Goal: Task Accomplishment & Management: Manage account settings

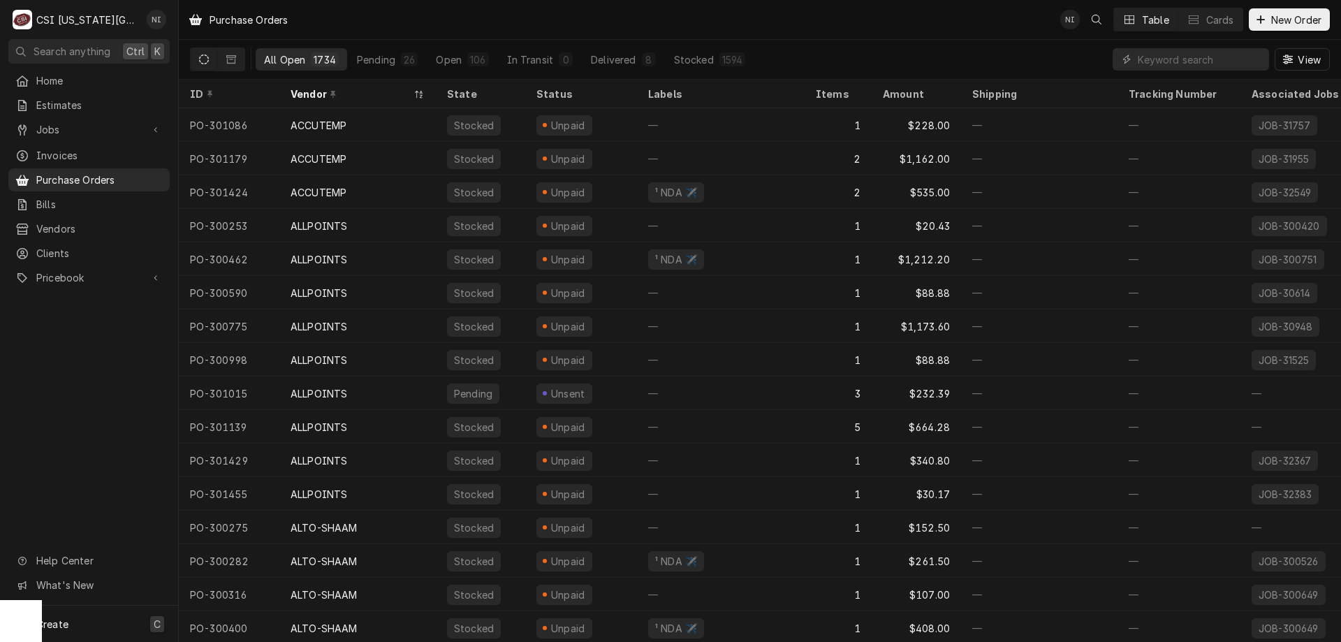
click at [110, 621] on div "Create C" at bounding box center [89, 624] width 178 height 36
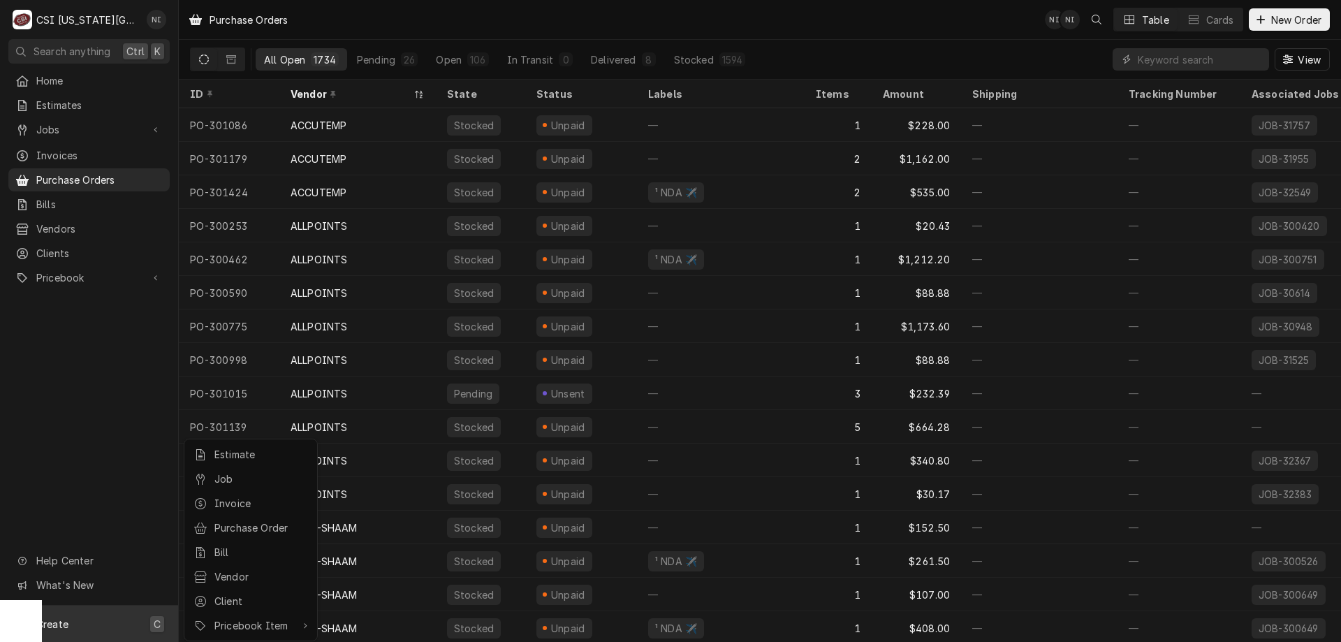
click at [281, 532] on div "Purchase Order" at bounding box center [251, 527] width 120 height 17
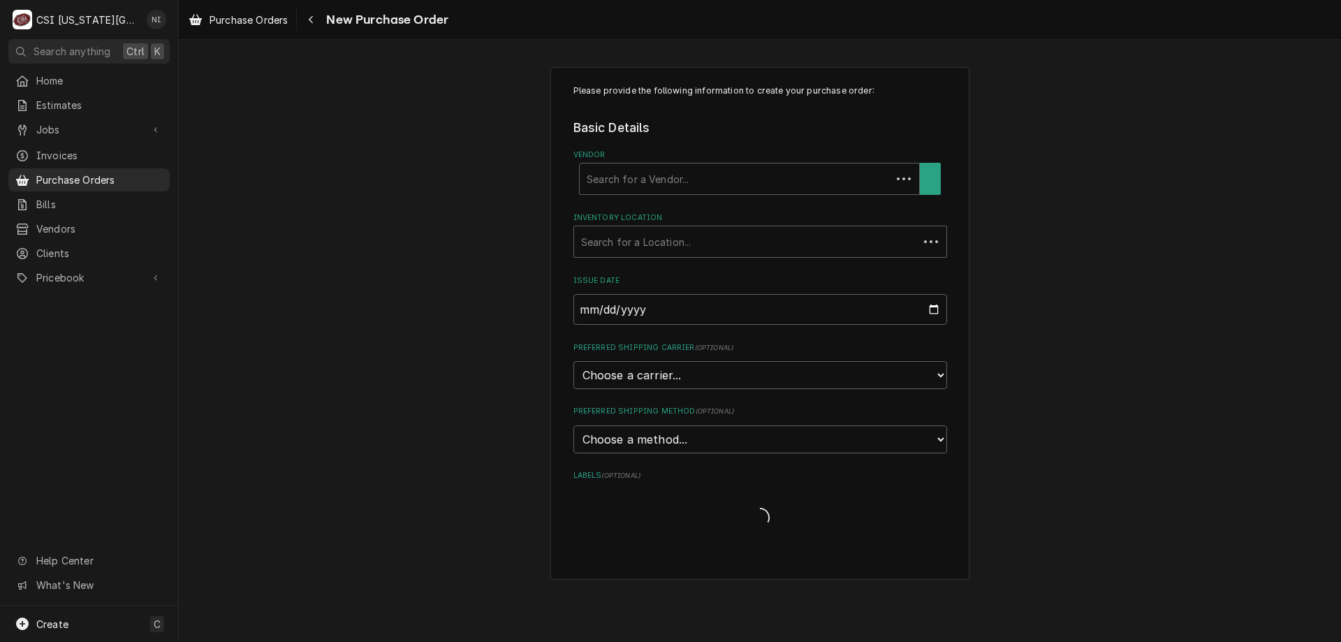
click at [638, 178] on div "Vendor" at bounding box center [736, 178] width 298 height 25
type input "g"
type input "grainger"
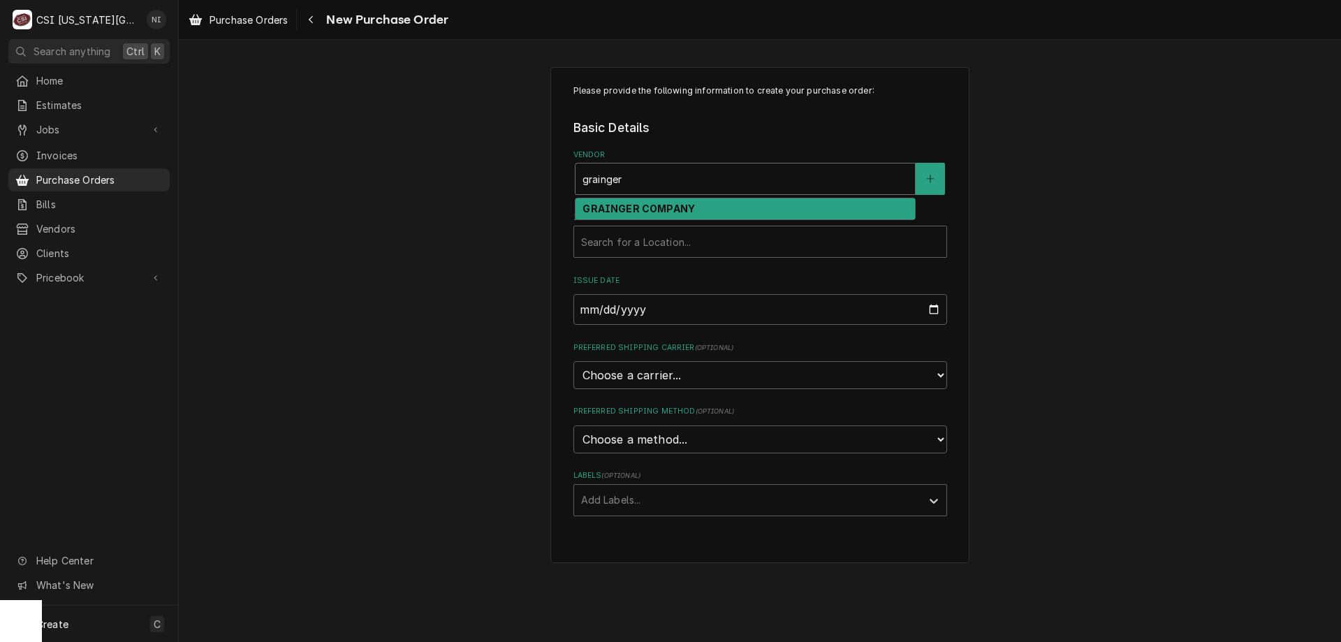
click at [634, 211] on strong "GRAINGER COMPANY" at bounding box center [639, 209] width 112 height 12
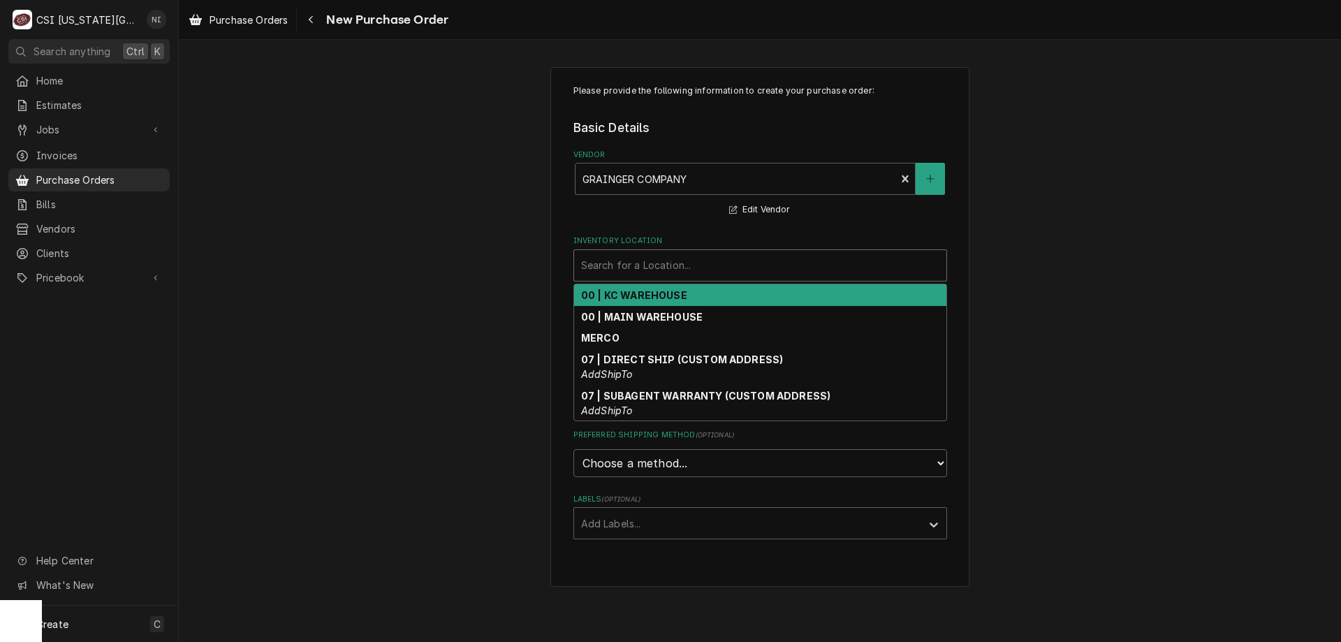
click at [650, 272] on div "Inventory Location" at bounding box center [760, 265] width 358 height 25
click at [645, 296] on strong "00 | KC WAREHOUSE" at bounding box center [634, 295] width 106 height 12
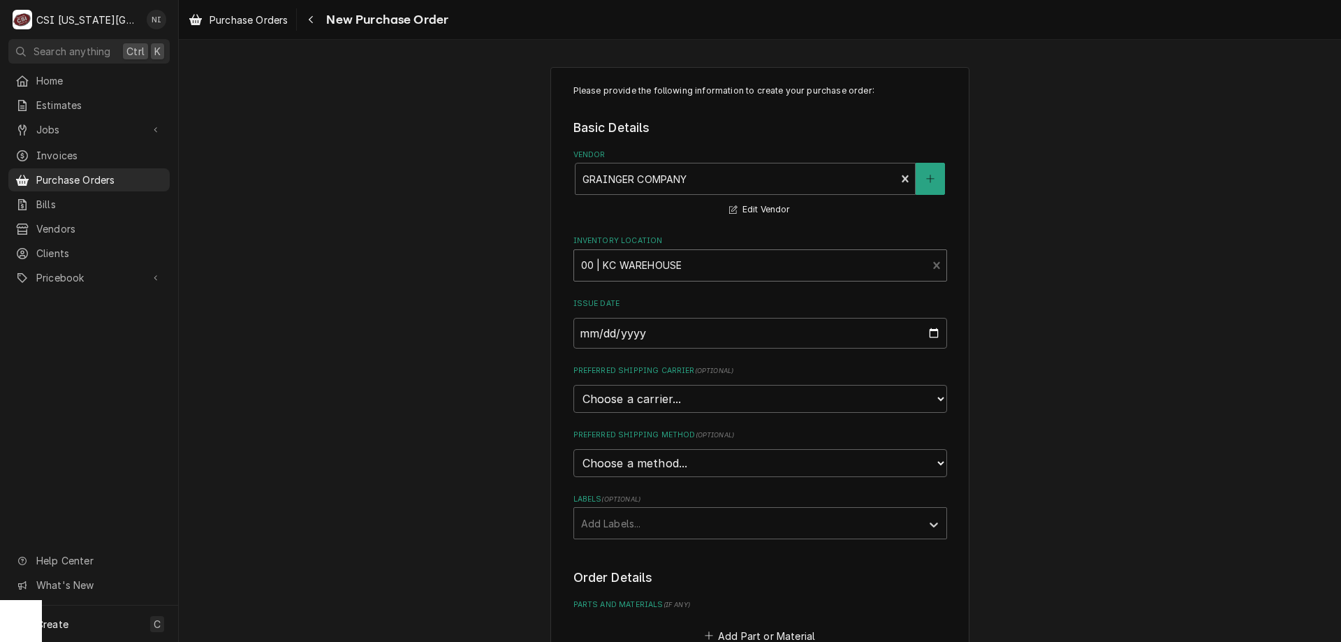
click at [662, 526] on div "Labels" at bounding box center [747, 523] width 333 height 25
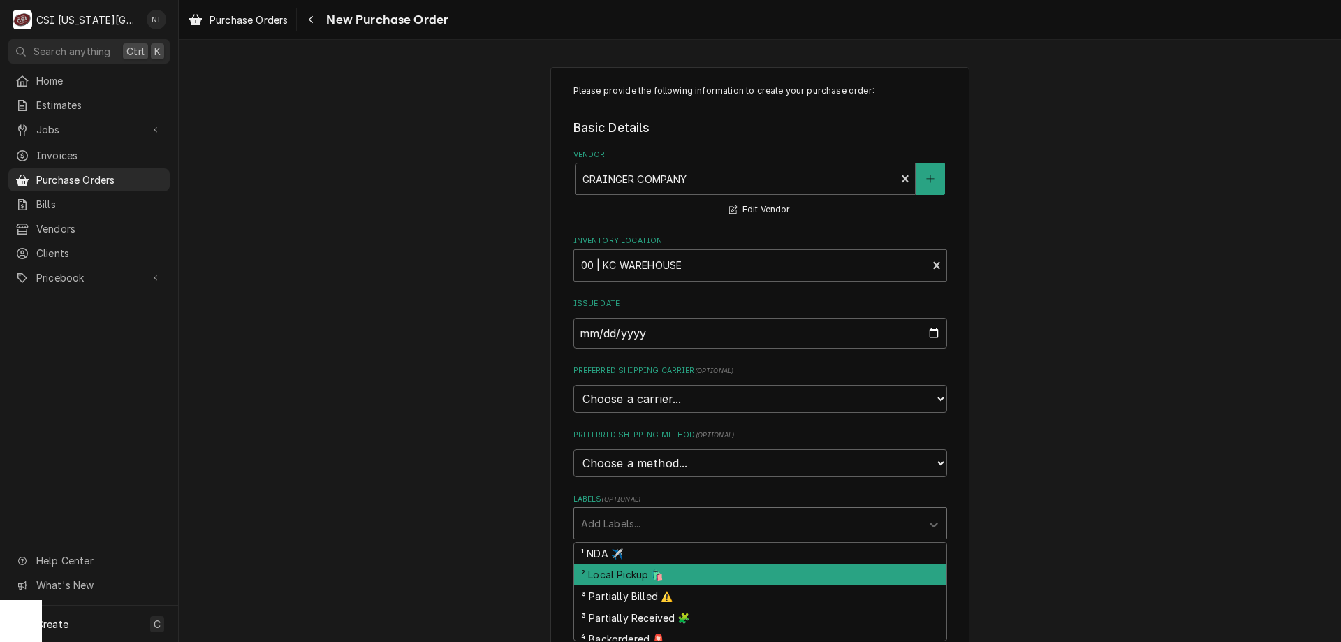
drag, startPoint x: 627, startPoint y: 569, endPoint x: 732, endPoint y: 569, distance: 104.8
click at [627, 569] on div "² Local Pickup 🛍️" at bounding box center [760, 575] width 372 height 22
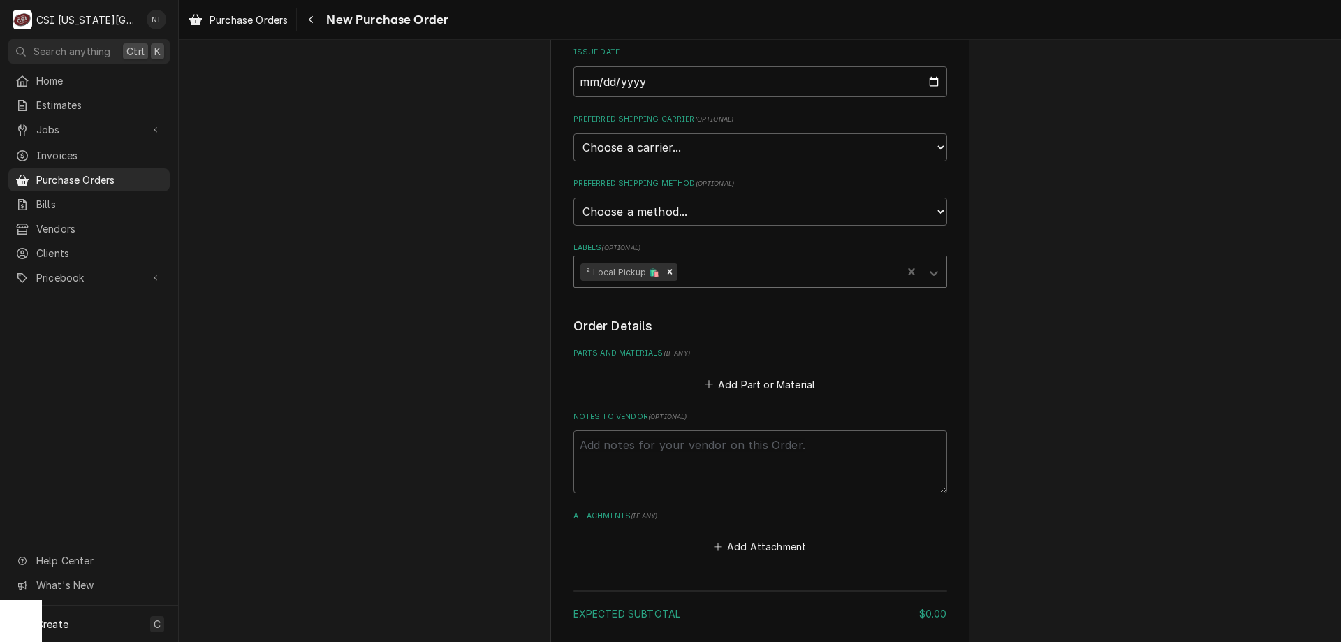
scroll to position [255, 0]
click at [631, 446] on textarea "Notes to Vendor ( optional )" at bounding box center [760, 458] width 374 height 63
type textarea "x"
type textarea "b"
type textarea "x"
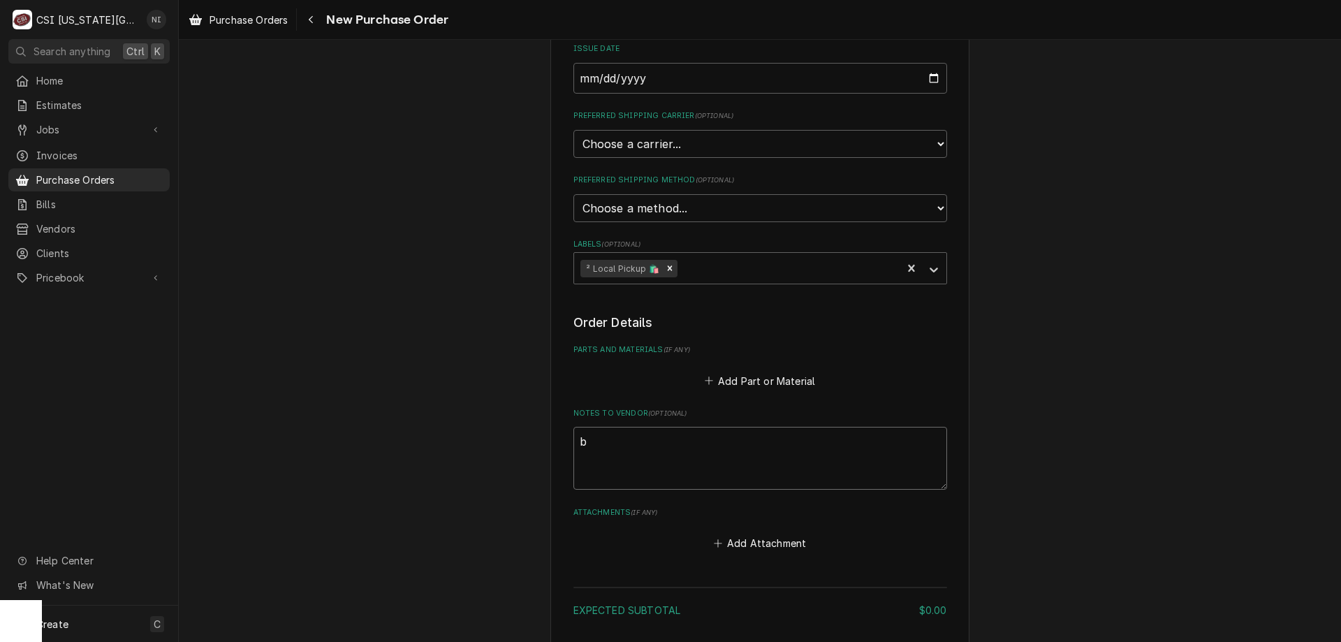
type textarea "bu"
type textarea "x"
type textarea "bus"
type textarea "x"
type textarea "bust"
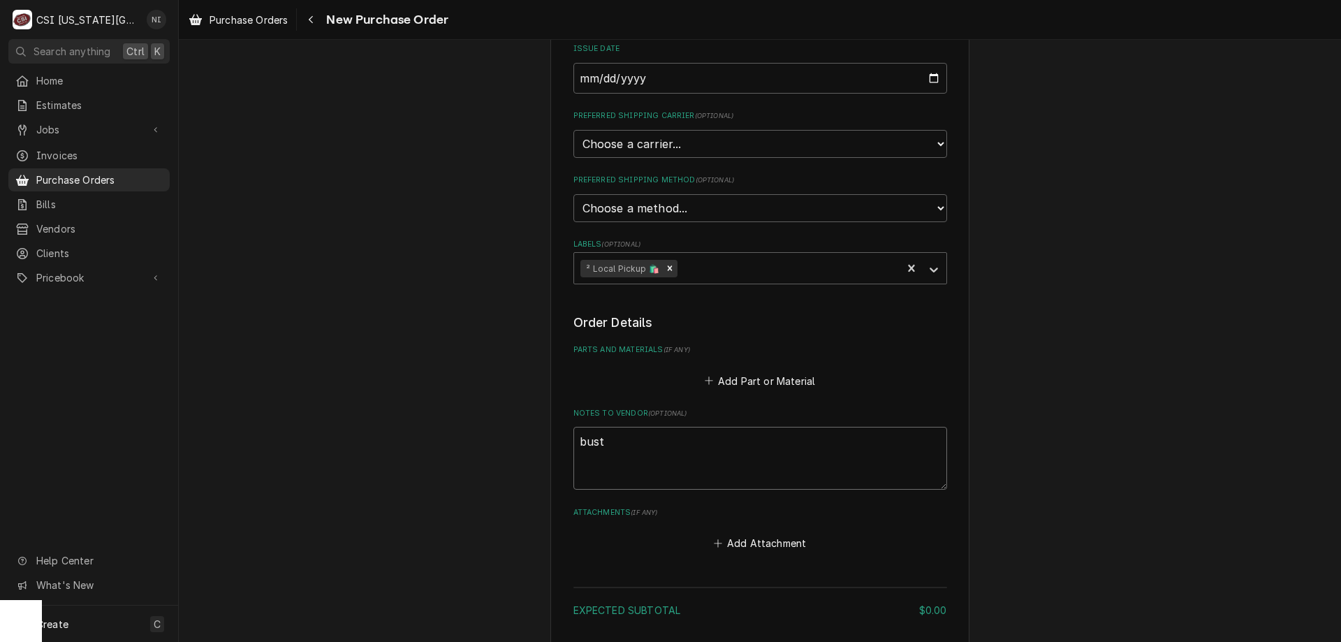
type textarea "x"
type textarea "busta"
type textarea "x"
type textarea "bustam"
type textarea "x"
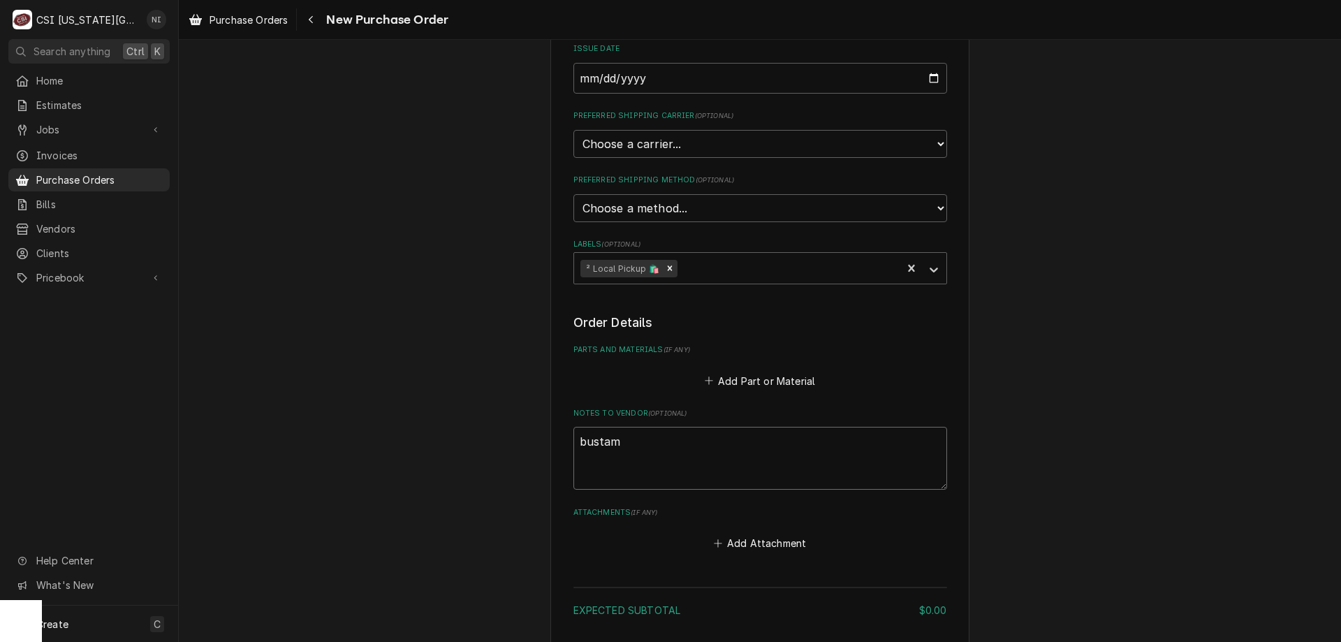
type textarea "bustama"
type textarea "x"
type textarea "bustaman"
type textarea "x"
type textarea "bustamant"
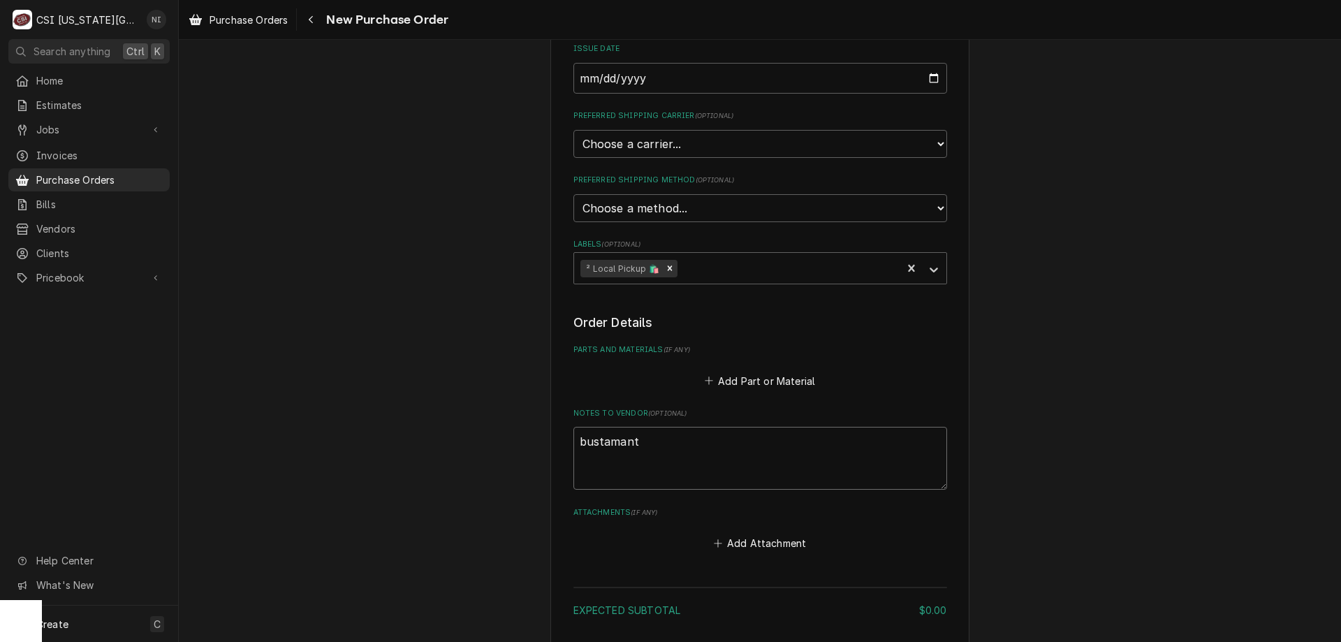
type textarea "x"
type textarea "bustamante"
click at [728, 379] on button "Add Part or Material" at bounding box center [759, 381] width 115 height 20
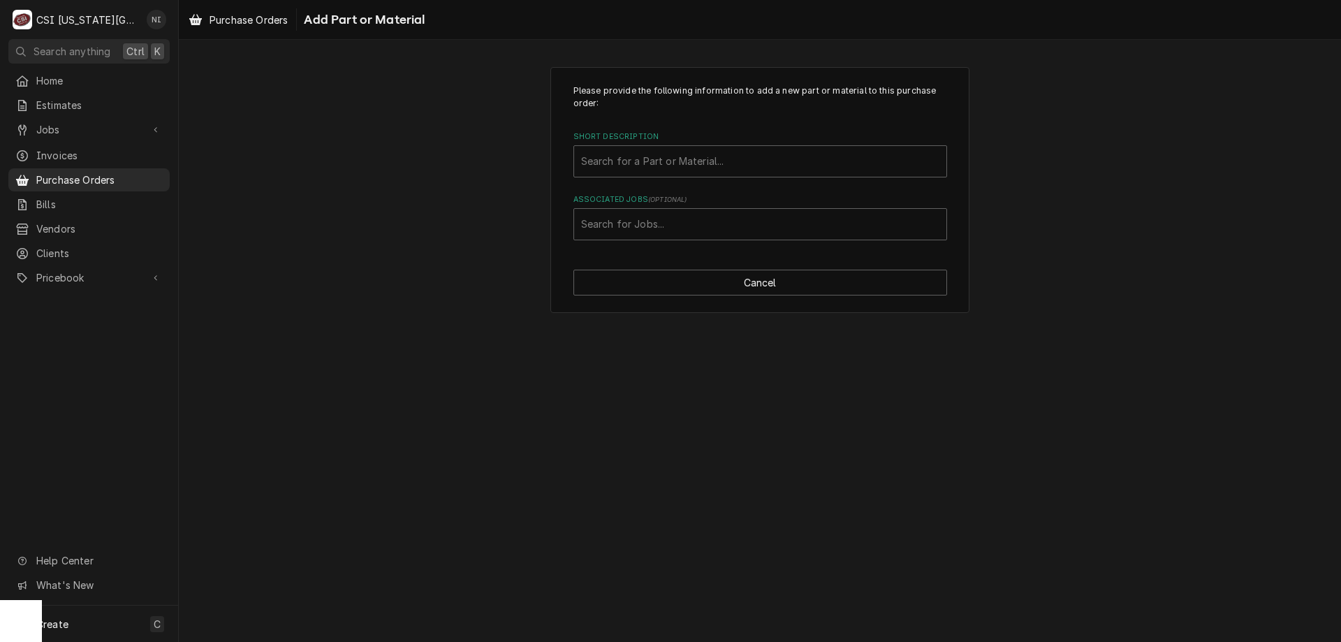
click at [654, 220] on div "Associated Jobs" at bounding box center [760, 224] width 358 height 25
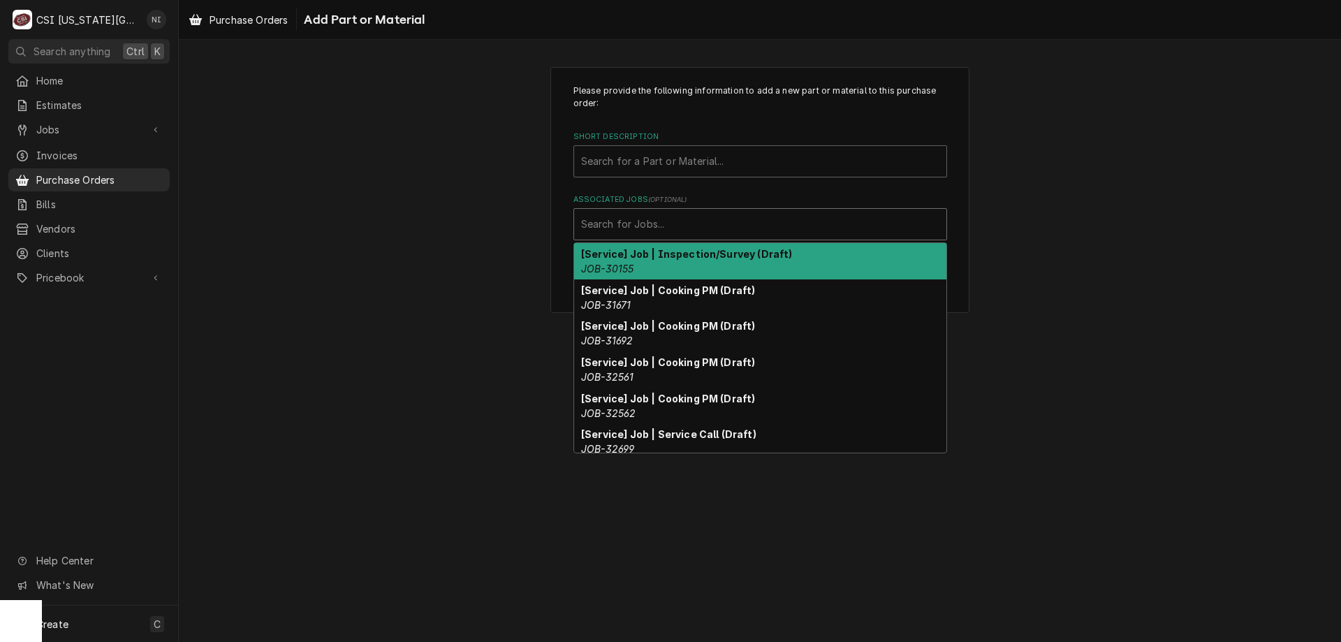
paste input "33303"
type input "33303"
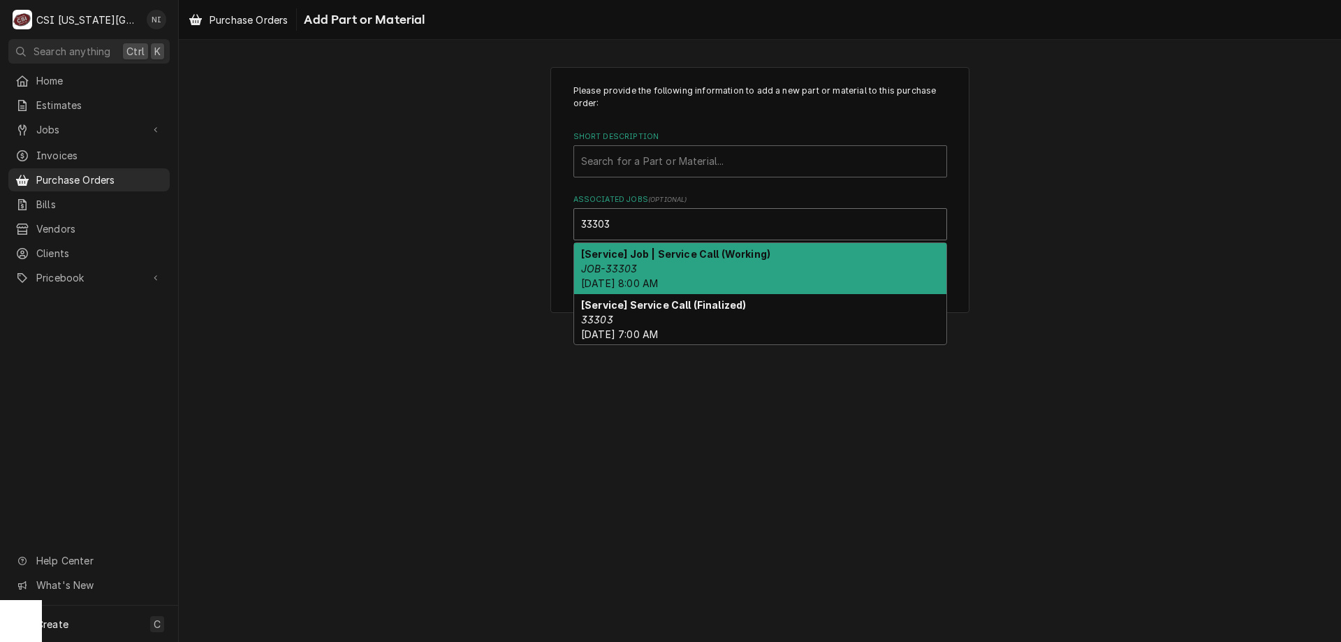
click at [628, 261] on div "[Service] Job | Service Call (Working) JOB-33303 Tue, Oct 14th, 2025 - 8:00 AM" at bounding box center [760, 268] width 372 height 51
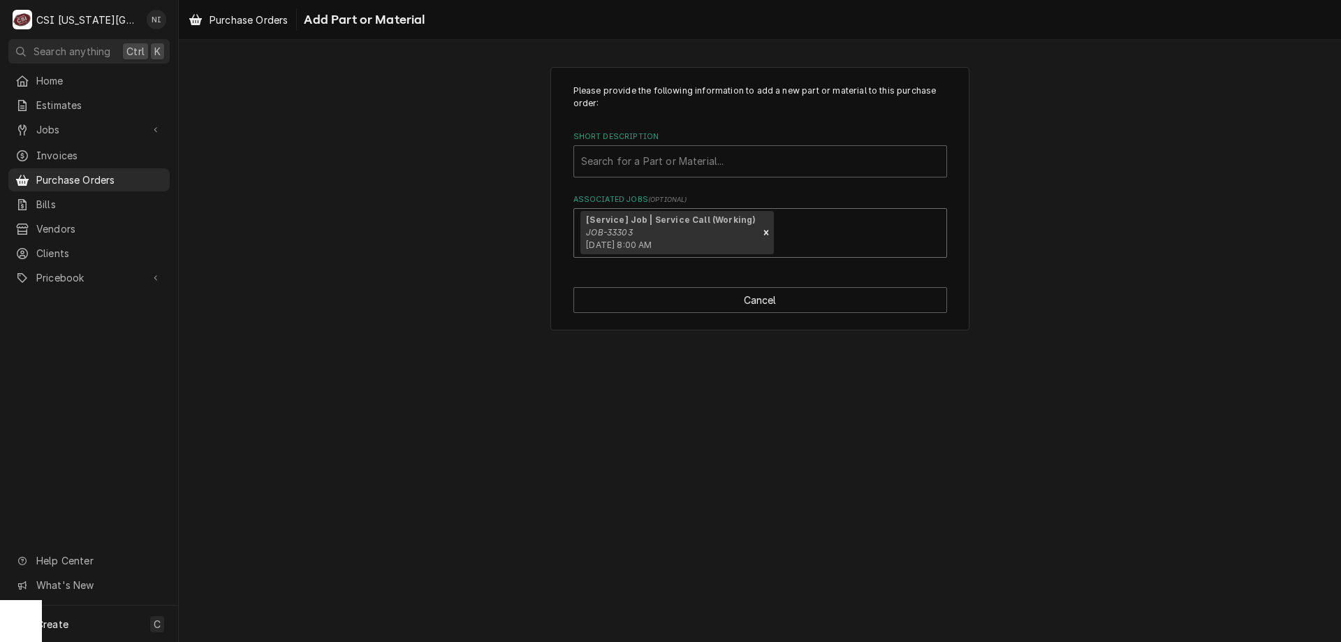
click at [669, 156] on div "Short Description" at bounding box center [760, 161] width 358 height 25
type input "misc serv"
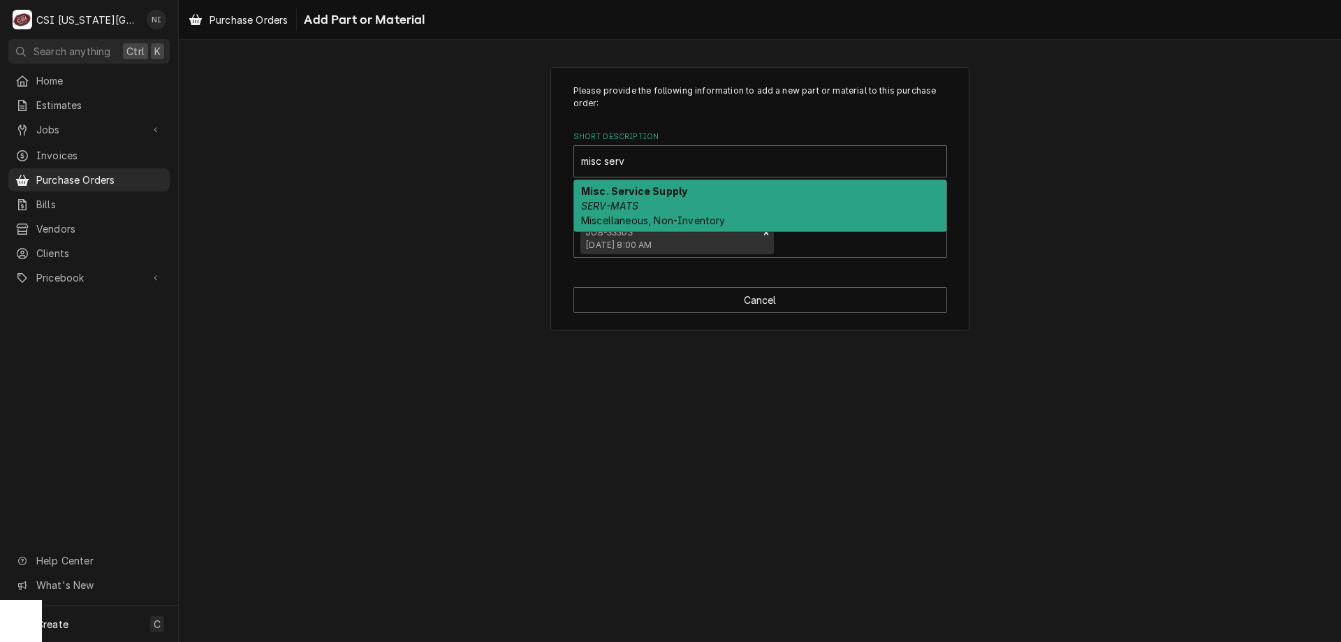
click at [624, 189] on strong "Misc. Service Supply" at bounding box center [634, 191] width 106 height 12
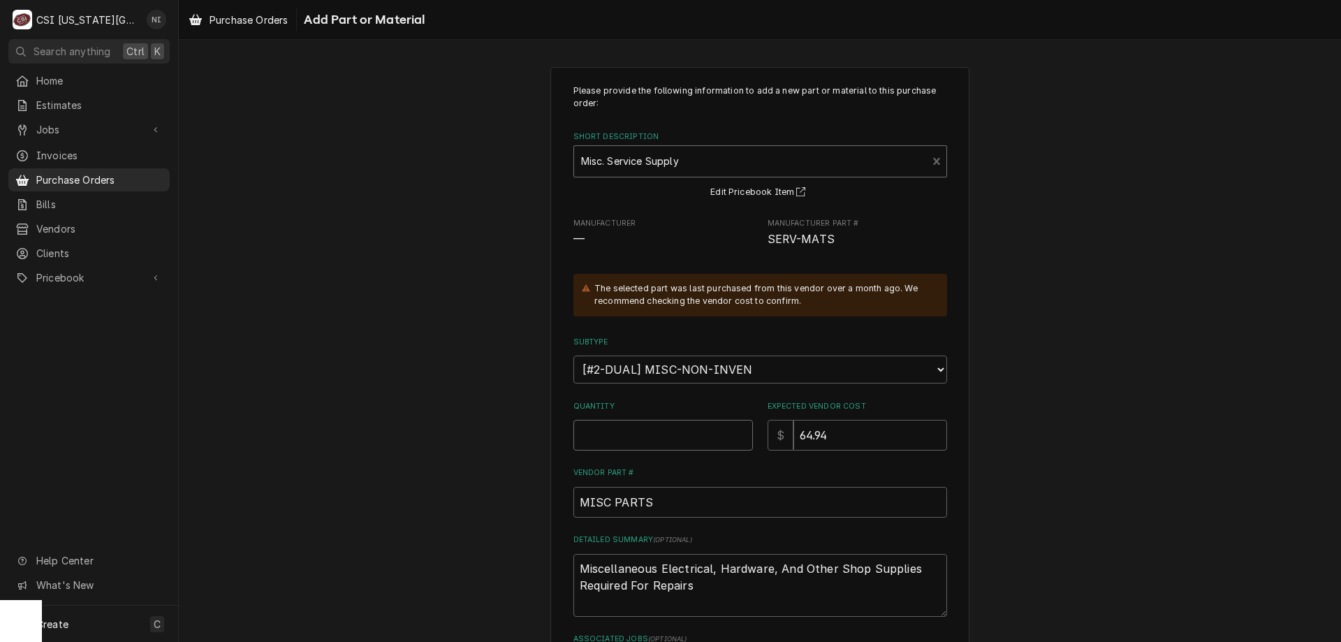
click at [675, 434] on input "Quantity" at bounding box center [663, 435] width 180 height 31
type textarea "x"
type input "1"
type textarea "x"
type input "0"
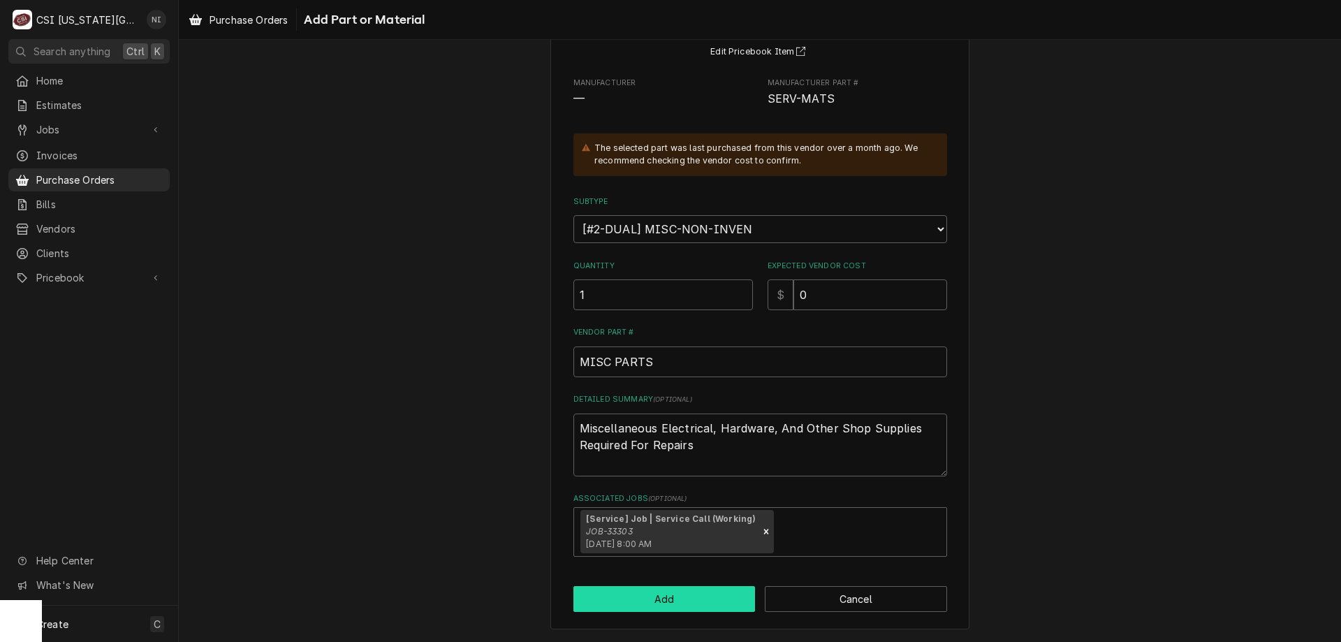
click at [719, 588] on button "Add" at bounding box center [664, 599] width 182 height 26
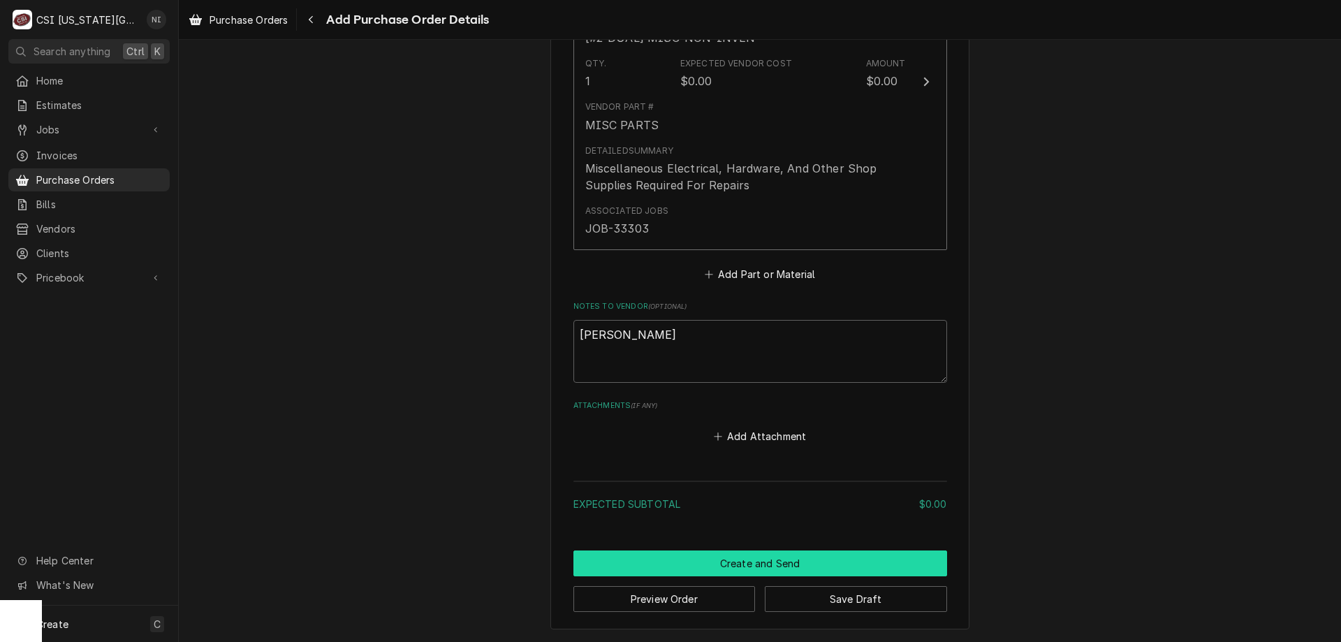
click at [730, 558] on button "Create and Send" at bounding box center [760, 563] width 374 height 26
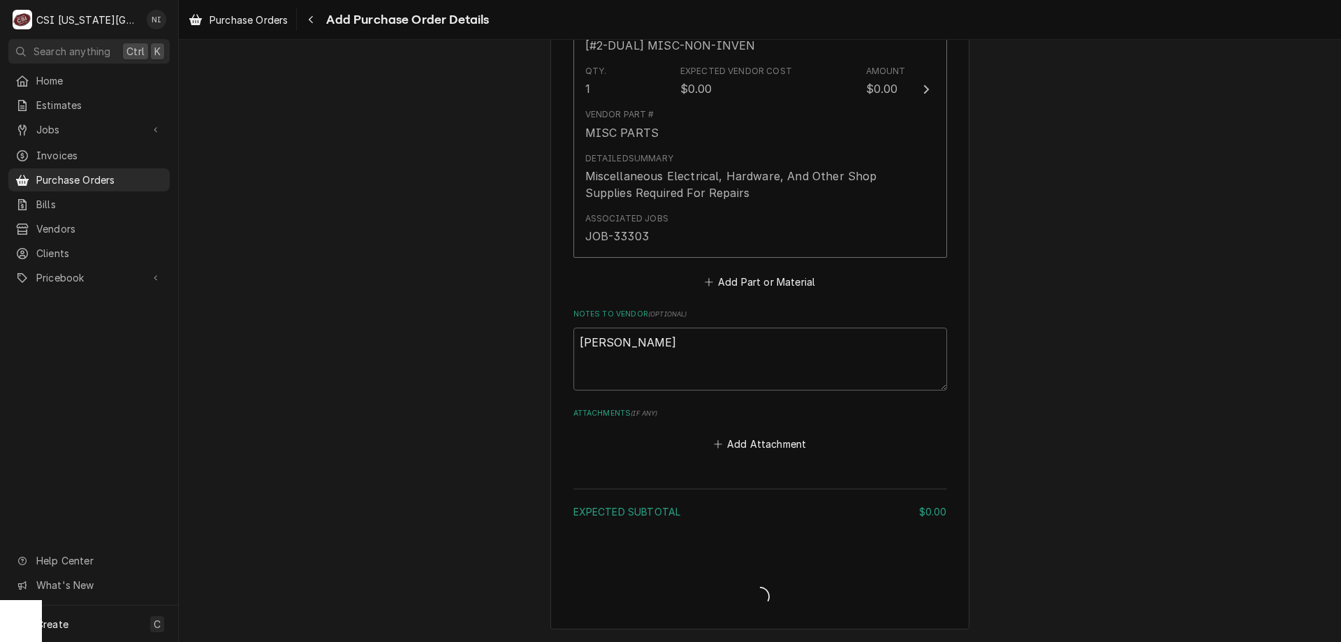
scroll to position [697, 0]
type textarea "x"
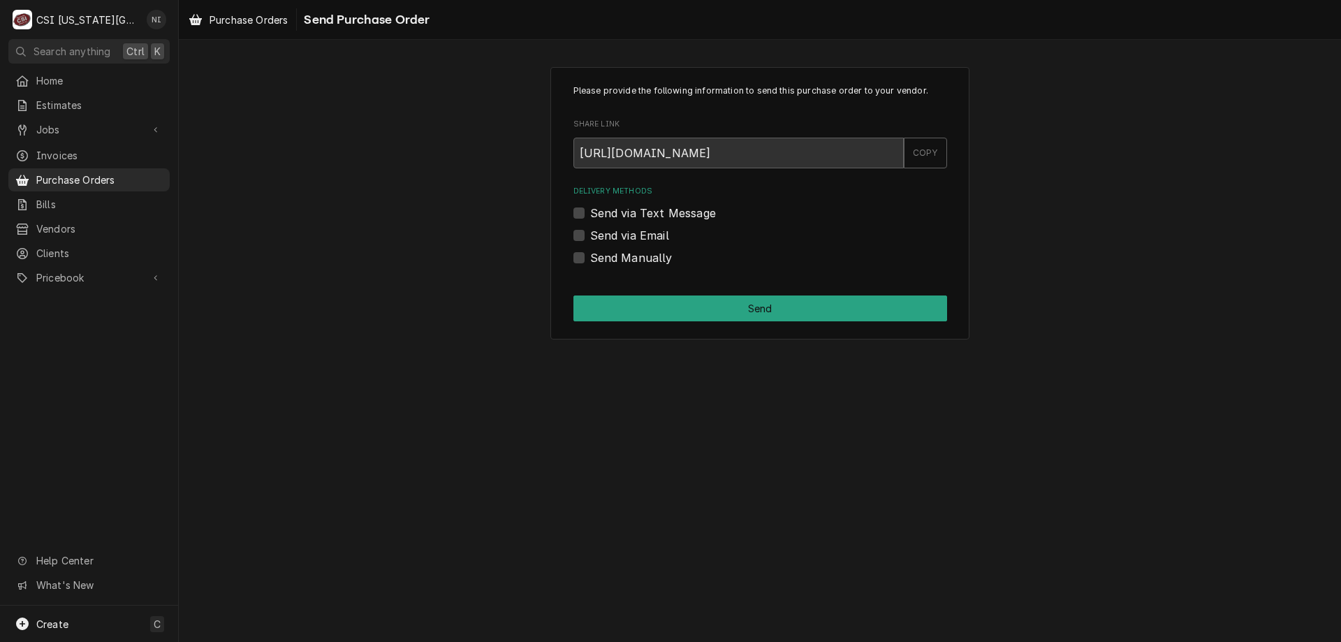
click at [590, 258] on label "Send Manually" at bounding box center [631, 257] width 82 height 17
click at [590, 258] on input "Send Manually" at bounding box center [777, 264] width 374 height 31
checkbox input "true"
click at [624, 298] on button "Send" at bounding box center [760, 308] width 374 height 26
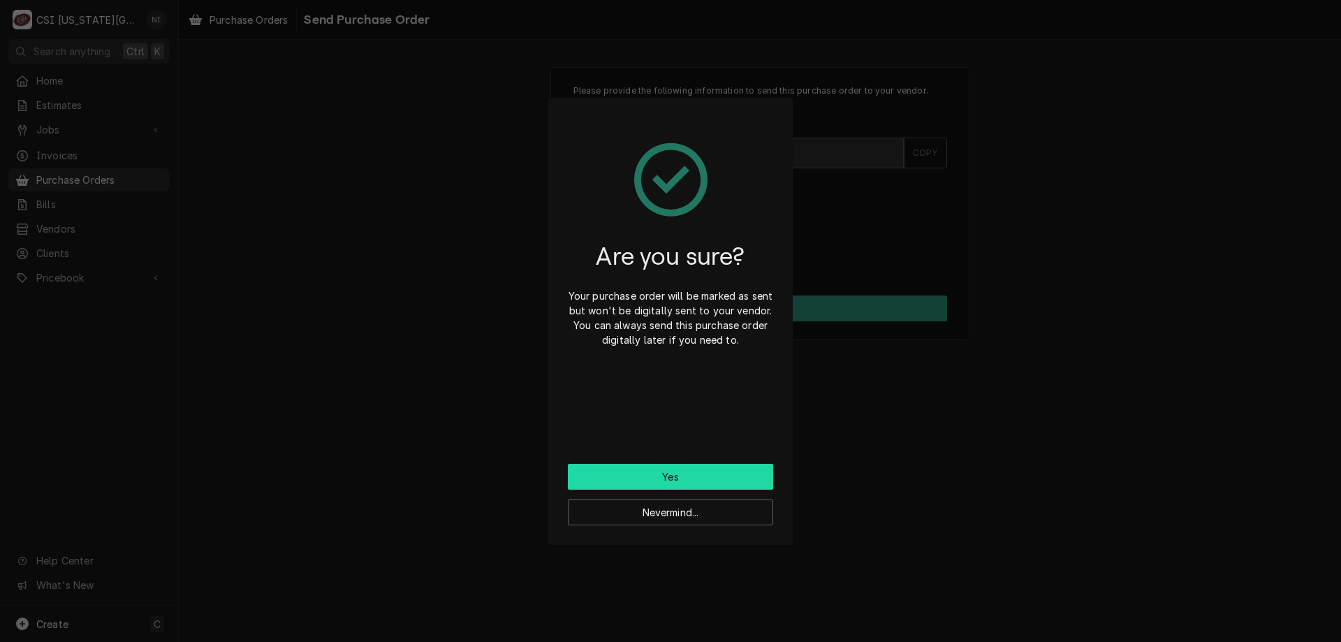
click at [600, 487] on button "Yes" at bounding box center [670, 477] width 205 height 26
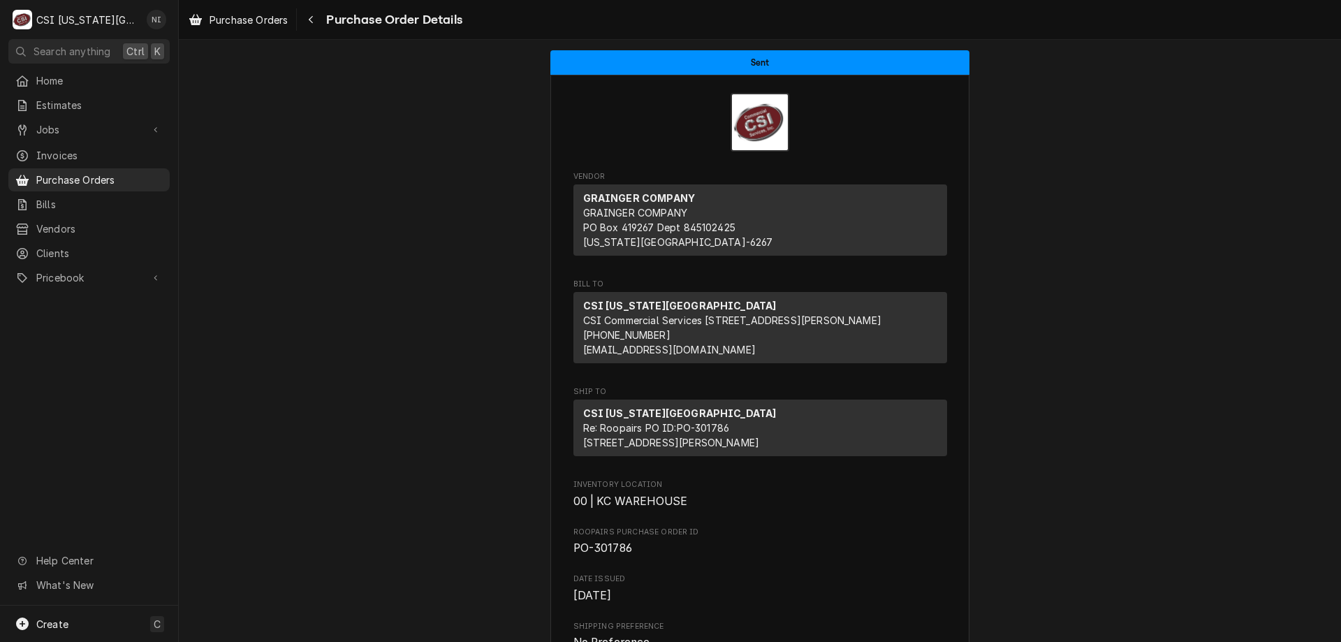
click at [151, 173] on span "Purchase Orders" at bounding box center [99, 180] width 126 height 15
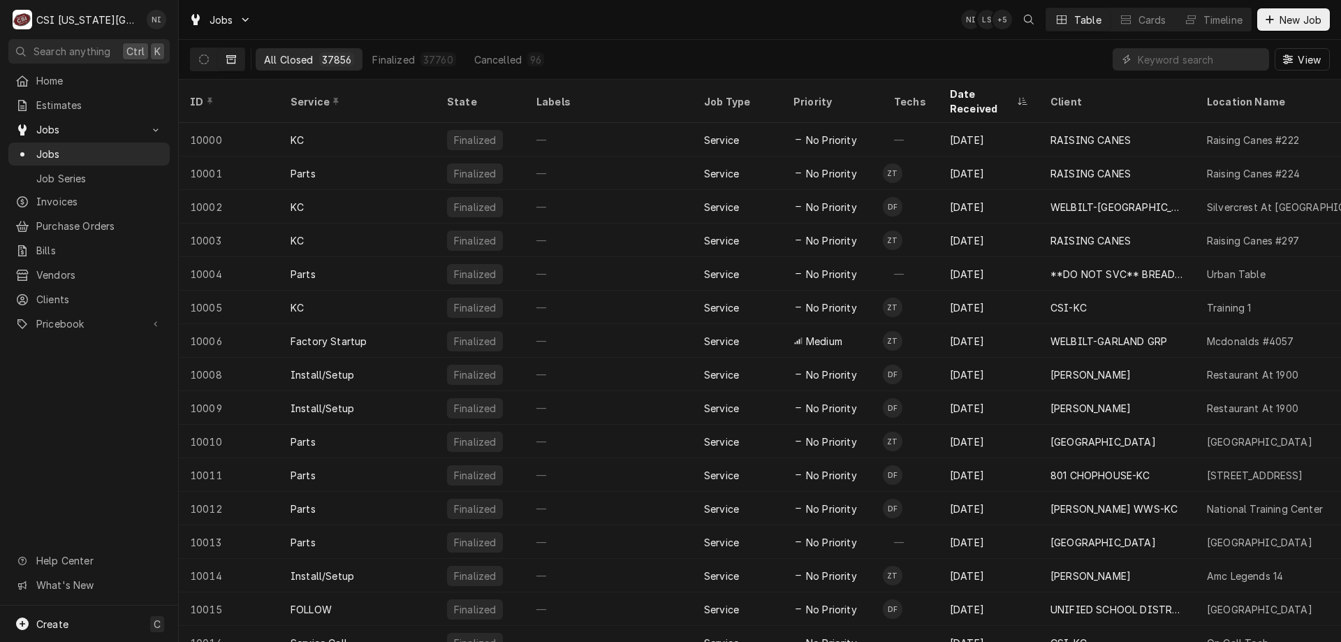
click at [1146, 57] on input "Dynamic Content Wrapper" at bounding box center [1200, 59] width 124 height 22
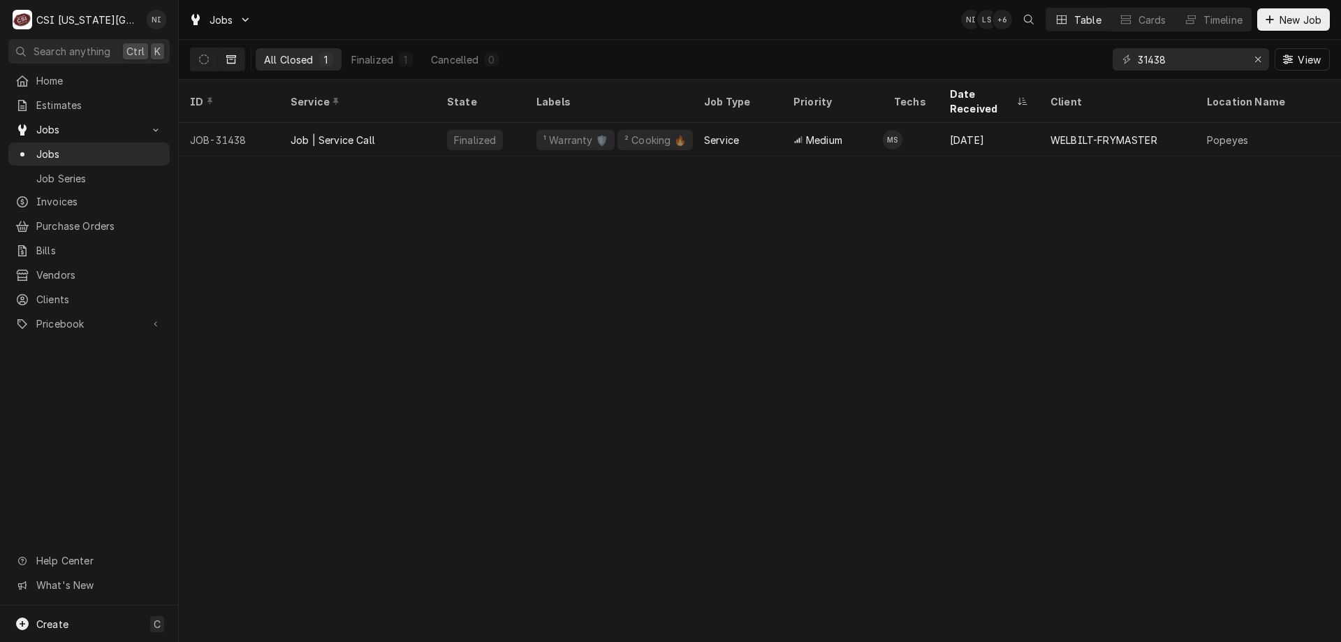
type input "31438"
click at [701, 132] on div "Service" at bounding box center [737, 140] width 89 height 34
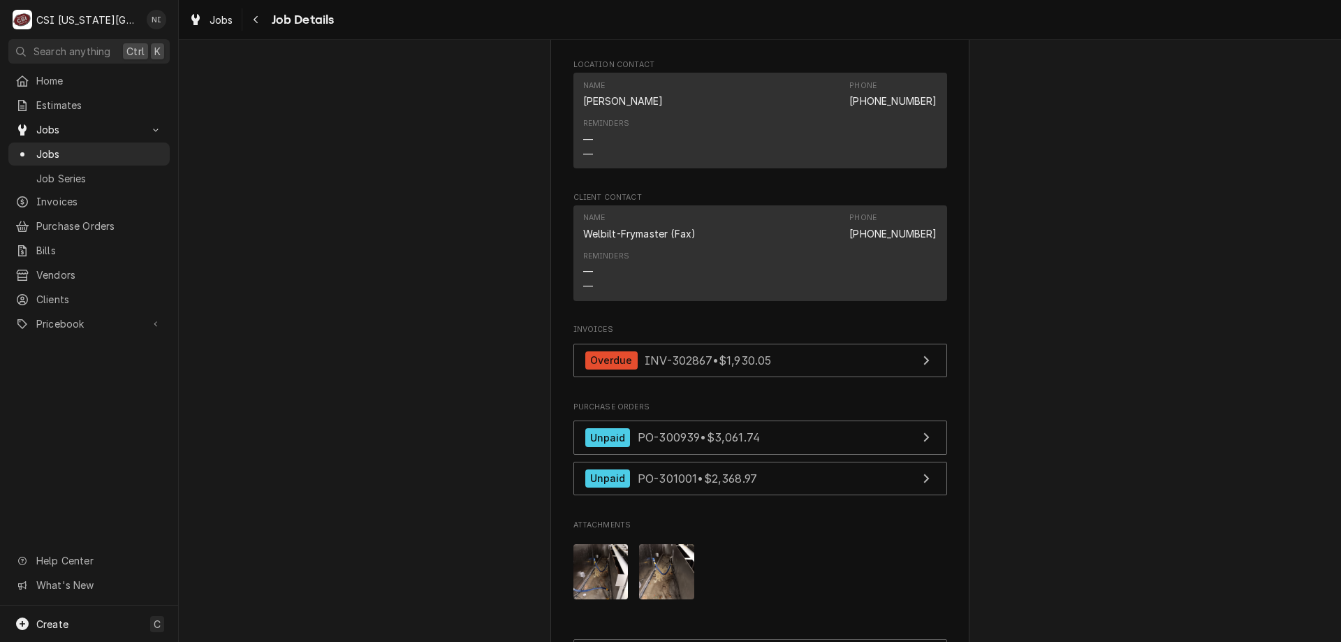
scroll to position [2369, 0]
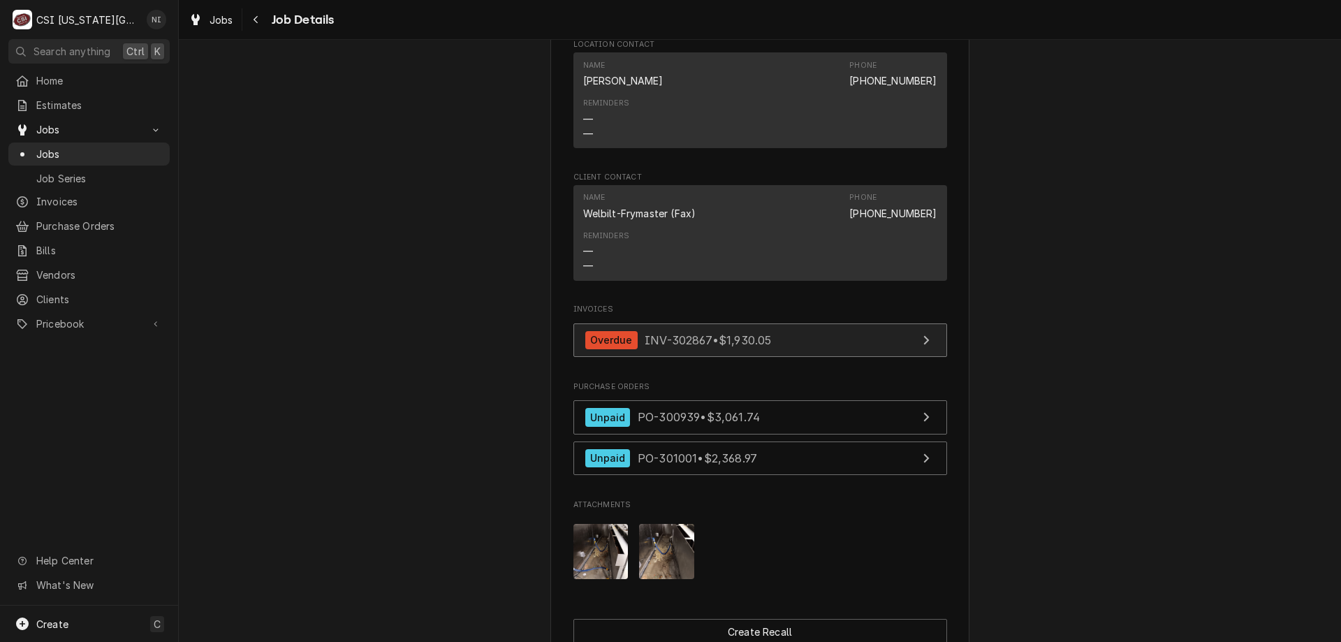
click at [830, 331] on link "Overdue INV-302867 • $1,930.05" at bounding box center [760, 340] width 374 height 34
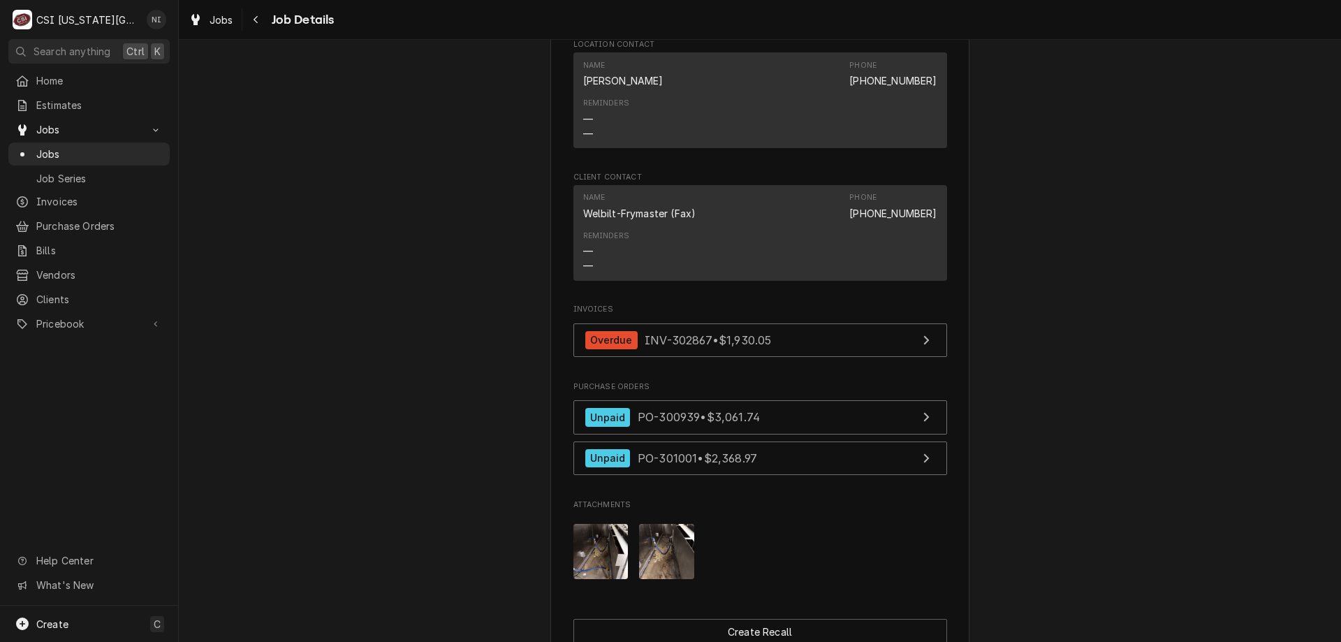
click at [119, 155] on span "Jobs" at bounding box center [99, 154] width 126 height 15
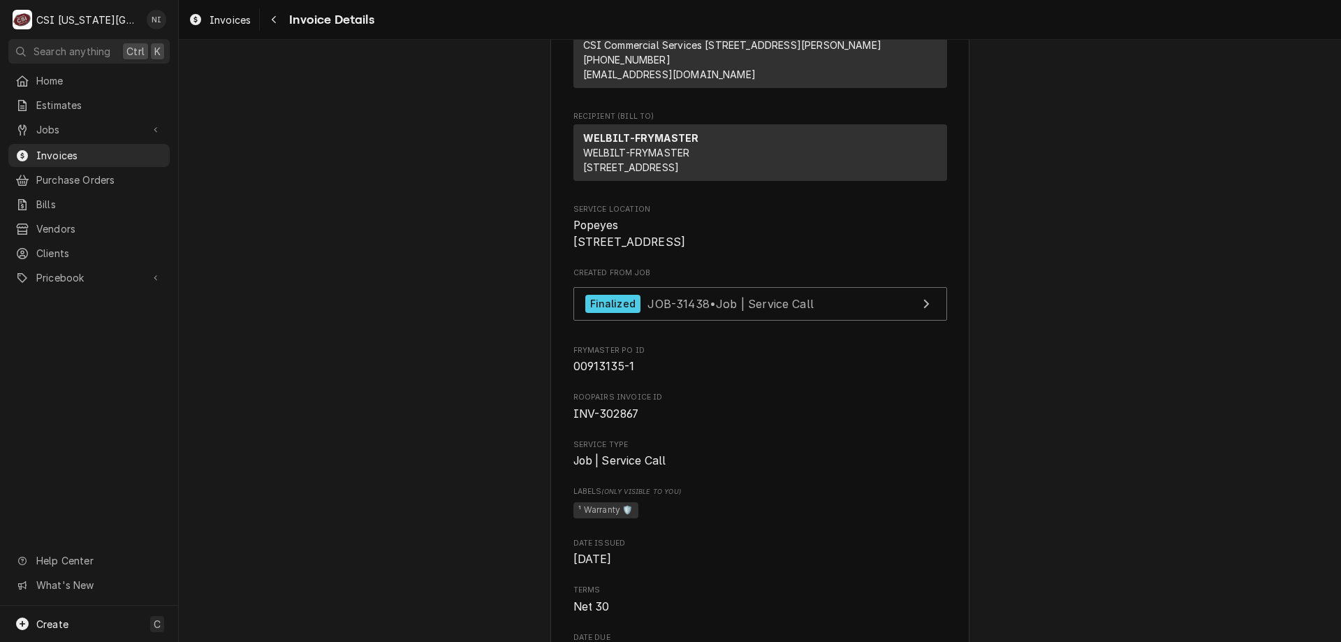
scroll to position [210, 0]
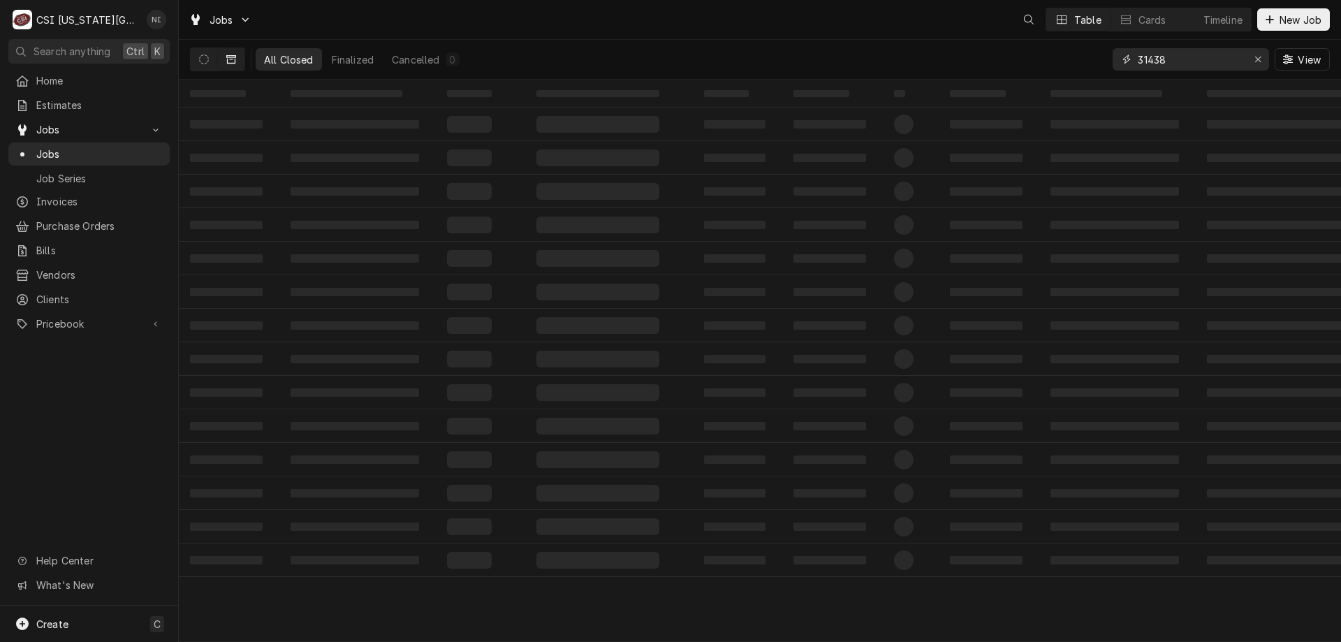
click at [1260, 59] on icon "Erase input" at bounding box center [1259, 59] width 8 height 10
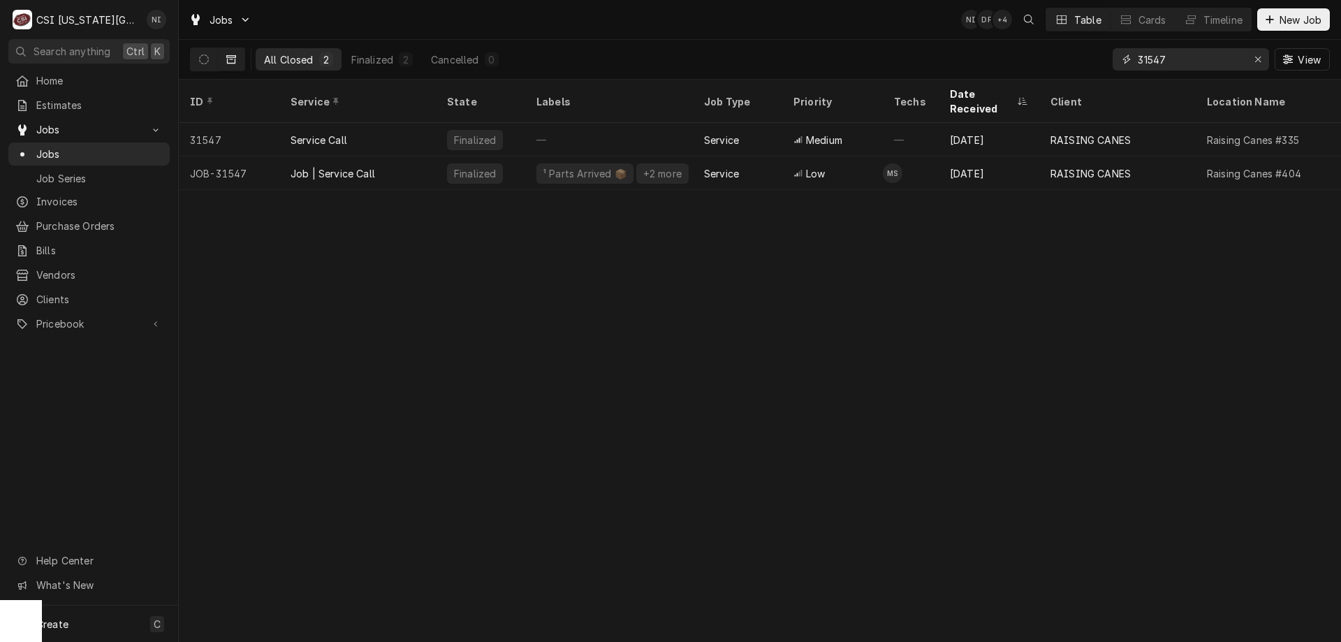
type input "31547"
click at [385, 156] on div "Job | Service Call" at bounding box center [357, 173] width 156 height 34
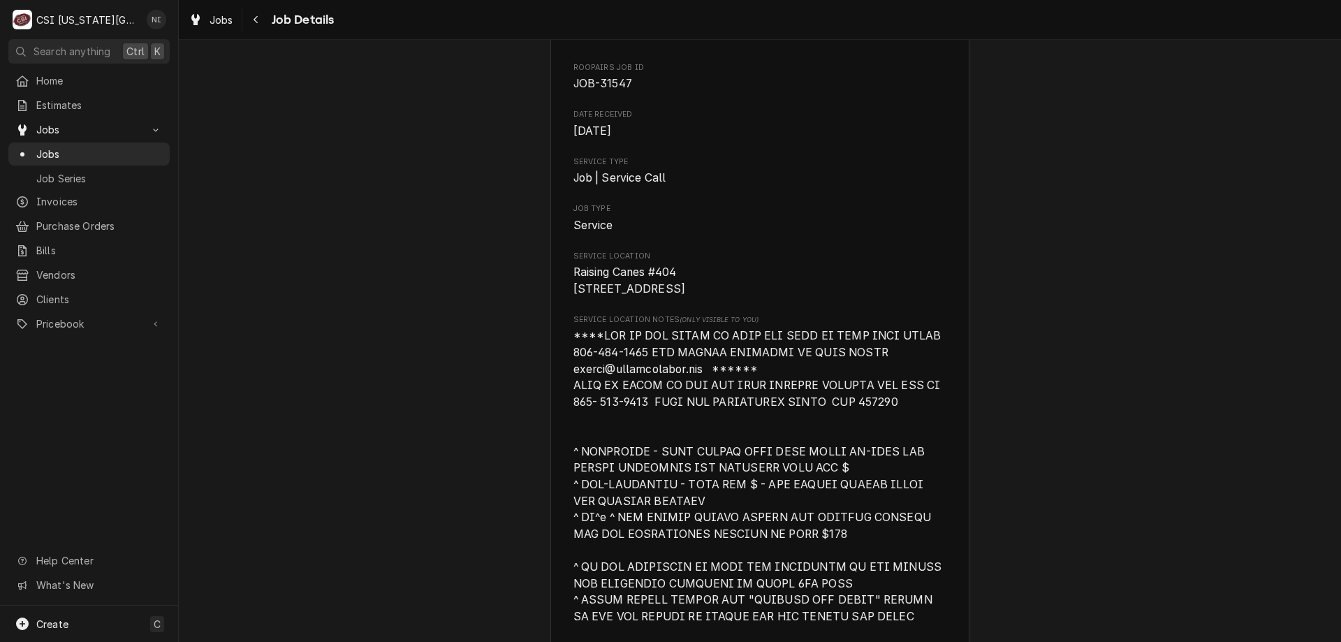
scroll to position [73, 0]
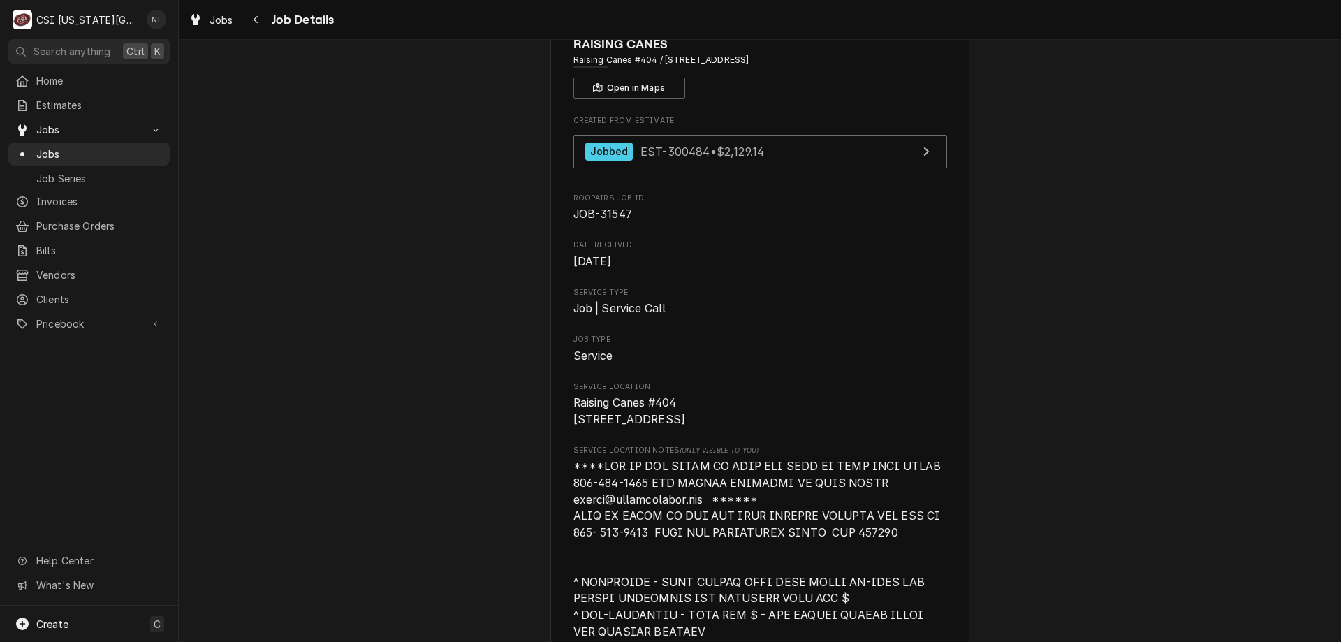
click at [148, 152] on span "Jobs" at bounding box center [99, 154] width 126 height 15
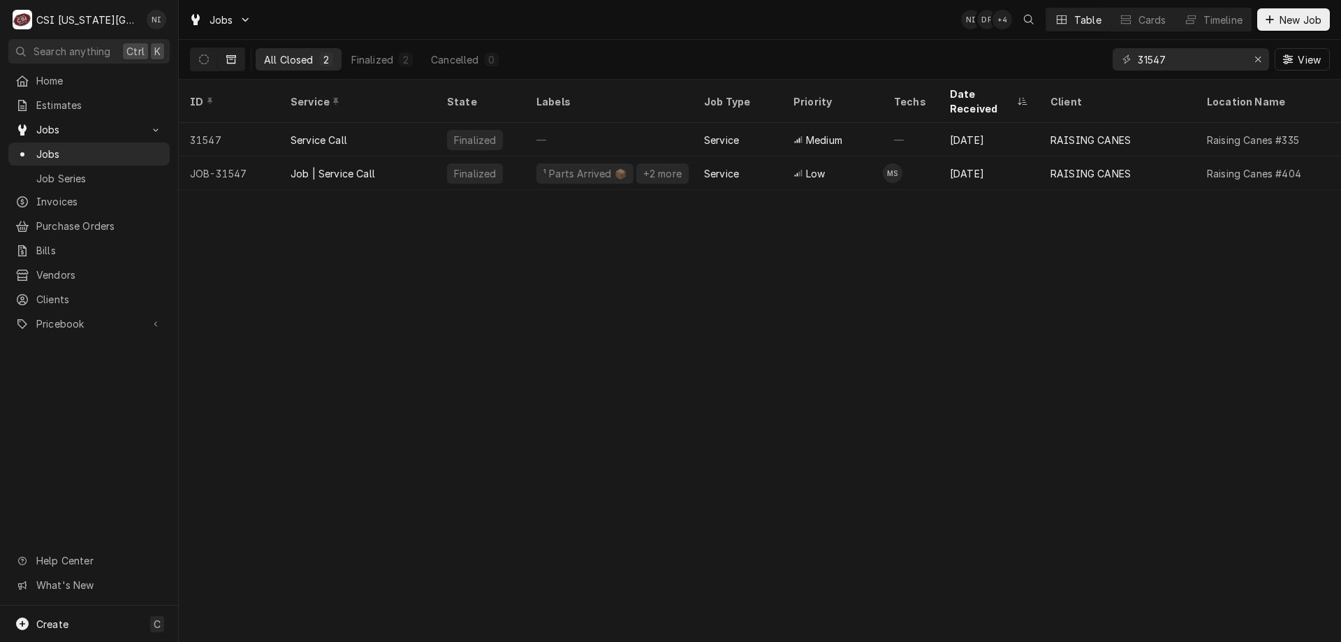
click at [133, 152] on span "Jobs" at bounding box center [99, 154] width 126 height 15
click at [1259, 65] on div "Erase input" at bounding box center [1258, 59] width 14 height 14
click at [1233, 63] on input "Dynamic Content Wrapper" at bounding box center [1203, 59] width 131 height 22
type input "32208"
click at [648, 156] on div "² Refrigeration ❄️" at bounding box center [609, 173] width 168 height 34
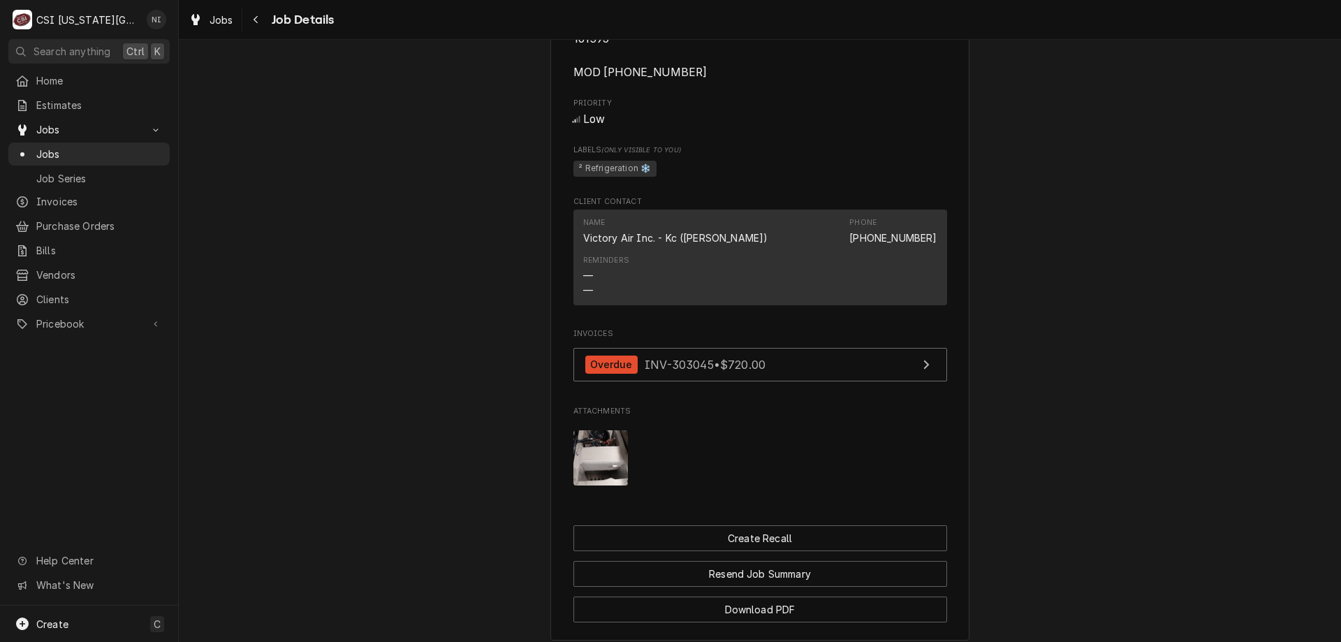
scroll to position [1067, 0]
click at [800, 380] on link "Overdue INV-303045 • $720.00" at bounding box center [760, 363] width 374 height 34
click at [121, 149] on span "Jobs" at bounding box center [99, 154] width 126 height 15
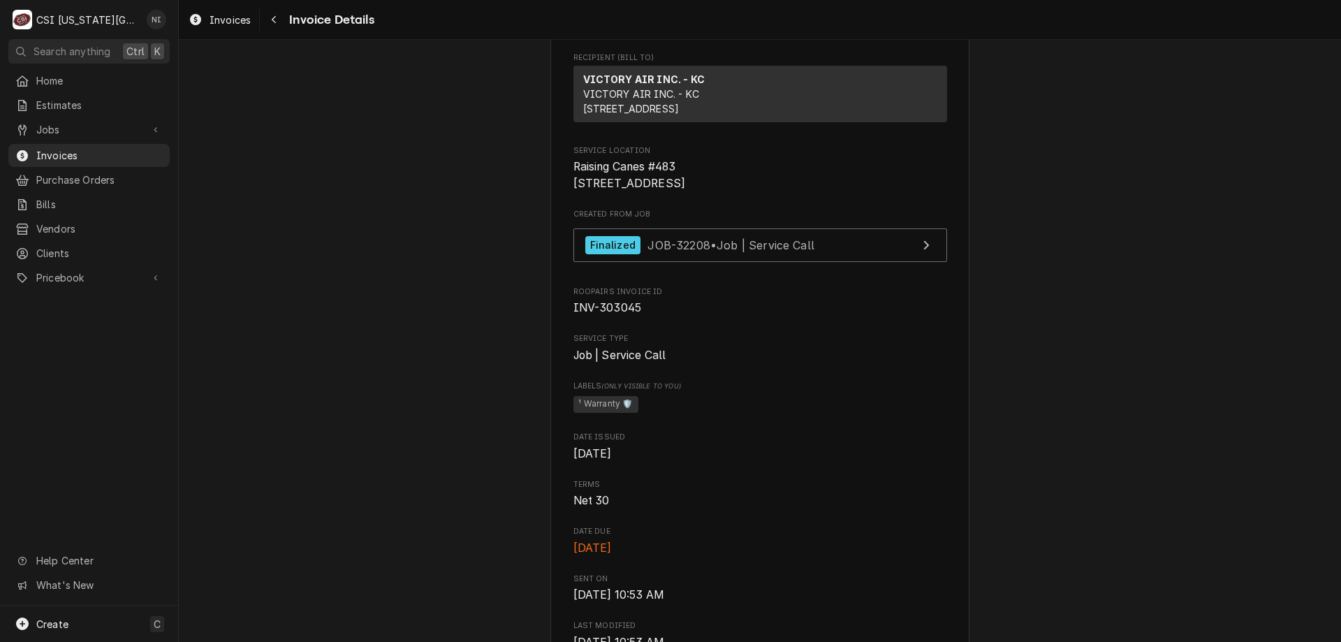
scroll to position [223, 0]
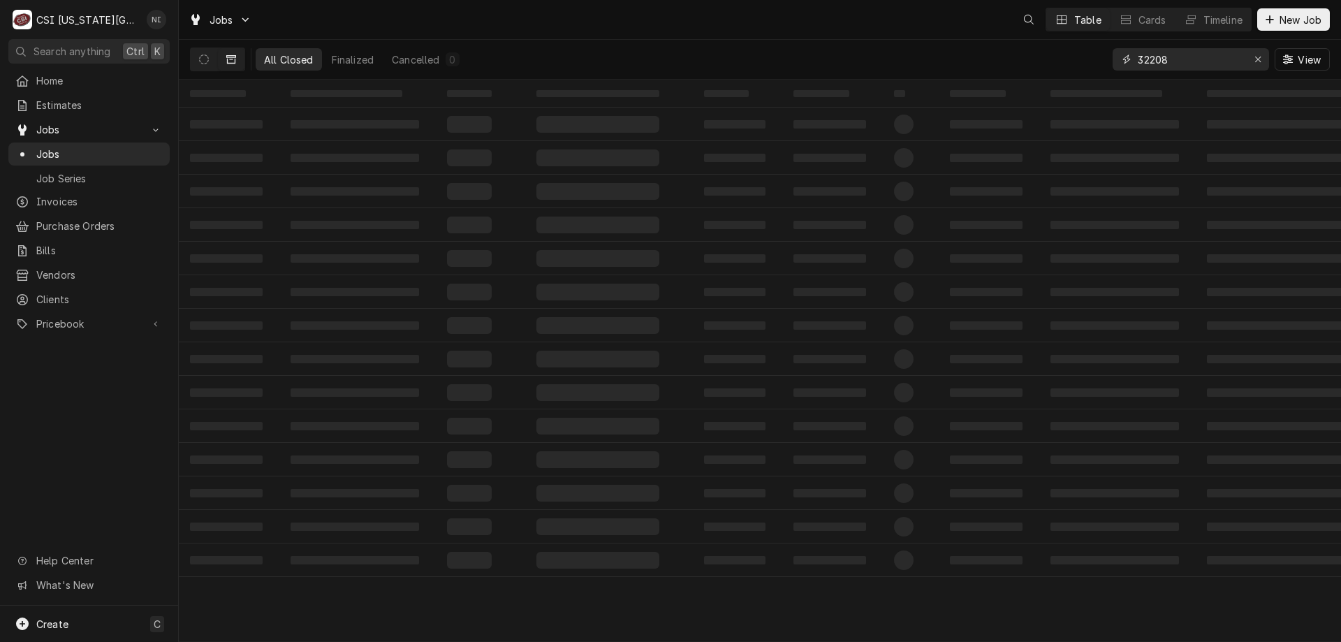
drag, startPoint x: 1174, startPoint y: 61, endPoint x: 1033, endPoint y: 38, distance: 142.2
click at [1041, 43] on div "All Closed Finalized Cancelled 0 32208 View" at bounding box center [760, 59] width 1140 height 39
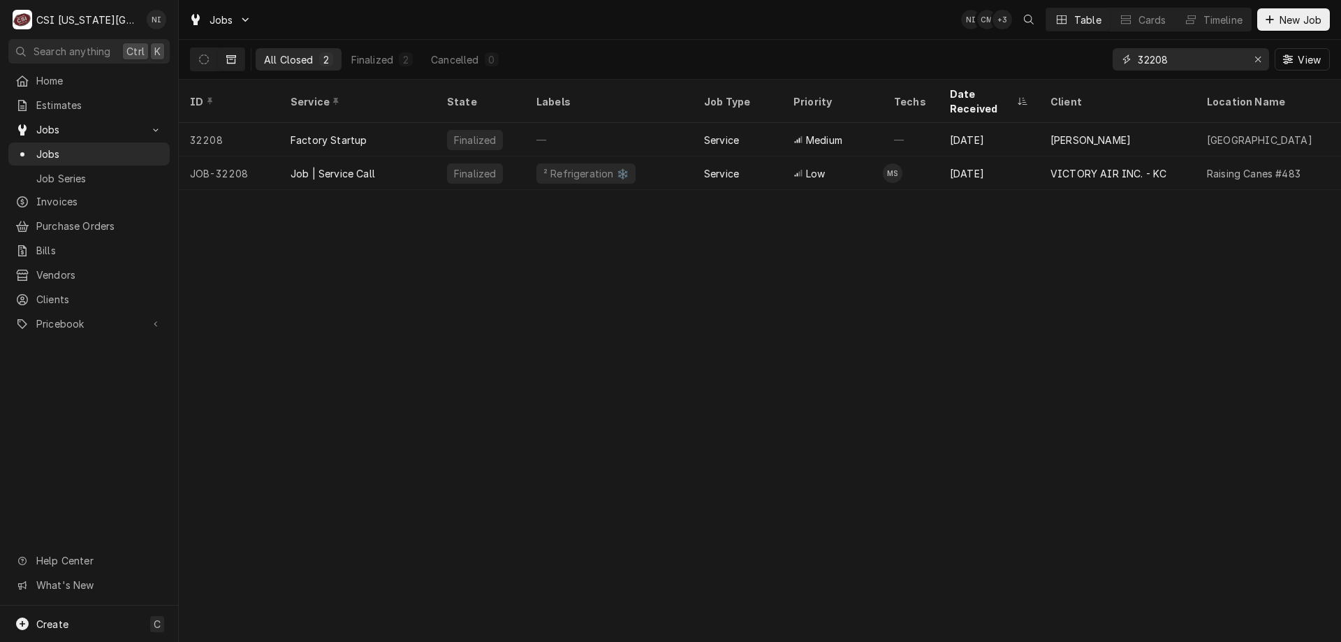
click at [1259, 57] on icon "Erase input" at bounding box center [1259, 59] width 8 height 10
click at [1210, 58] on input "Dynamic Content Wrapper" at bounding box center [1203, 59] width 131 height 22
type input "32936"
click at [437, 156] on div "Finalized" at bounding box center [480, 173] width 89 height 34
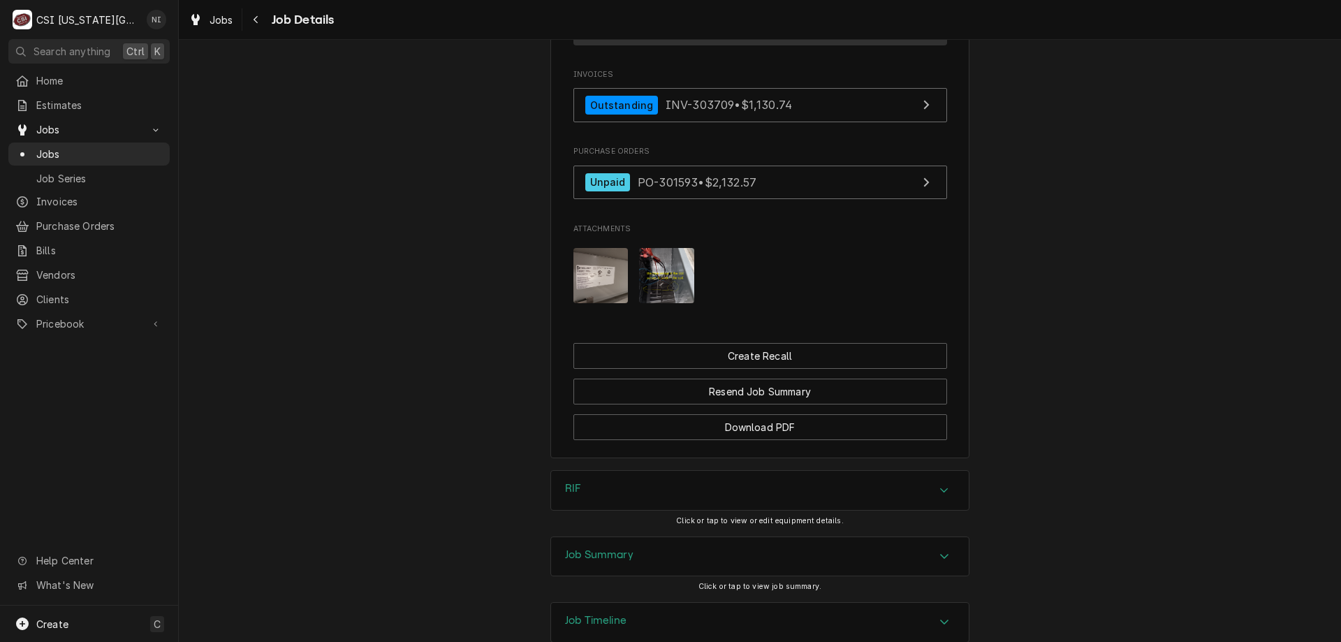
scroll to position [2277, 0]
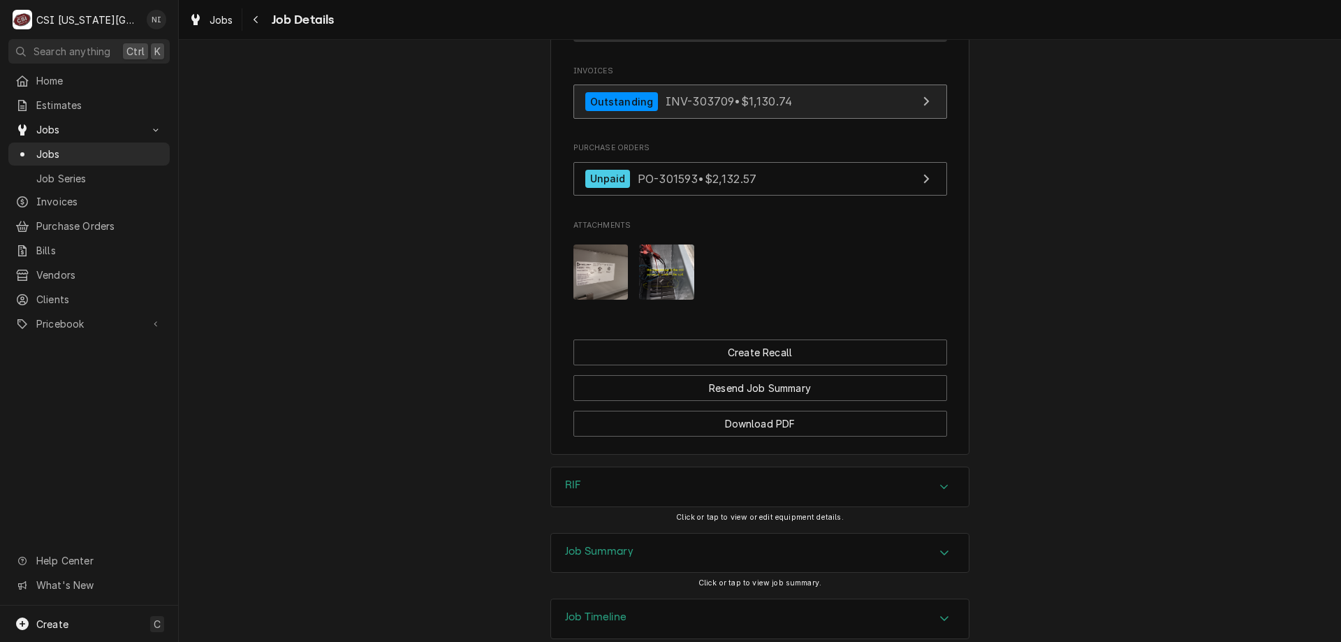
click at [823, 119] on link "Outstanding INV-303709 • $1,130.74" at bounding box center [760, 102] width 374 height 34
click at [79, 148] on span "Jobs" at bounding box center [99, 154] width 126 height 15
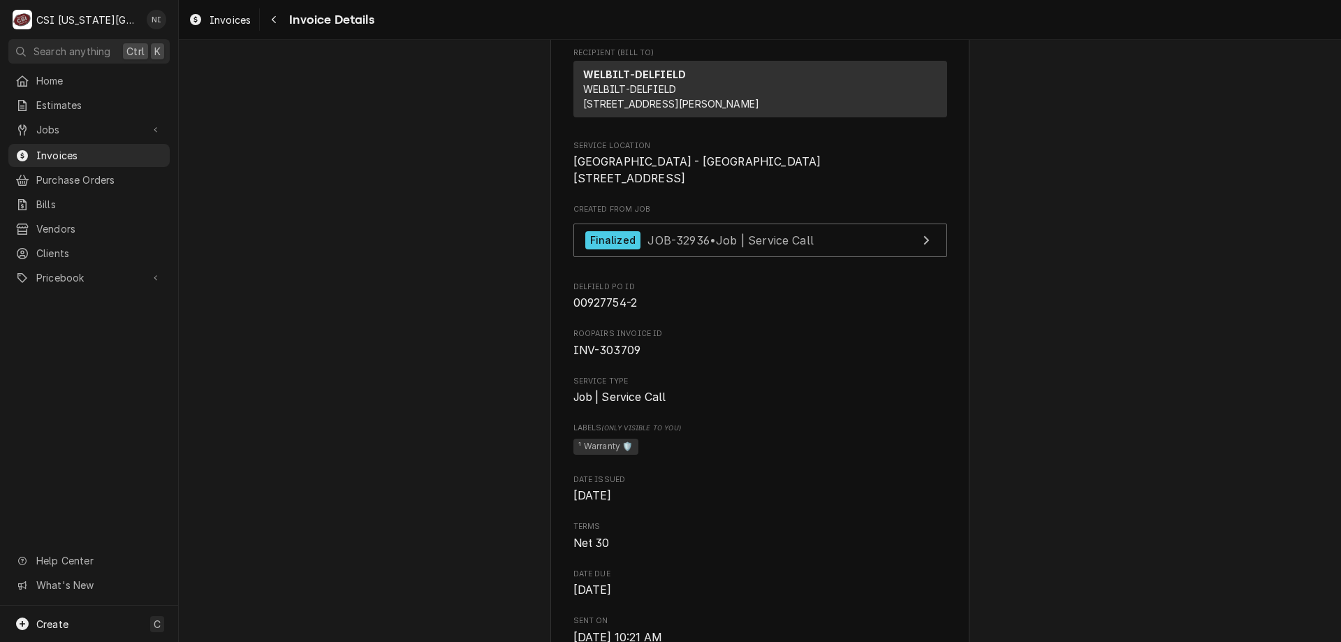
scroll to position [242, 0]
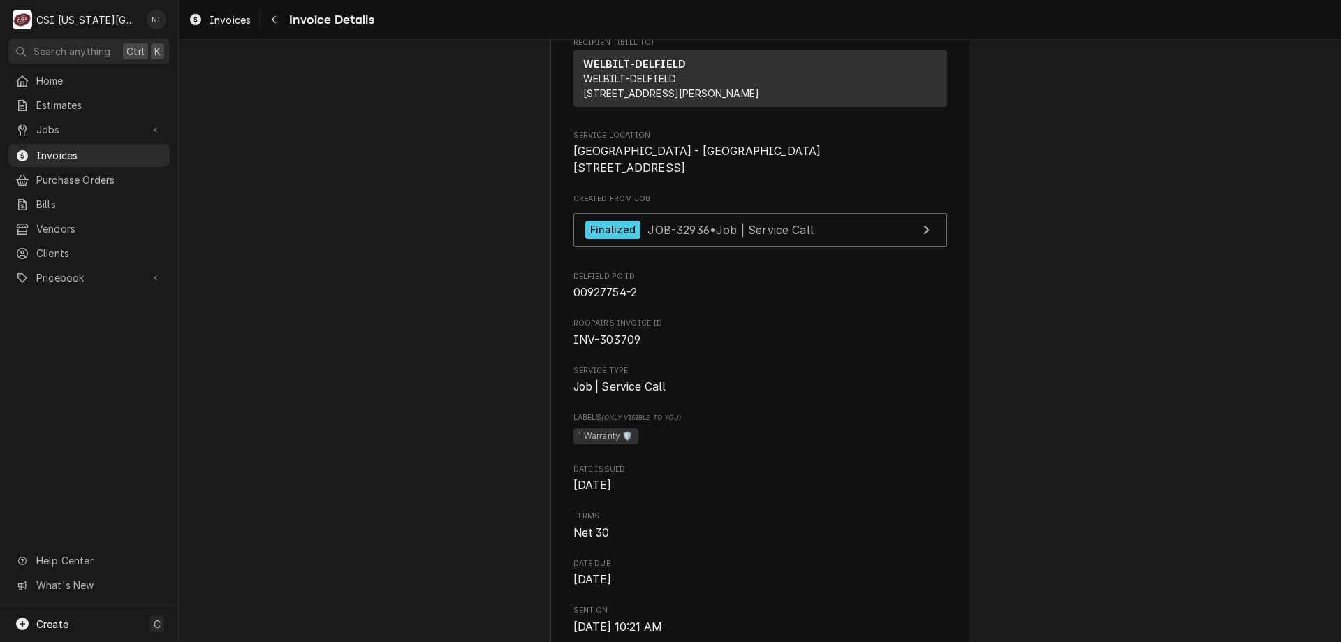
click at [709, 38] on div "Invoices Invoice Details" at bounding box center [760, 19] width 1162 height 39
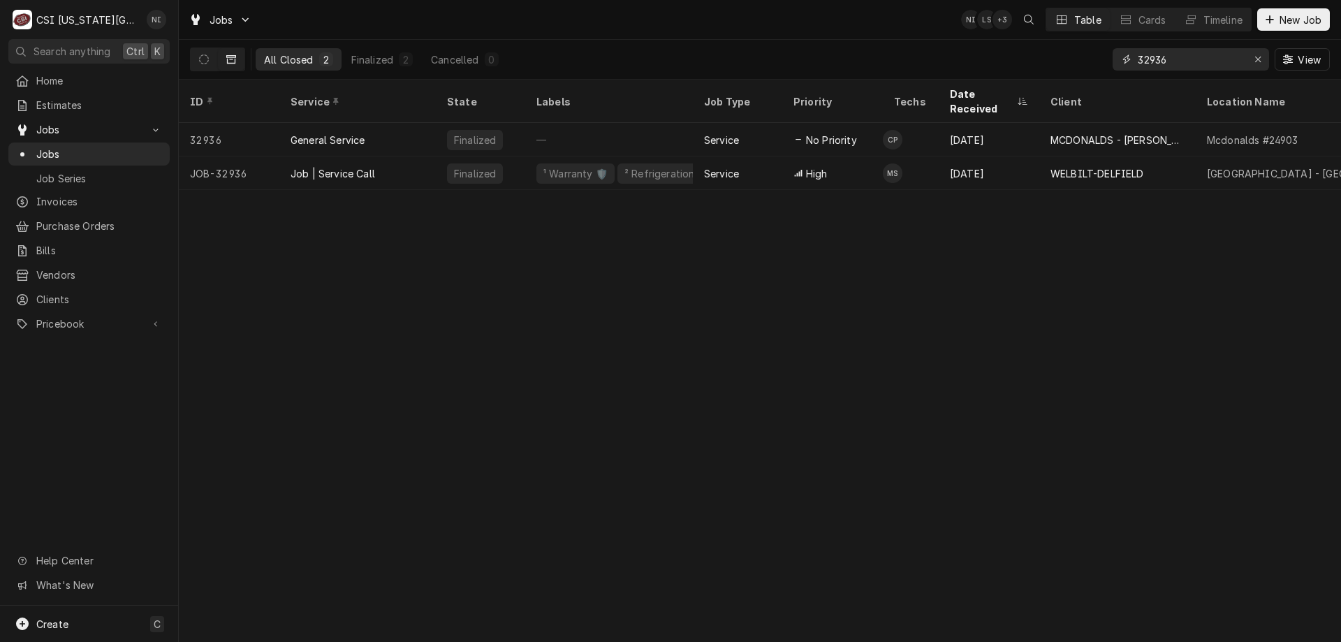
drag, startPoint x: 1175, startPoint y: 57, endPoint x: 1055, endPoint y: 48, distance: 120.5
click at [1055, 48] on div "All Closed 2 Finalized 2 Cancelled 0 32936 View" at bounding box center [760, 59] width 1140 height 39
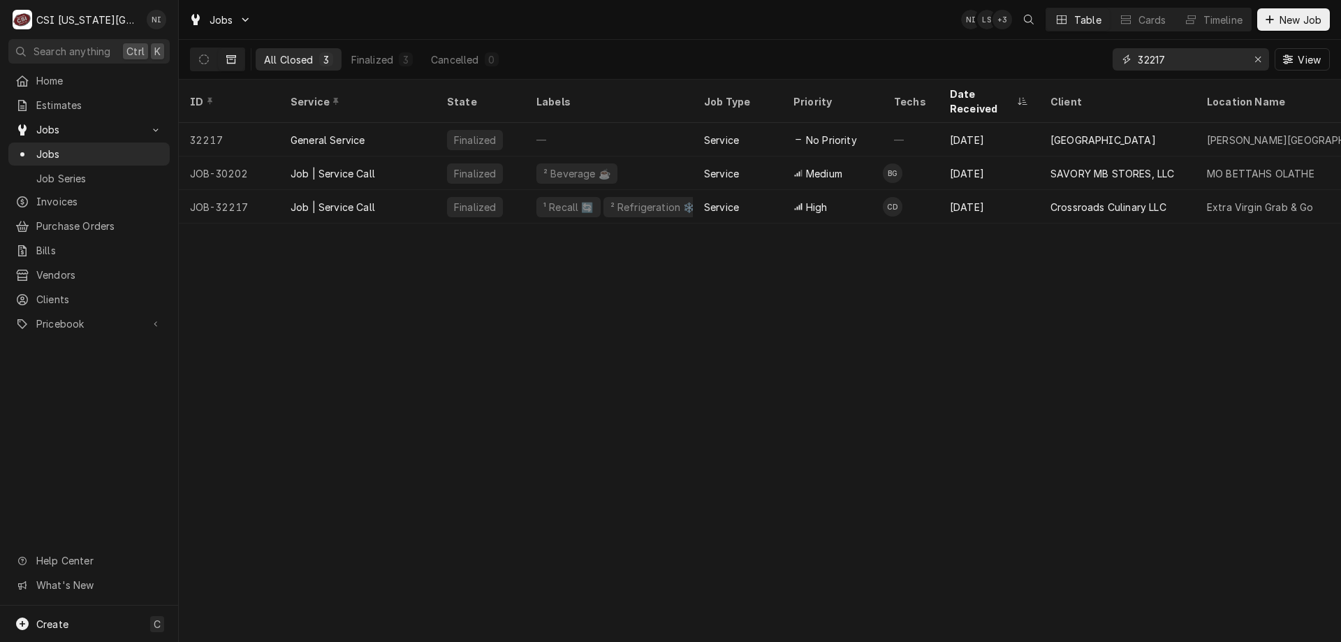
type input "32217"
click at [430, 193] on div "Job | Service Call" at bounding box center [357, 207] width 156 height 34
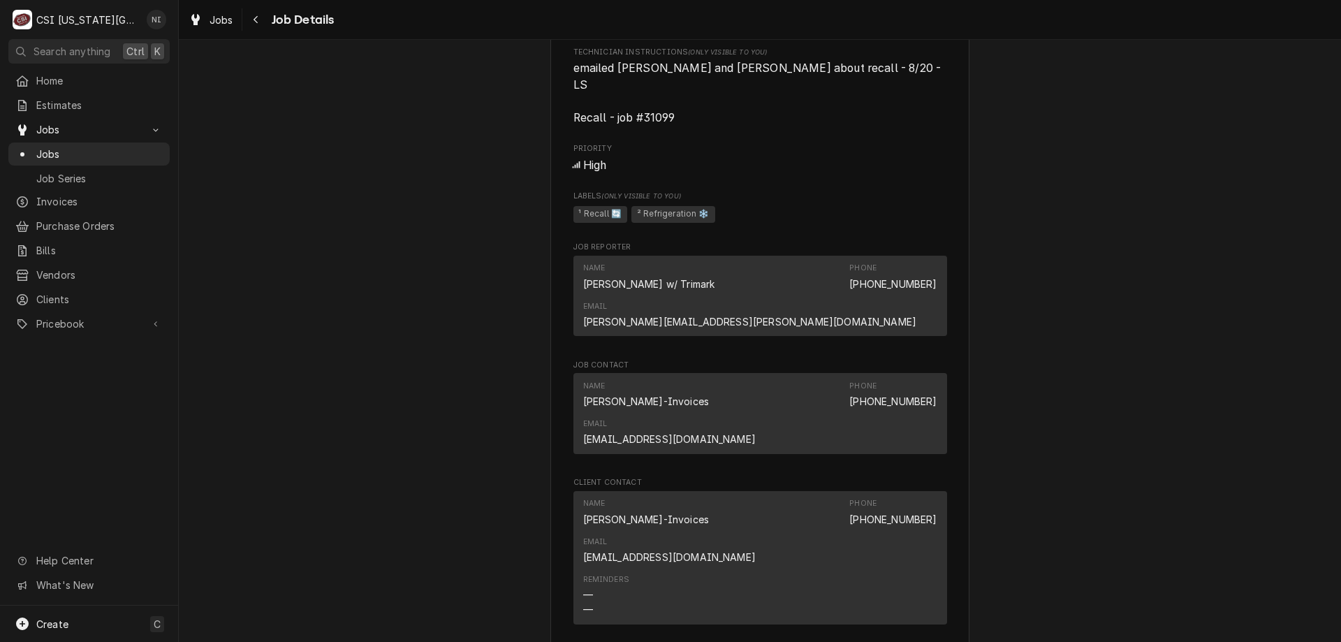
scroll to position [1079, 0]
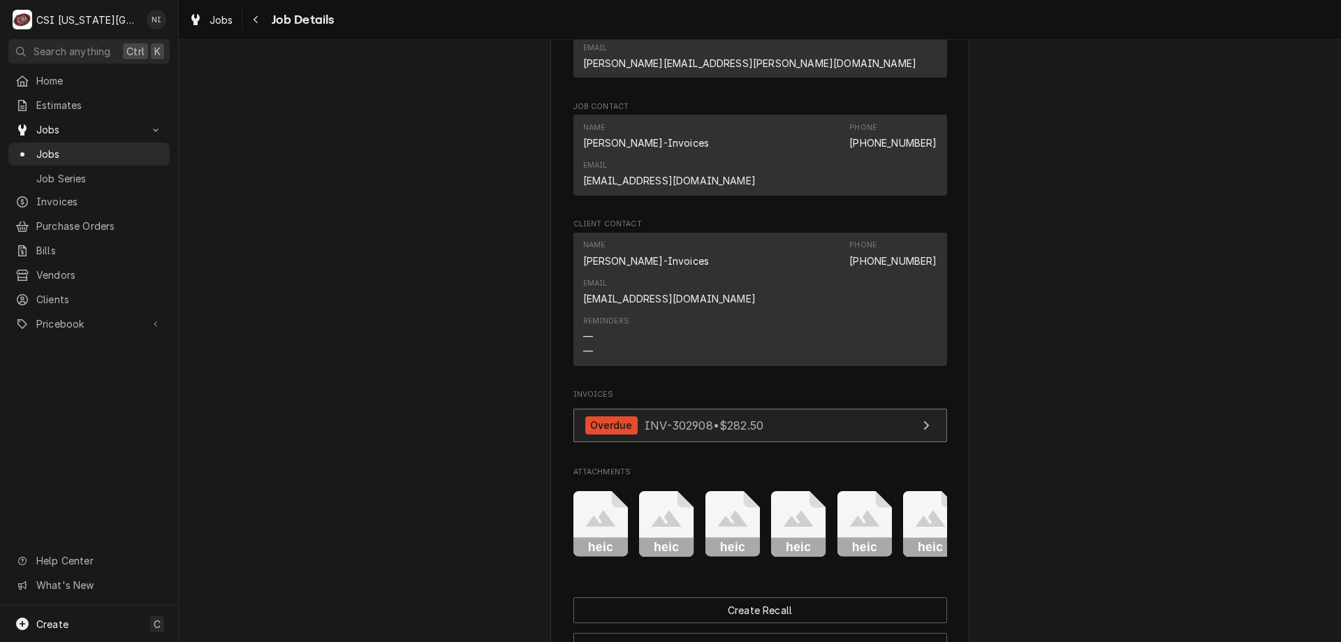
click at [797, 409] on link "Overdue INV-302908 • $282.50" at bounding box center [760, 426] width 374 height 34
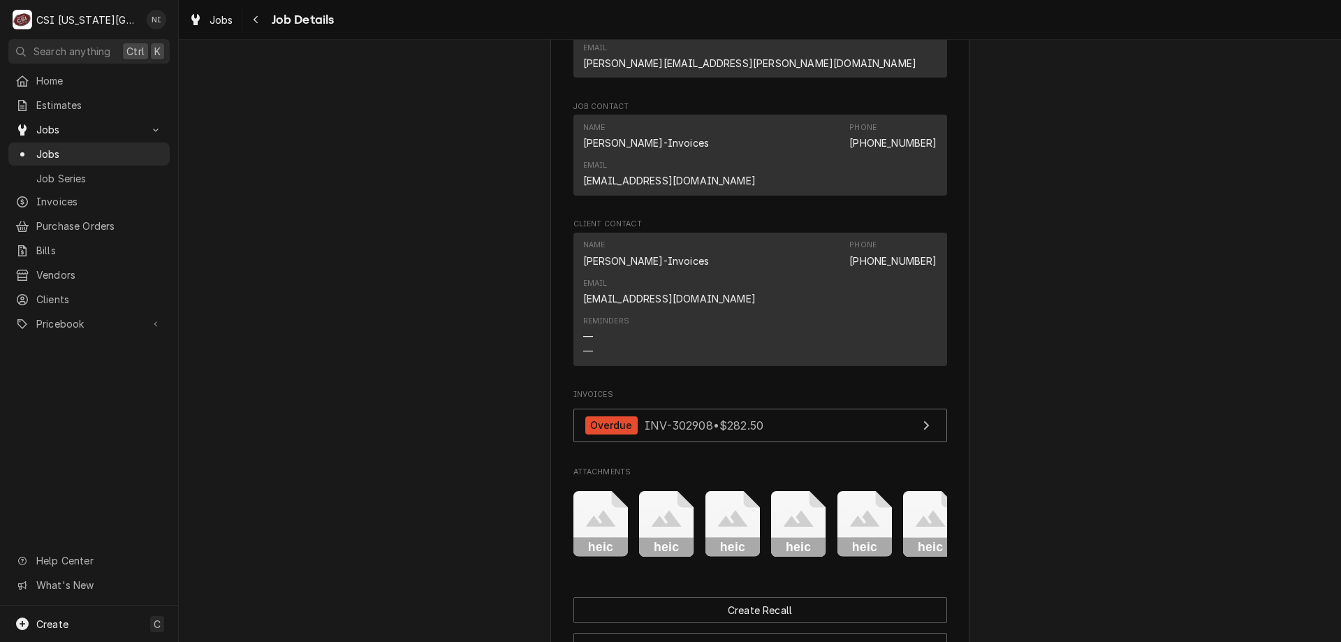
click at [125, 147] on span "Jobs" at bounding box center [99, 154] width 126 height 15
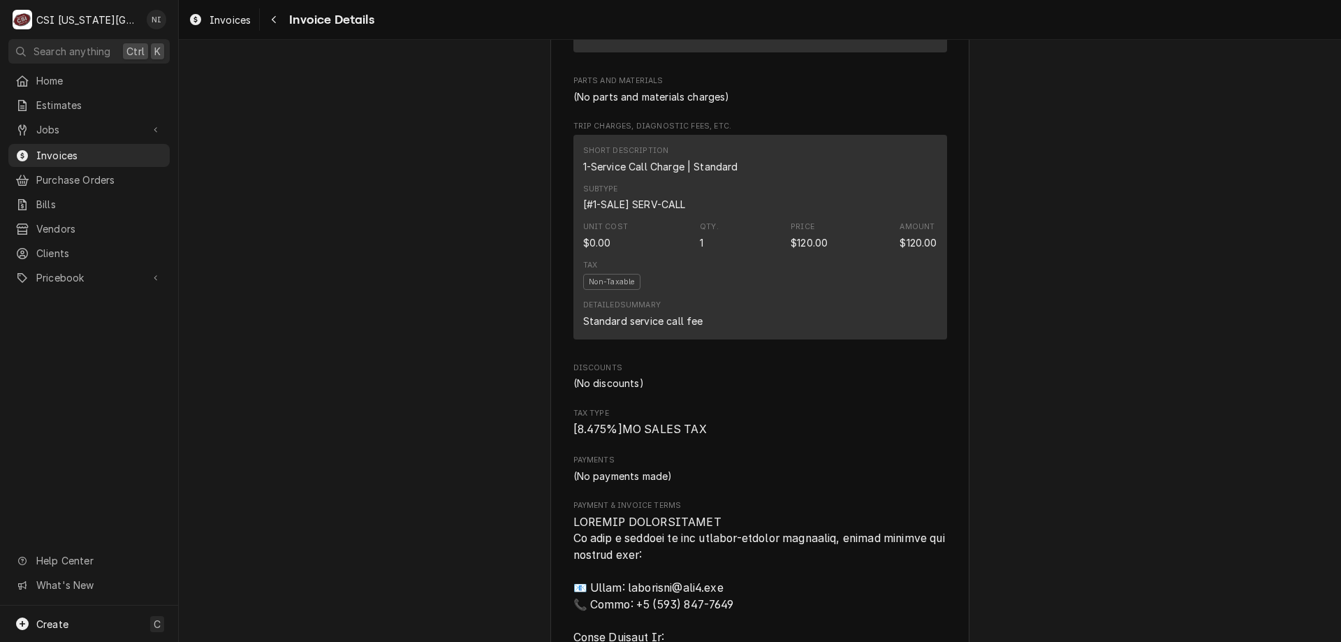
scroll to position [1202, 0]
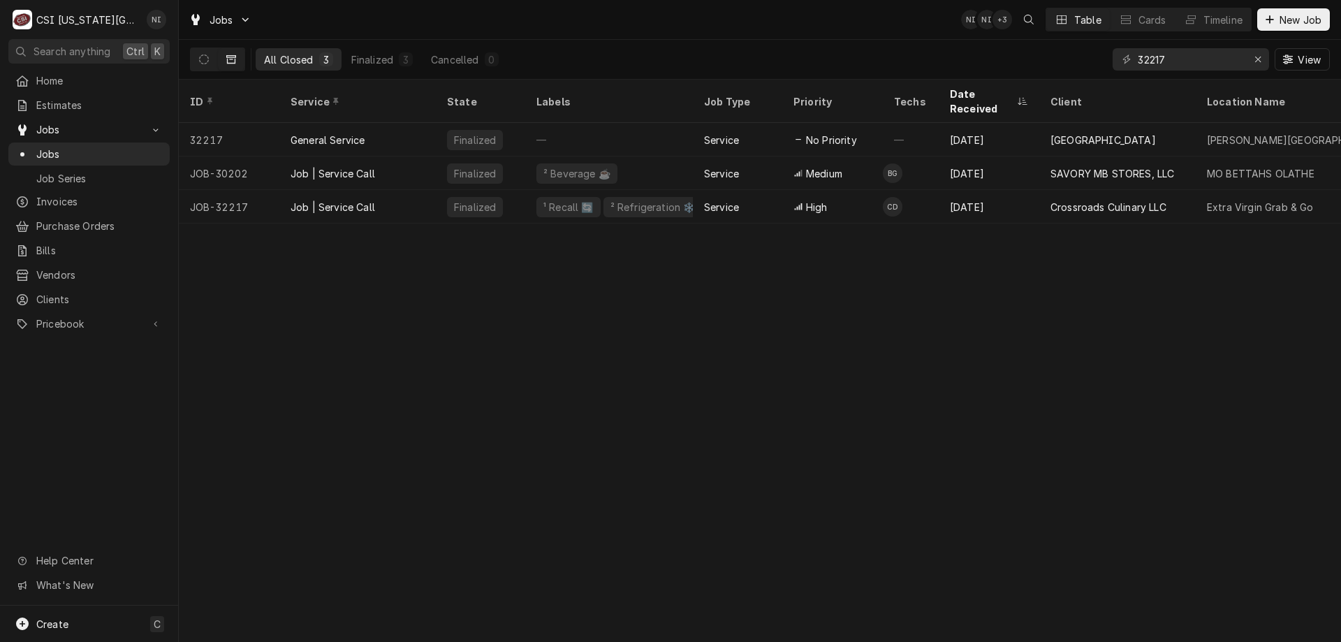
click at [138, 149] on span "Jobs" at bounding box center [99, 154] width 126 height 15
click at [1255, 58] on icon "Erase input" at bounding box center [1259, 59] width 8 height 10
click at [1216, 59] on input "Dynamic Content Wrapper" at bounding box center [1203, 59] width 131 height 22
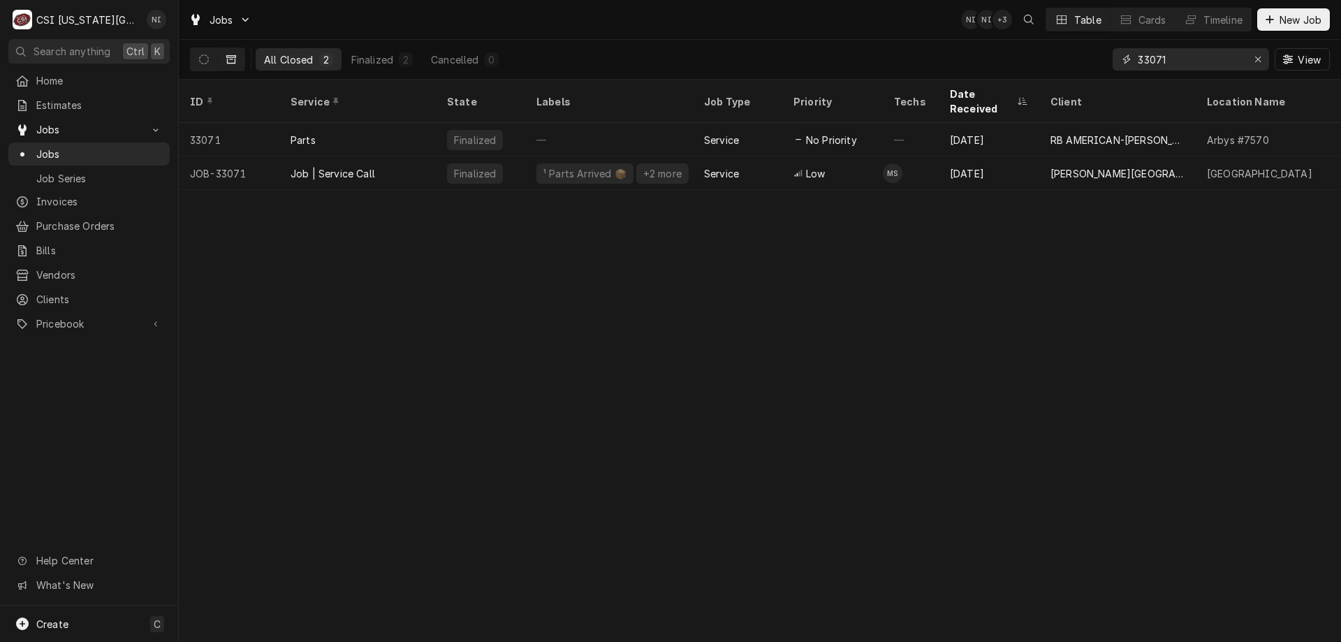
type input "33071"
click at [775, 156] on div "Service" at bounding box center [737, 173] width 89 height 34
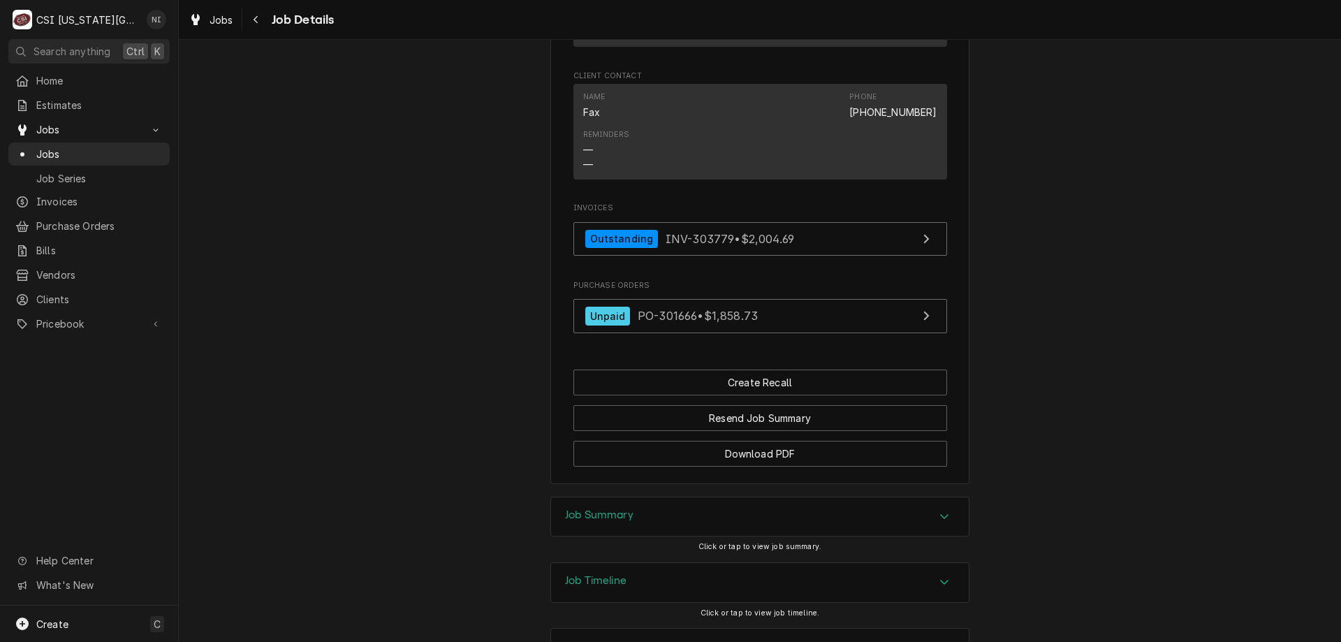
scroll to position [1496, 0]
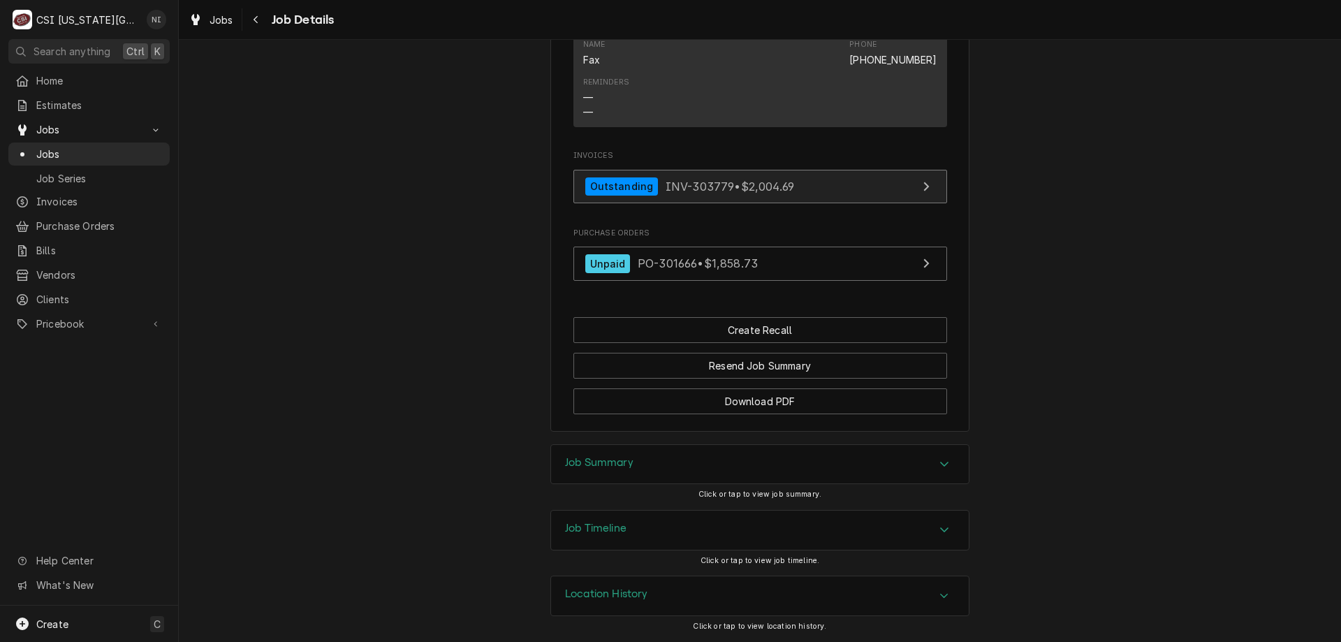
click at [830, 181] on link "Outstanding INV-303779 • $2,004.69" at bounding box center [760, 187] width 374 height 34
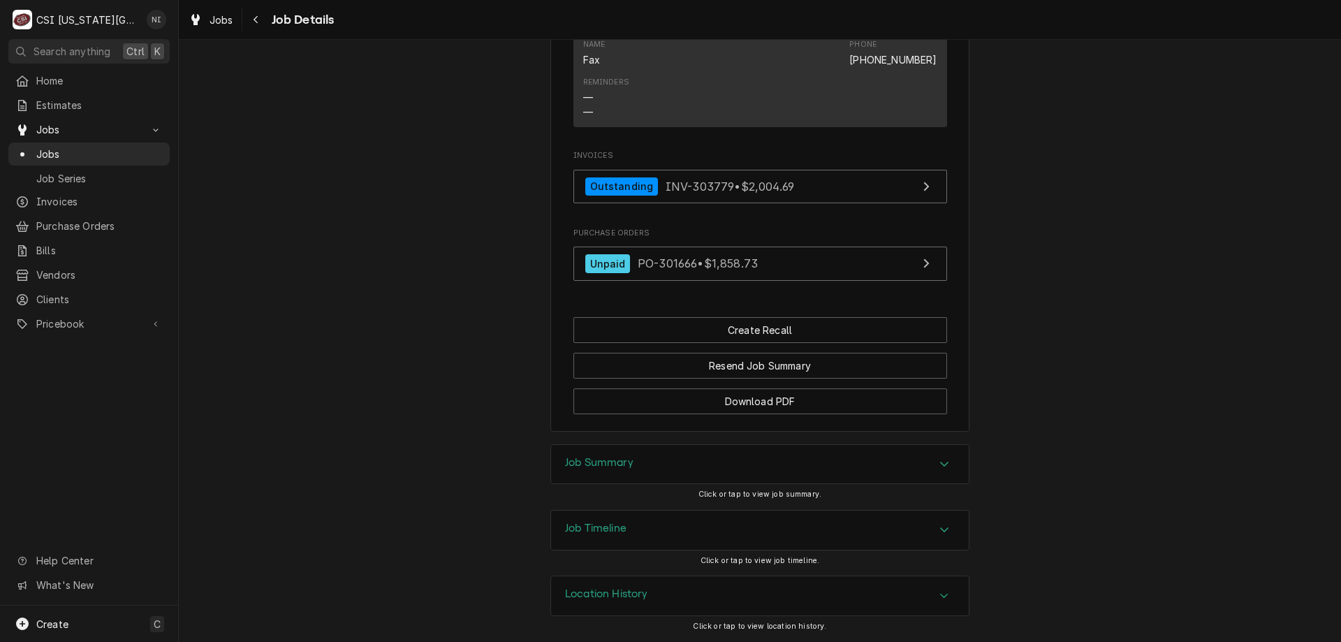
click at [131, 147] on span "Jobs" at bounding box center [99, 154] width 126 height 15
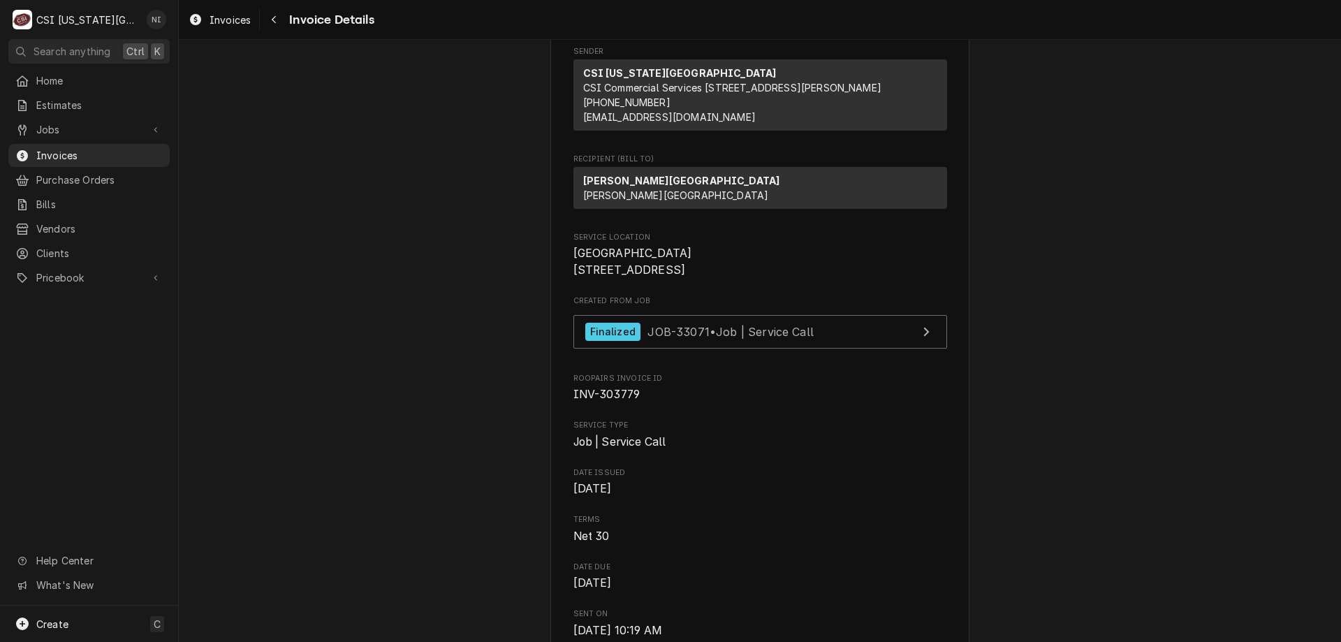
scroll to position [129, 0]
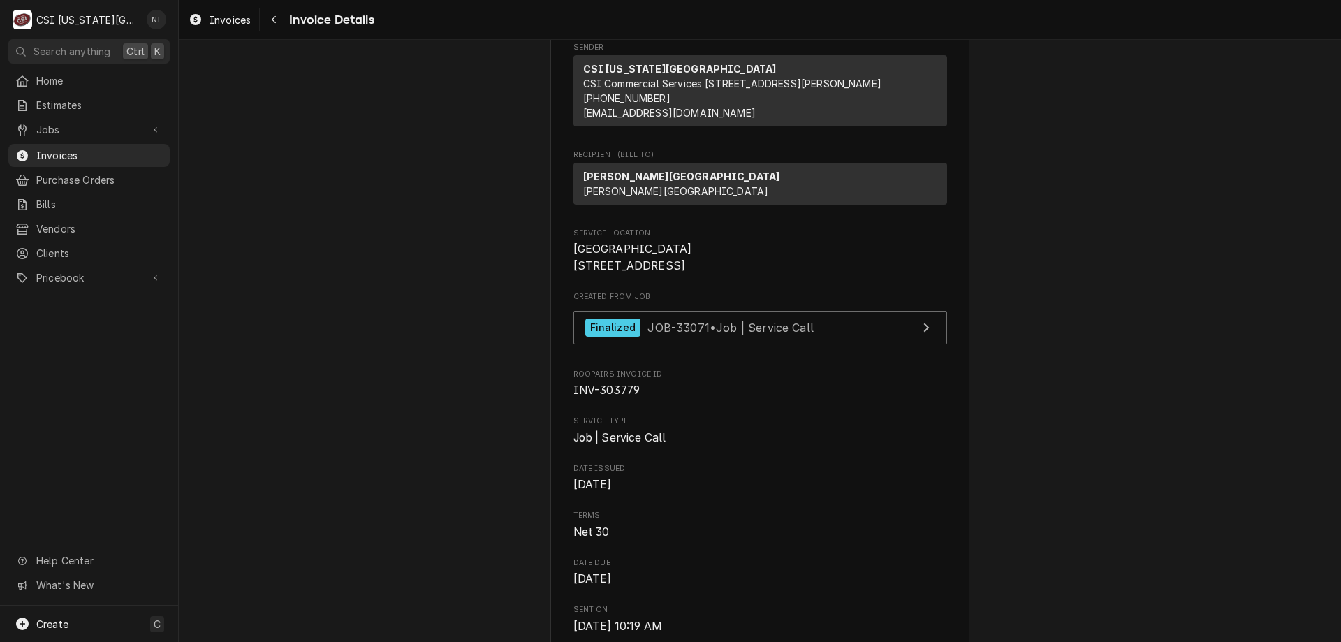
drag, startPoint x: 1336, startPoint y: 65, endPoint x: 1065, endPoint y: 222, distance: 312.7
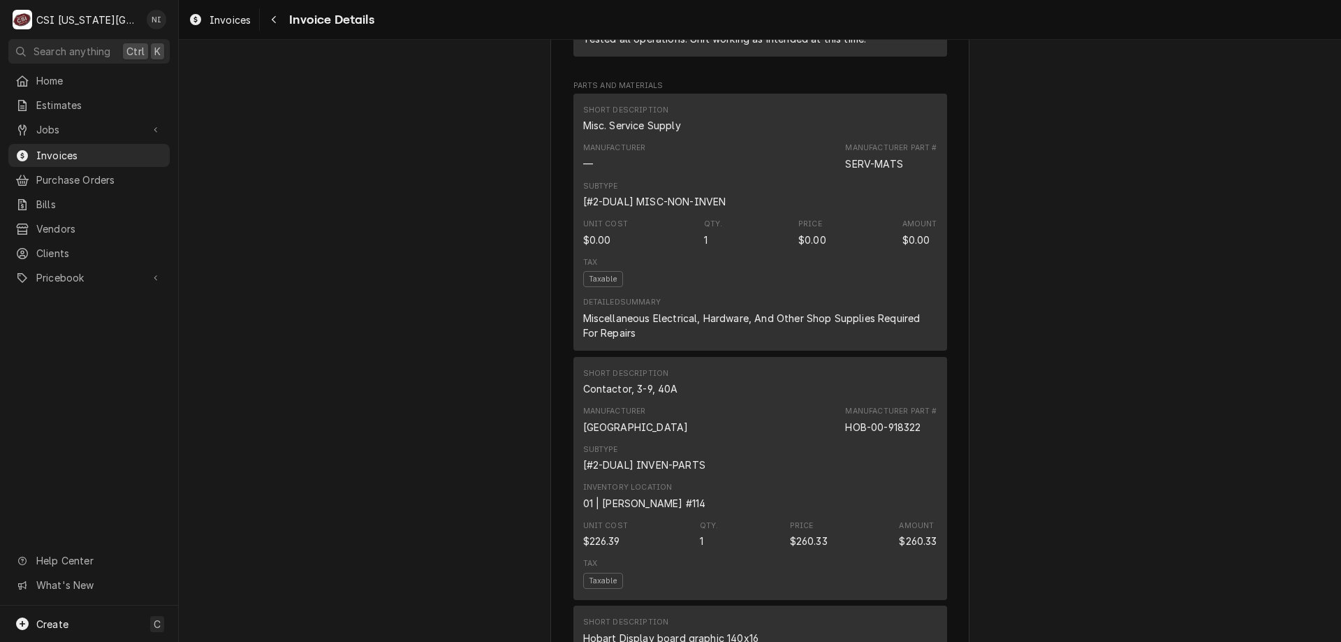
scroll to position [1150, 0]
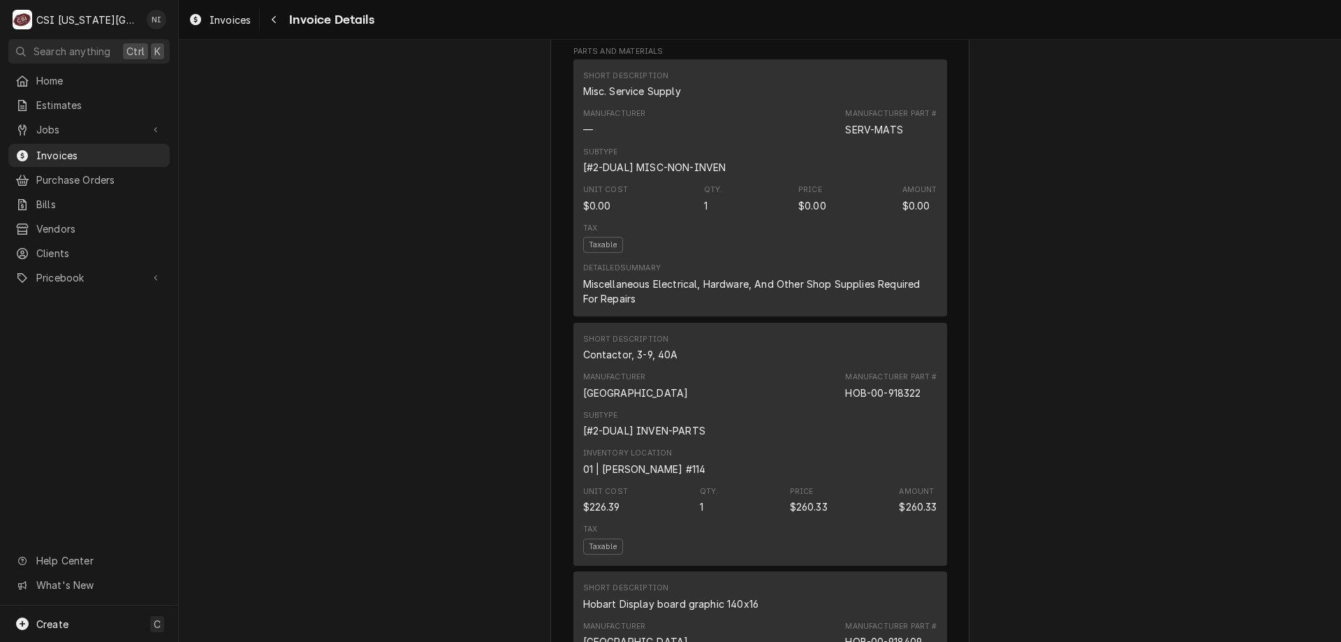
click at [103, 148] on span "Invoices" at bounding box center [99, 155] width 126 height 15
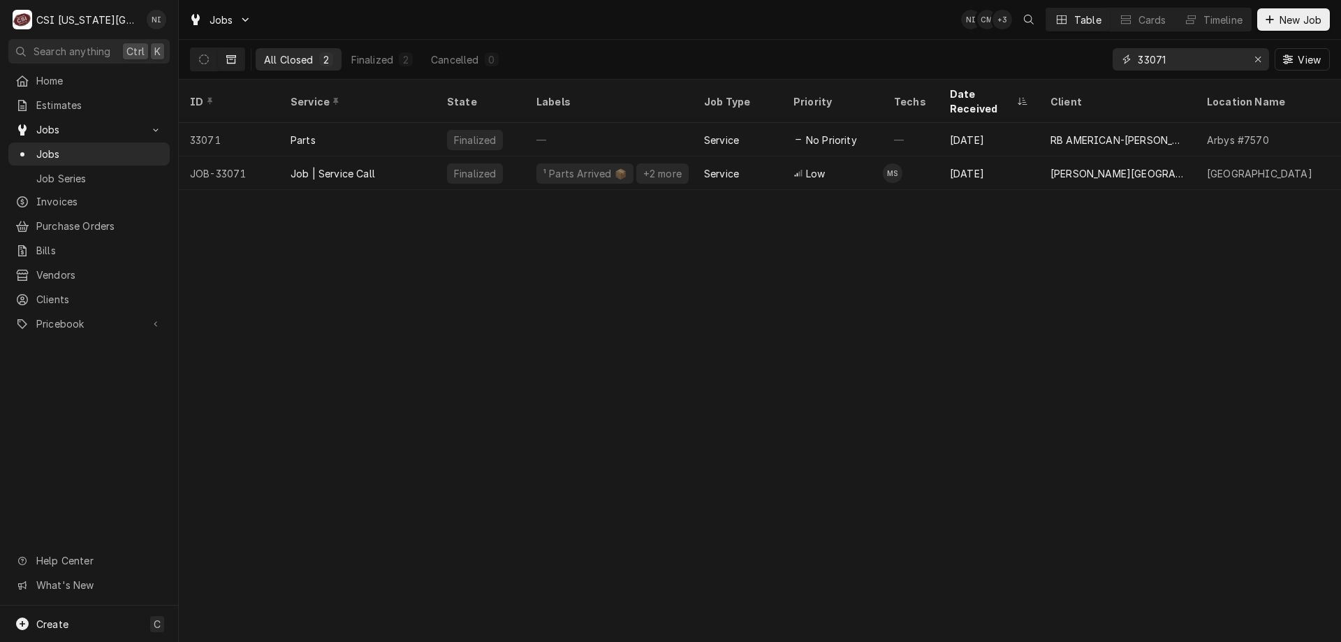
drag, startPoint x: 1160, startPoint y: 57, endPoint x: 1073, endPoint y: 59, distance: 87.4
click at [1076, 59] on div "All Closed 2 Finalized 2 Cancelled 0 33071 View" at bounding box center [760, 59] width 1140 height 39
type input "32379"
click at [374, 166] on div "Job | Service Call" at bounding box center [333, 173] width 85 height 15
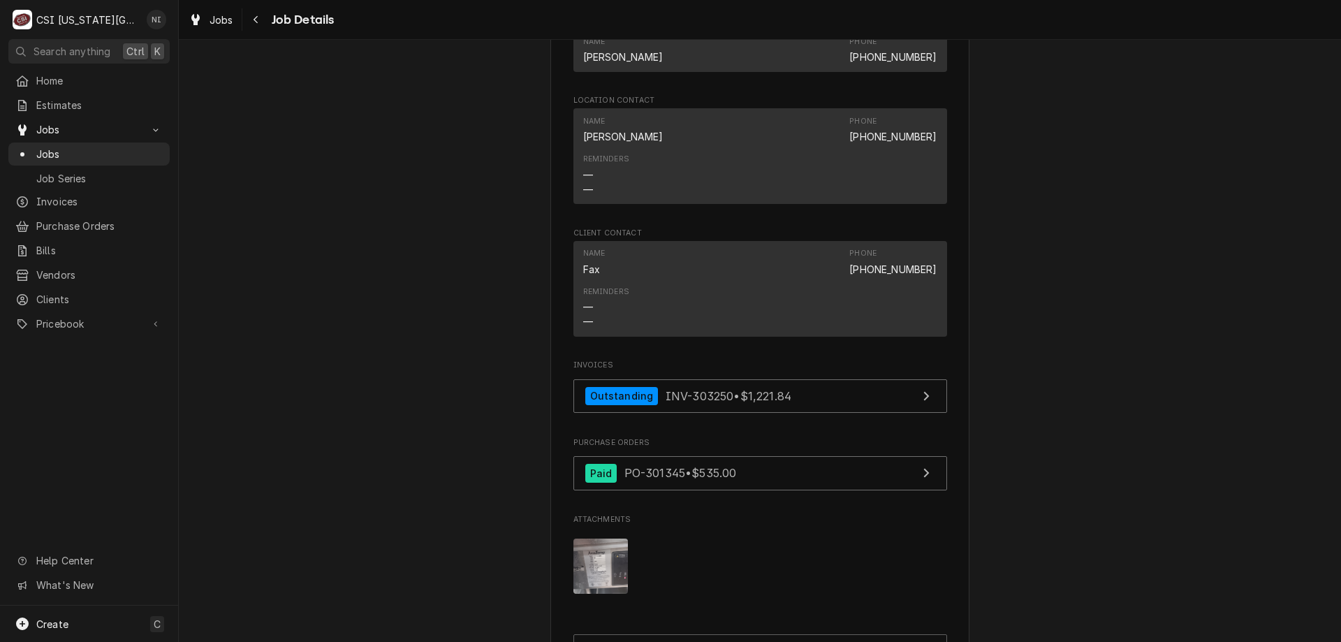
scroll to position [2772, 0]
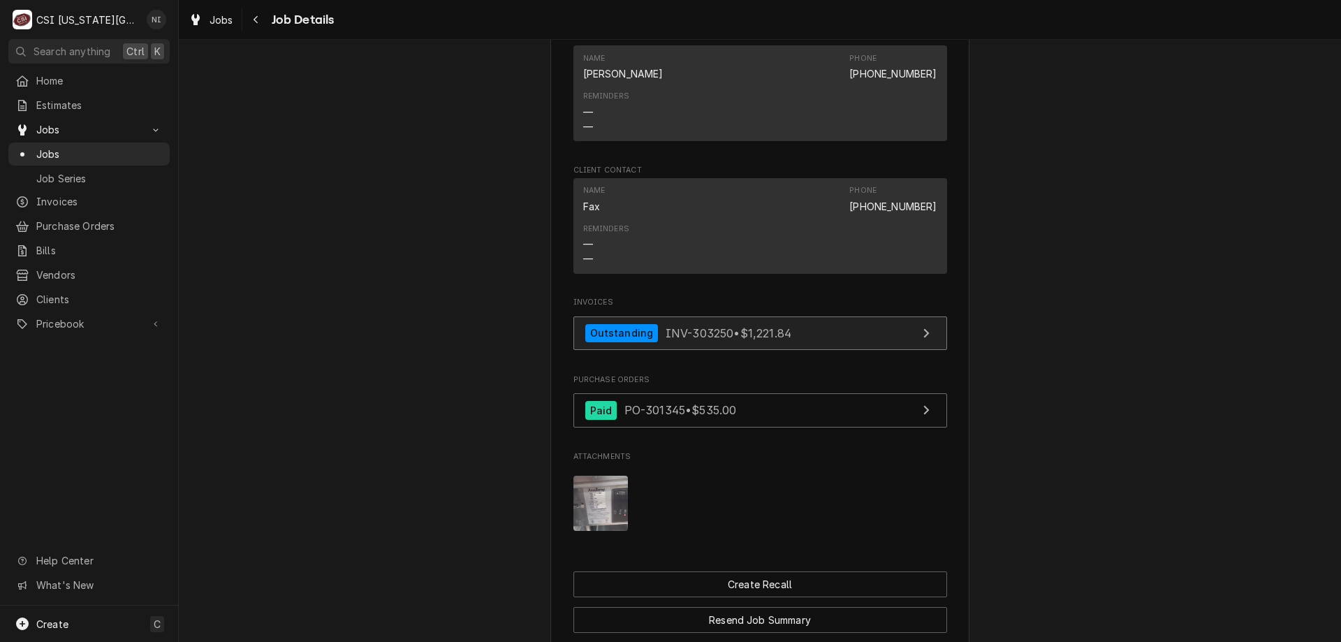
click at [843, 348] on link "Outstanding INV-303250 • $1,221.84" at bounding box center [760, 333] width 374 height 34
click at [117, 147] on span "Jobs" at bounding box center [99, 154] width 126 height 15
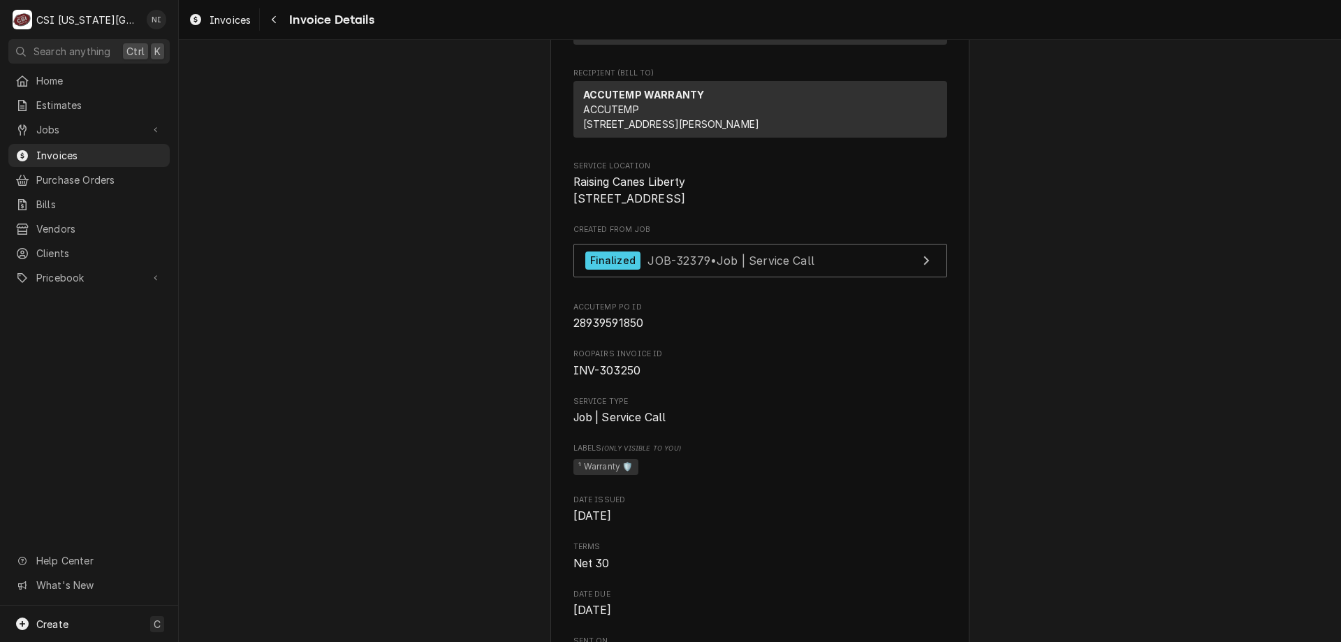
scroll to position [215, 0]
drag, startPoint x: 1104, startPoint y: 155, endPoint x: 1080, endPoint y: 124, distance: 39.4
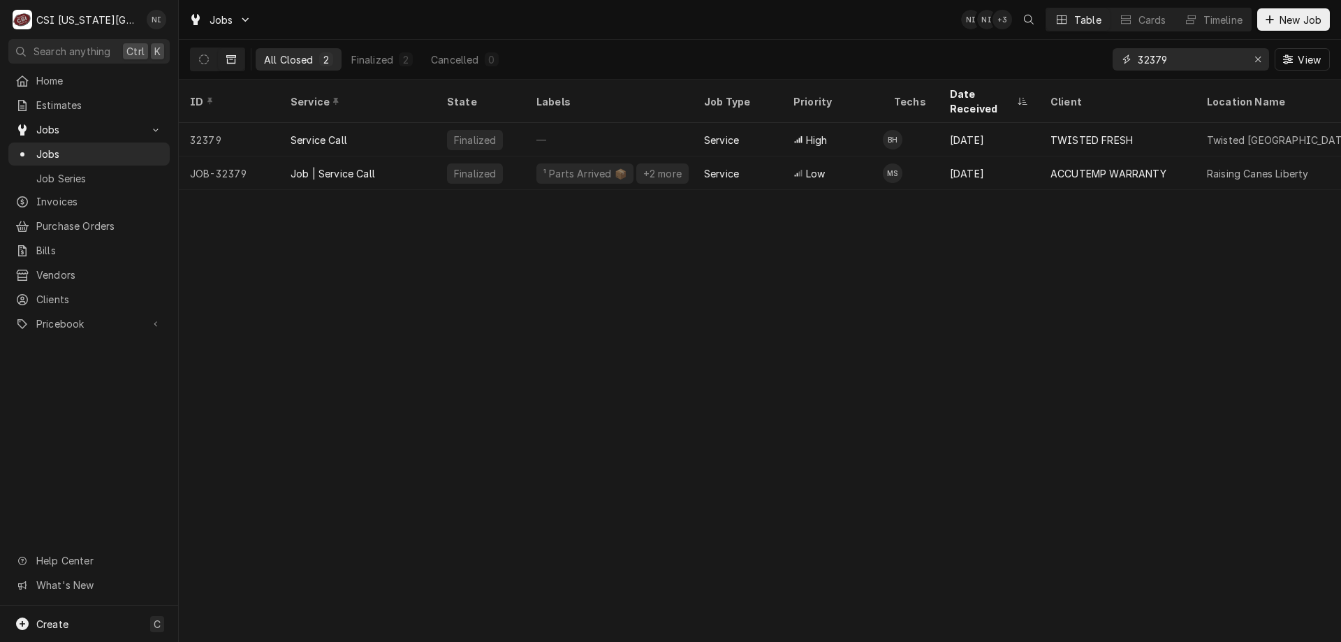
drag, startPoint x: 1174, startPoint y: 64, endPoint x: 1094, endPoint y: 56, distance: 80.7
click at [1094, 56] on div "All Closed 2 Finalized 2 Cancelled 0 32379 View" at bounding box center [760, 59] width 1140 height 39
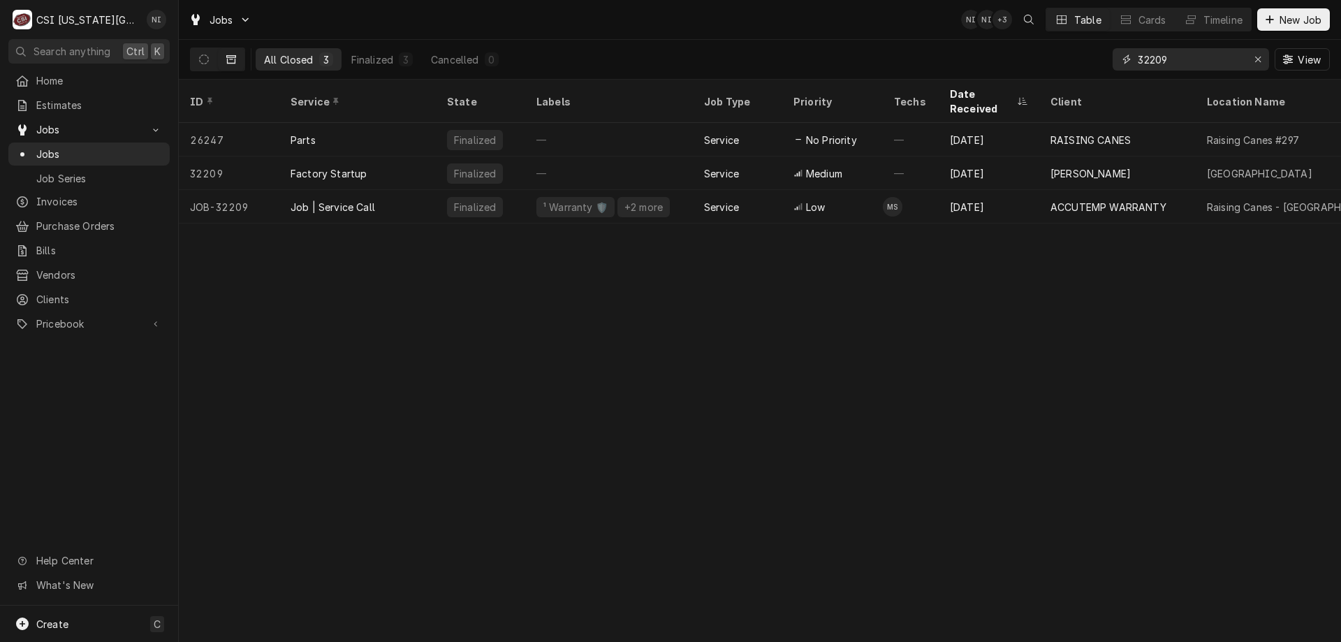
type input "32209"
click at [409, 191] on div "Job | Service Call" at bounding box center [357, 207] width 156 height 34
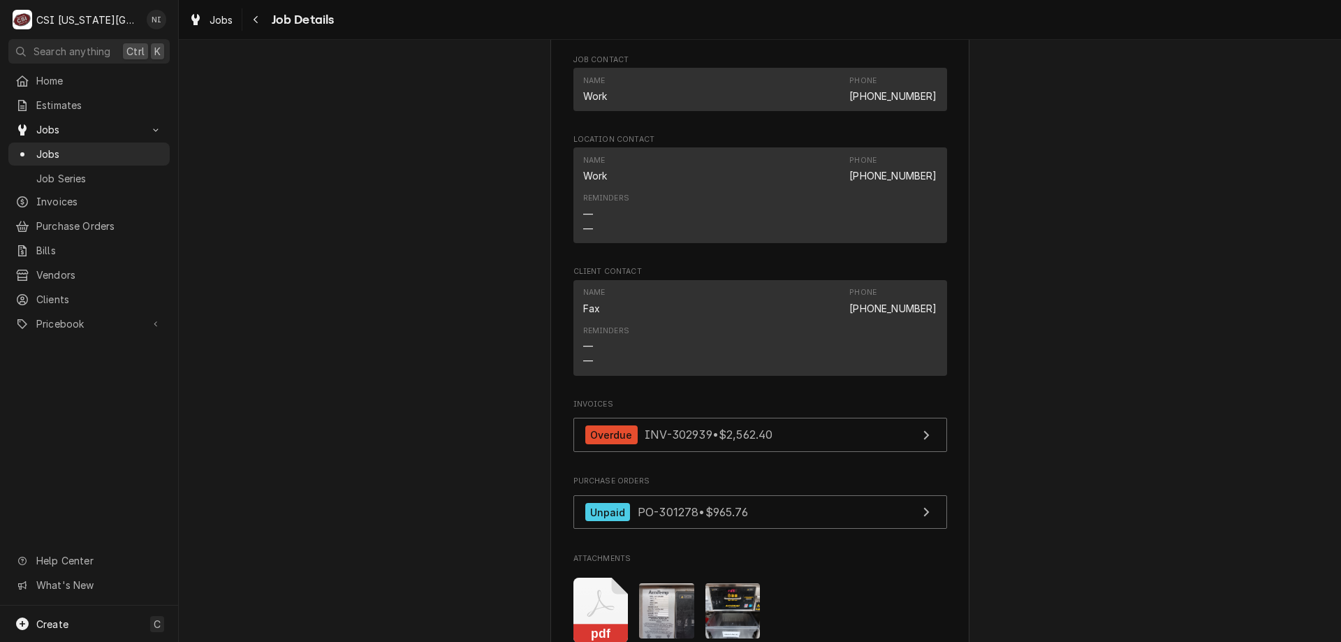
scroll to position [2592, 0]
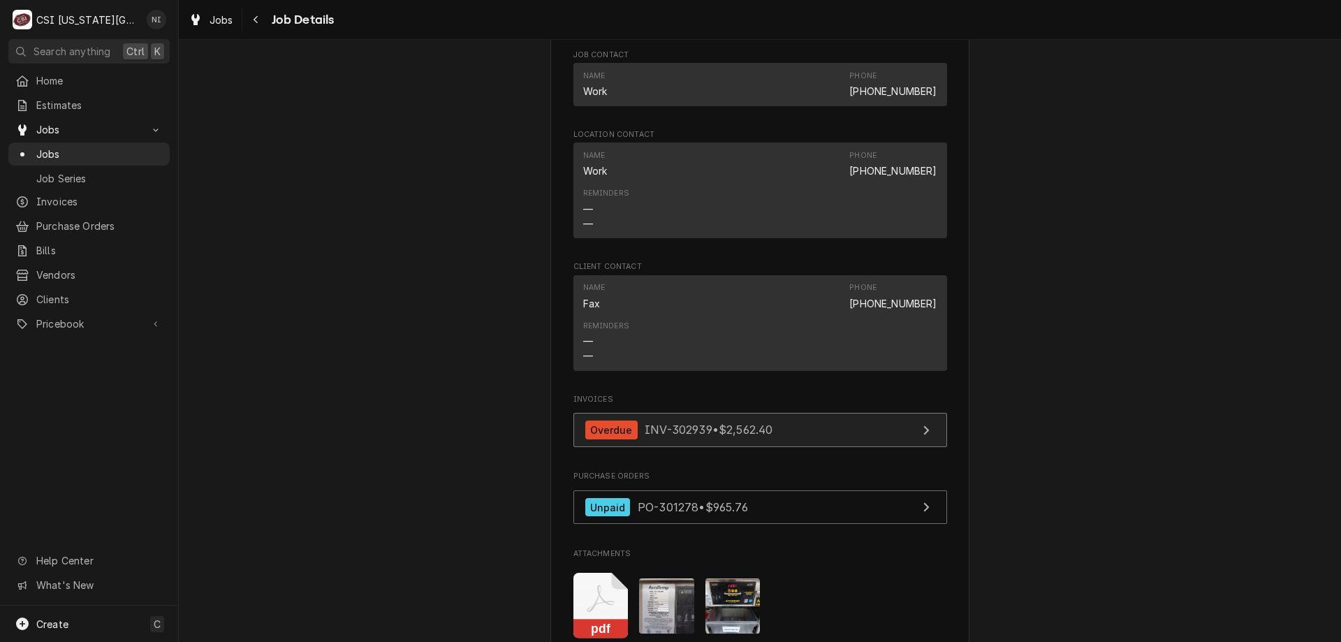
click at [861, 444] on link "Overdue INV-302939 • $2,562.40" at bounding box center [760, 430] width 374 height 34
click at [164, 147] on div "Jobs" at bounding box center [89, 153] width 156 height 17
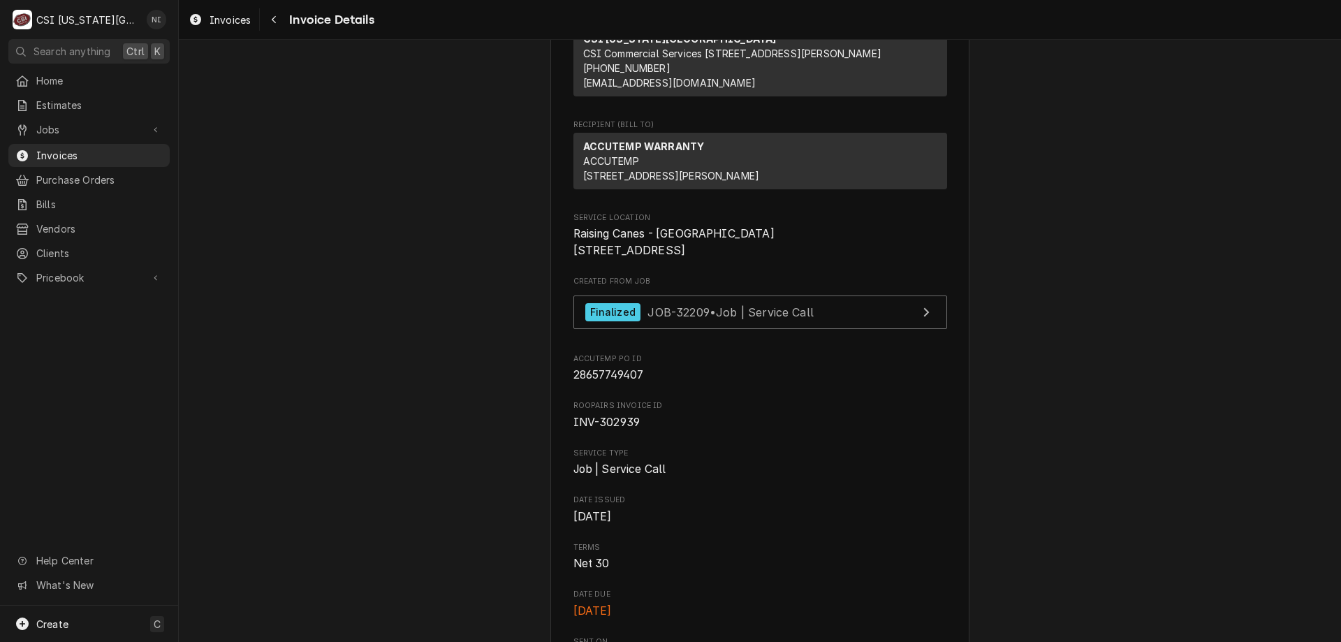
scroll to position [234, 0]
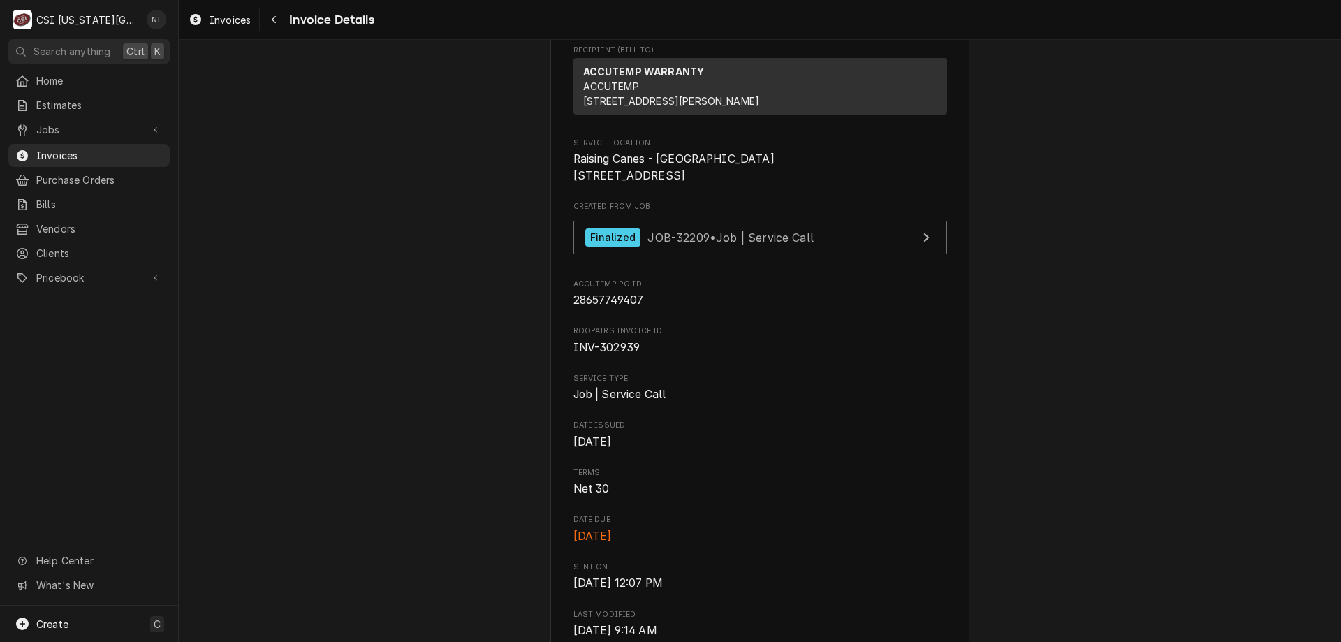
drag, startPoint x: 1084, startPoint y: 138, endPoint x: 1079, endPoint y: 128, distance: 11.6
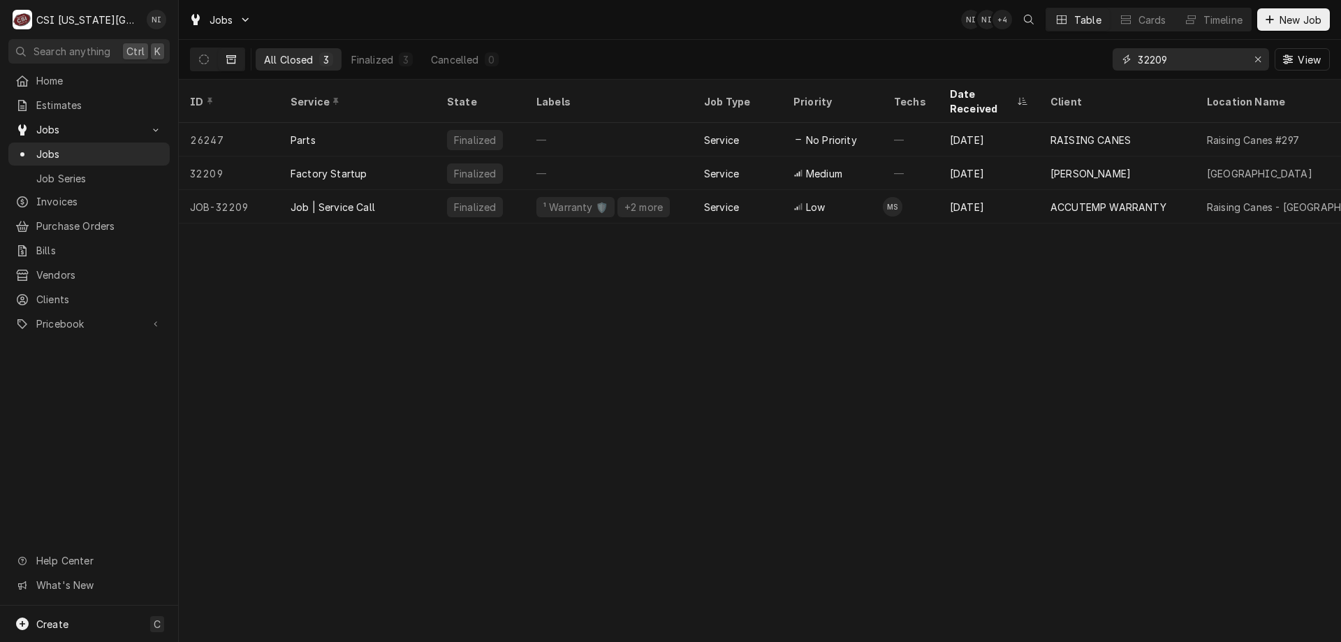
drag, startPoint x: 1175, startPoint y: 58, endPoint x: 1020, endPoint y: 61, distance: 155.1
click at [1032, 61] on div "All Closed 3 Finalized 3 Cancelled 0 32209 View" at bounding box center [760, 59] width 1140 height 39
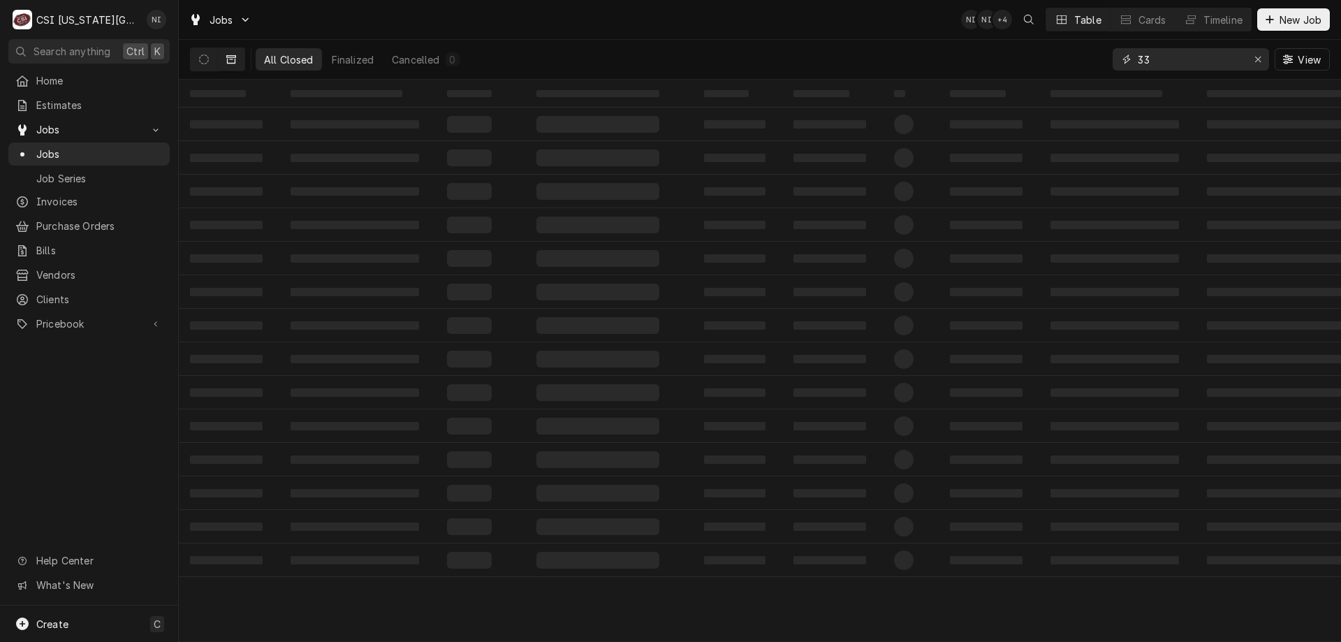
type input "3"
type input "33405"
click at [201, 57] on icon "Dynamic Content Wrapper" at bounding box center [204, 59] width 10 height 10
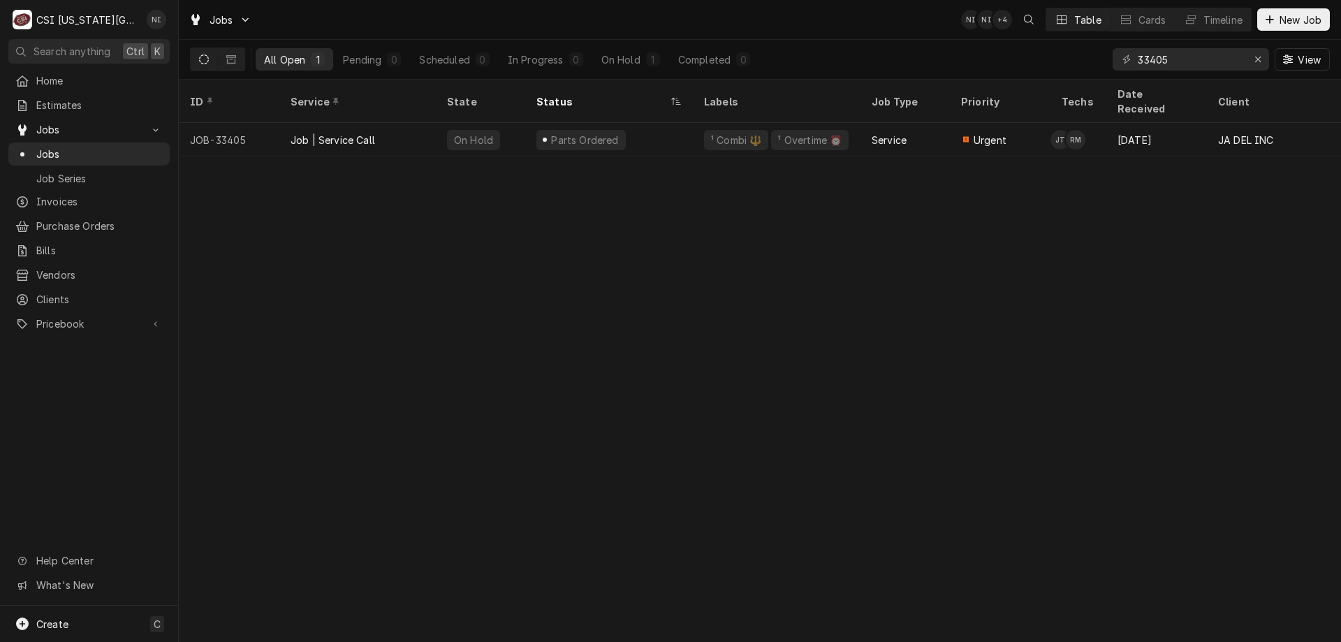
click at [685, 125] on div "Parts Ordered" at bounding box center [609, 140] width 168 height 34
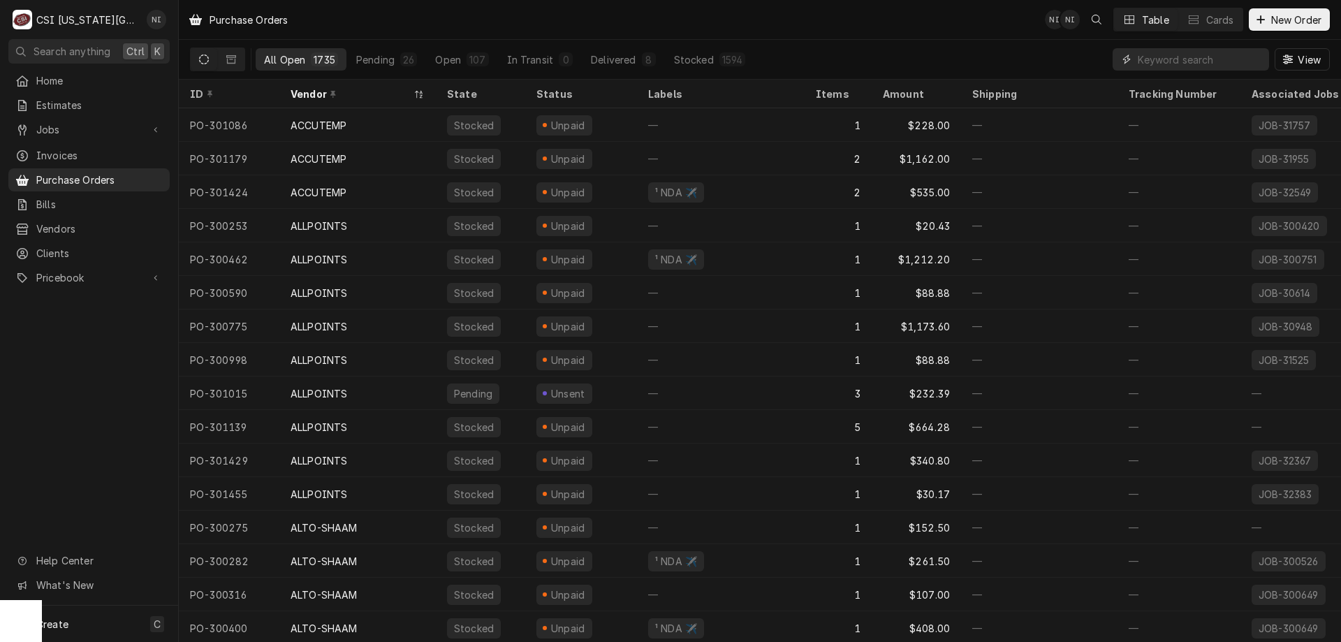
click at [1195, 58] on input "Dynamic Content Wrapper" at bounding box center [1200, 59] width 124 height 22
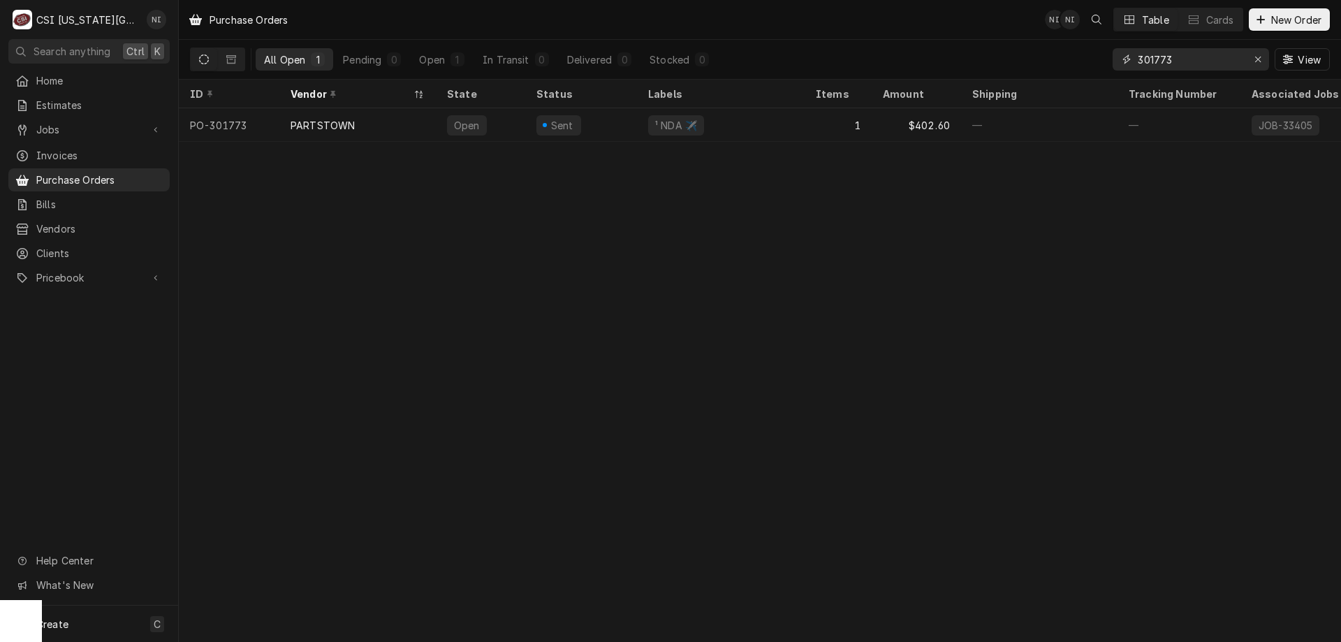
type input "301773"
click at [745, 126] on div "¹ NDA ✈️" at bounding box center [721, 125] width 168 height 34
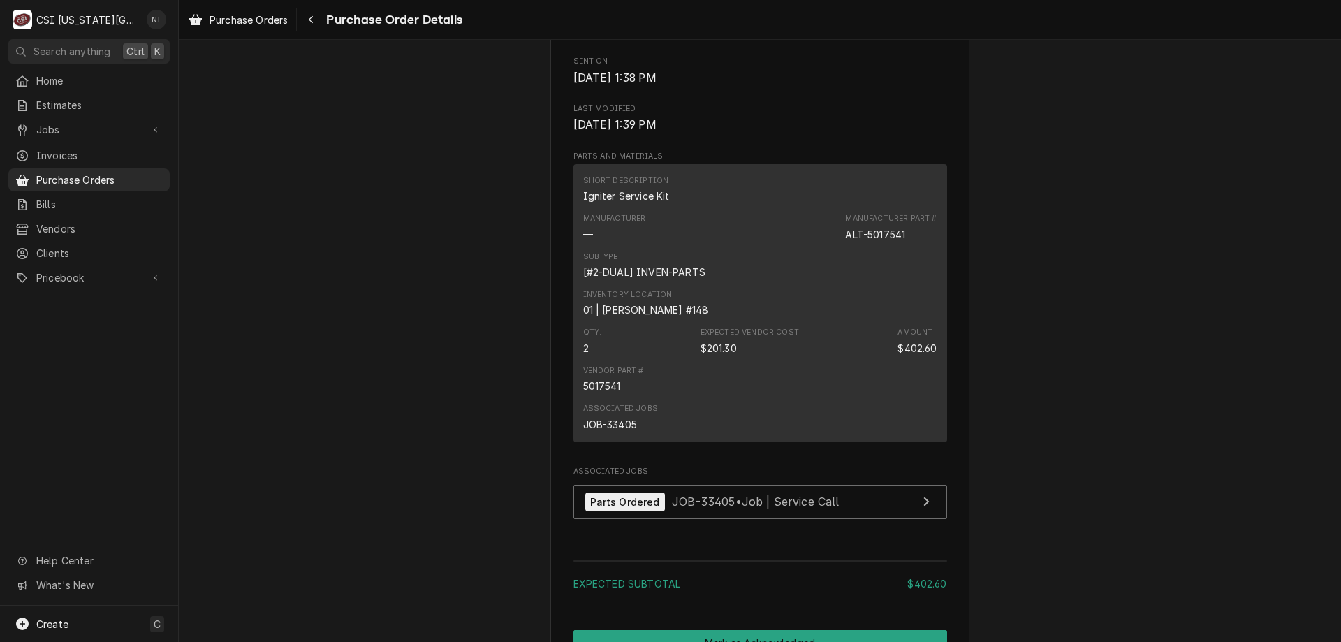
scroll to position [1063, 0]
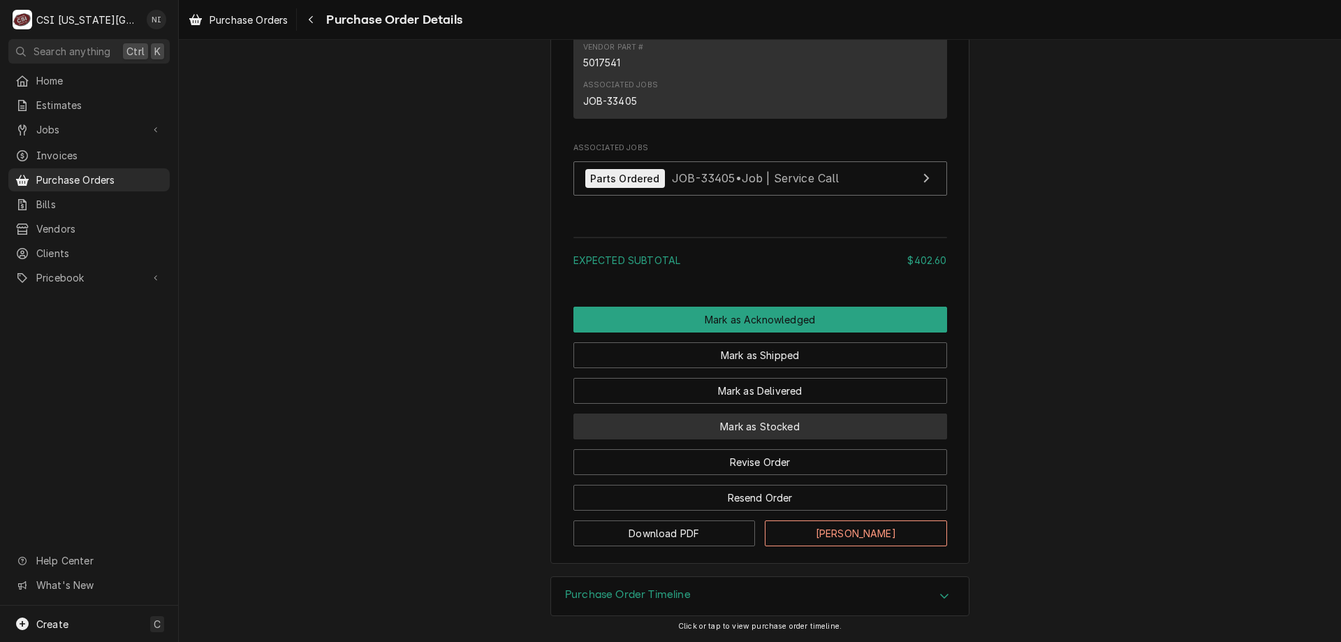
click at [845, 432] on button "Mark as Stocked" at bounding box center [760, 427] width 374 height 26
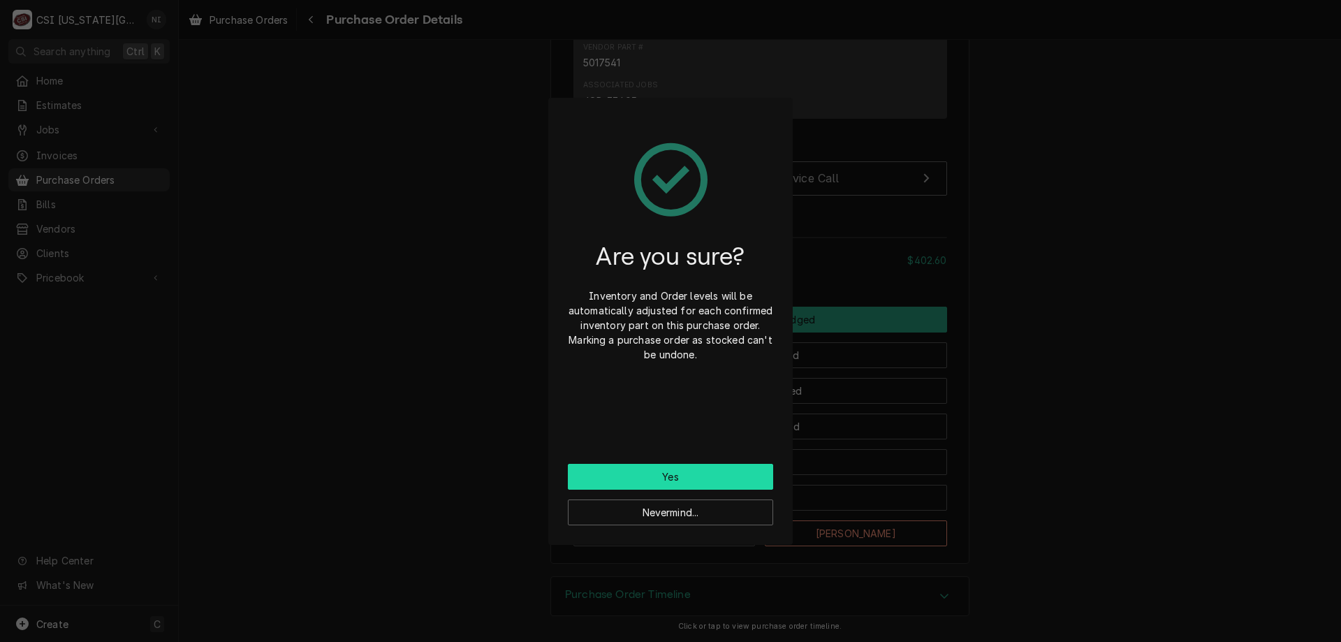
click at [726, 481] on button "Yes" at bounding box center [670, 477] width 205 height 26
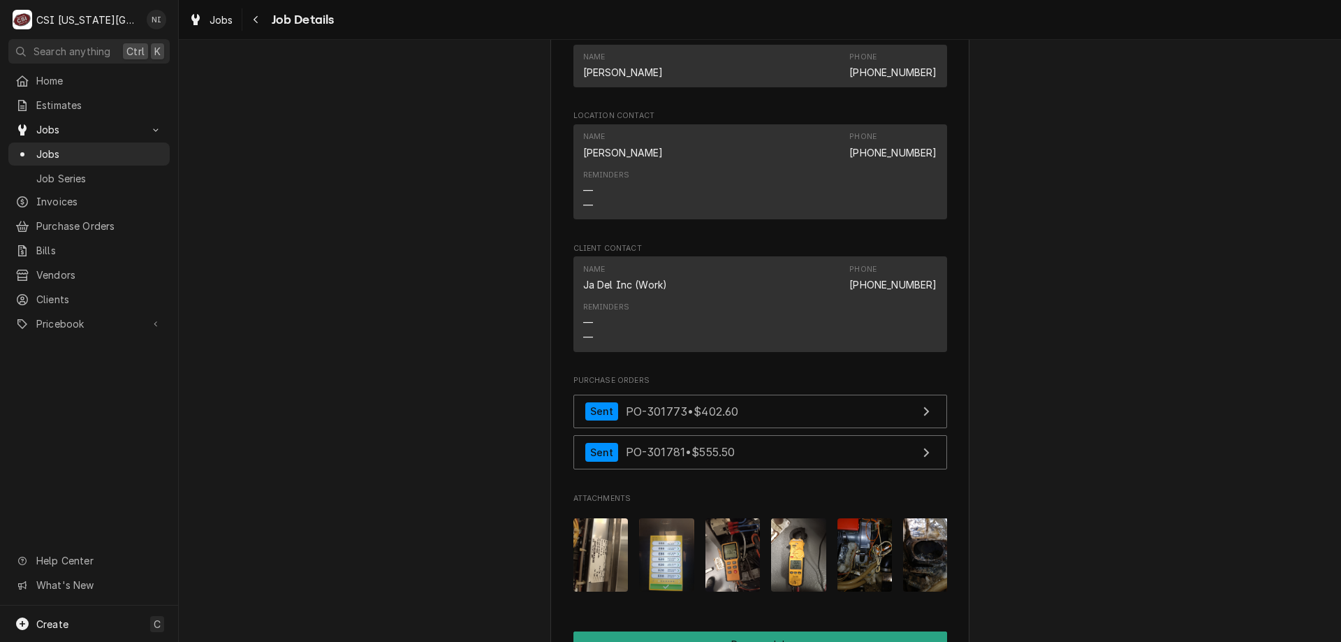
scroll to position [2022, 0]
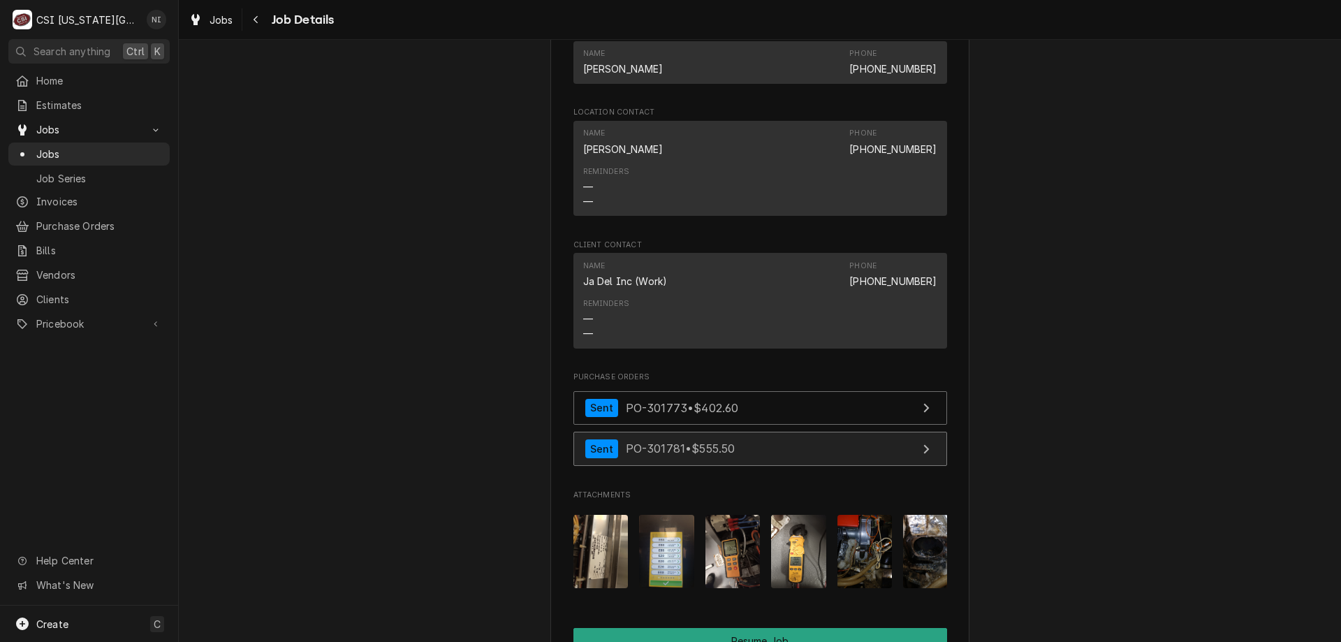
click at [791, 448] on link "Sent PO-301781 • $555.50" at bounding box center [760, 449] width 374 height 34
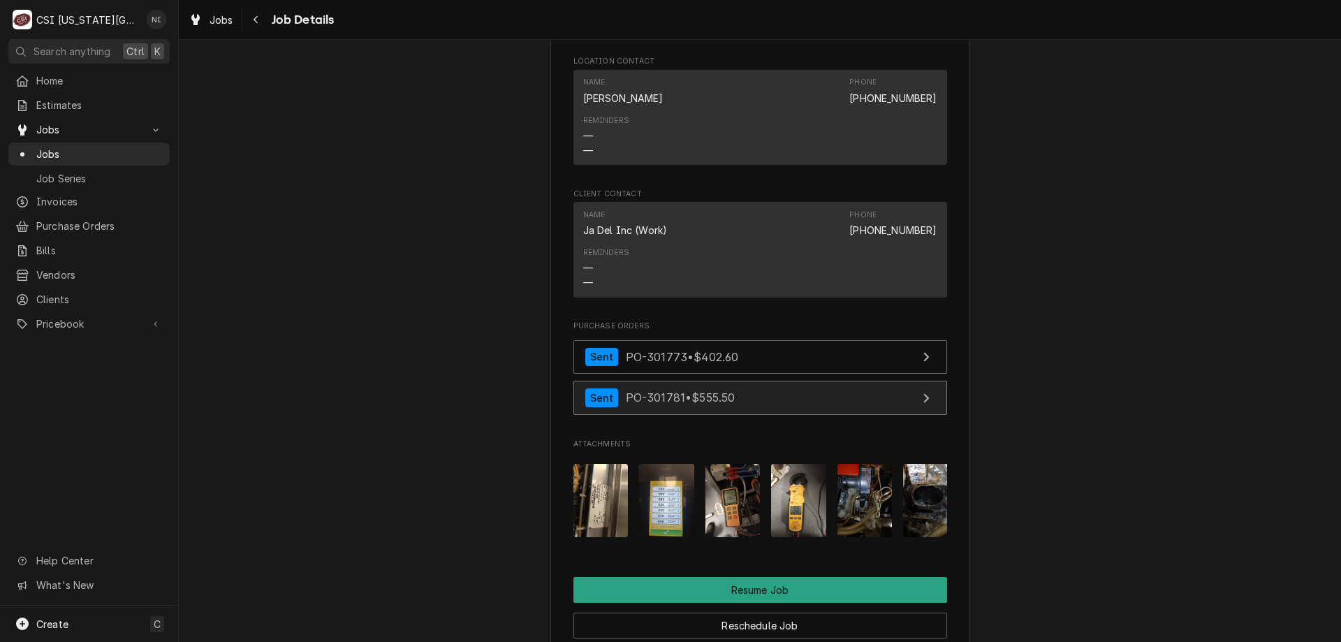
scroll to position [2226, 0]
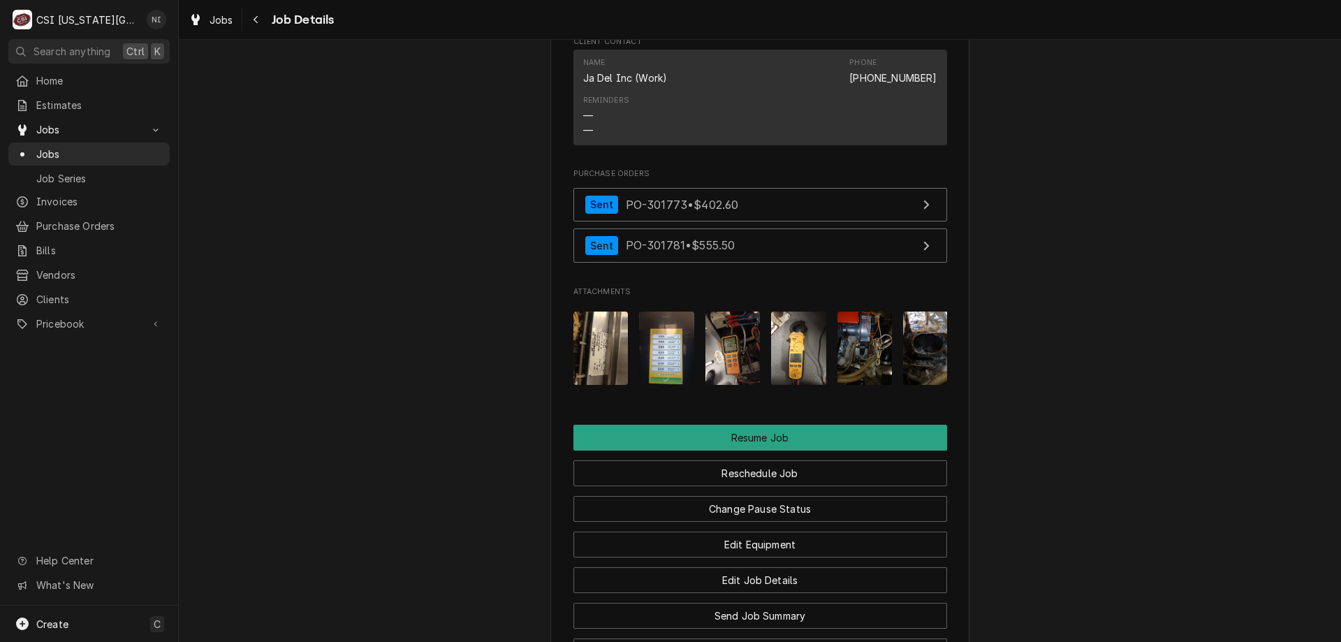
click at [131, 147] on span "Jobs" at bounding box center [99, 154] width 126 height 15
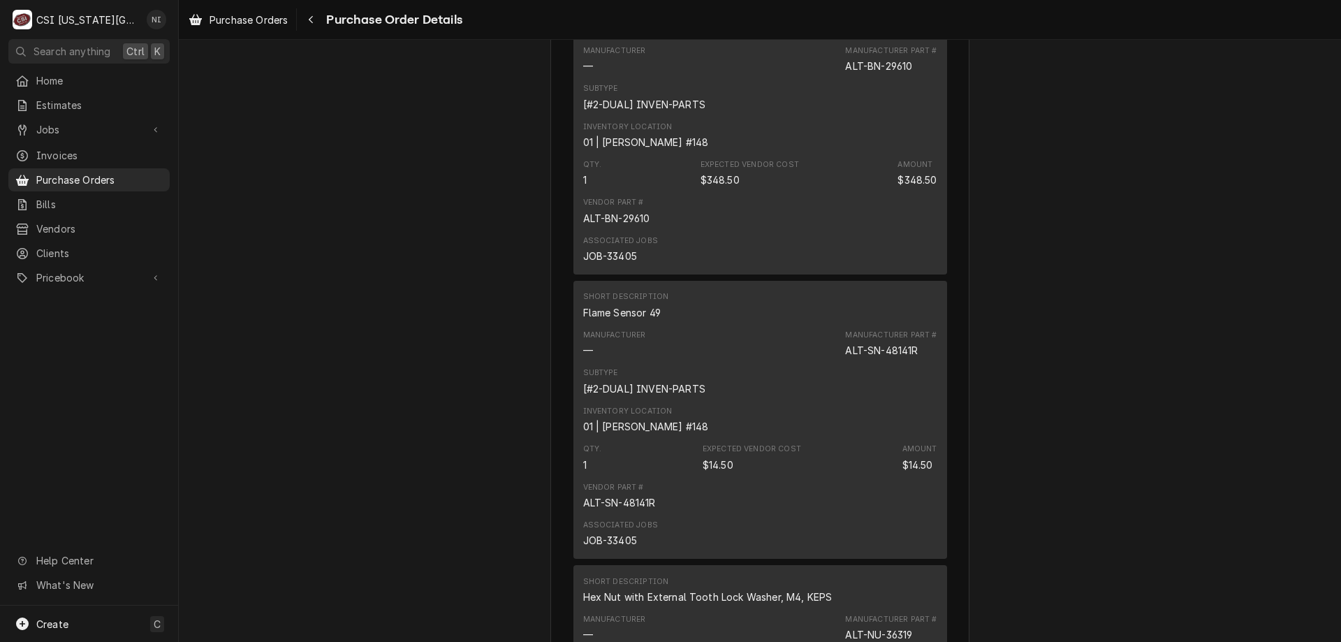
scroll to position [289, 0]
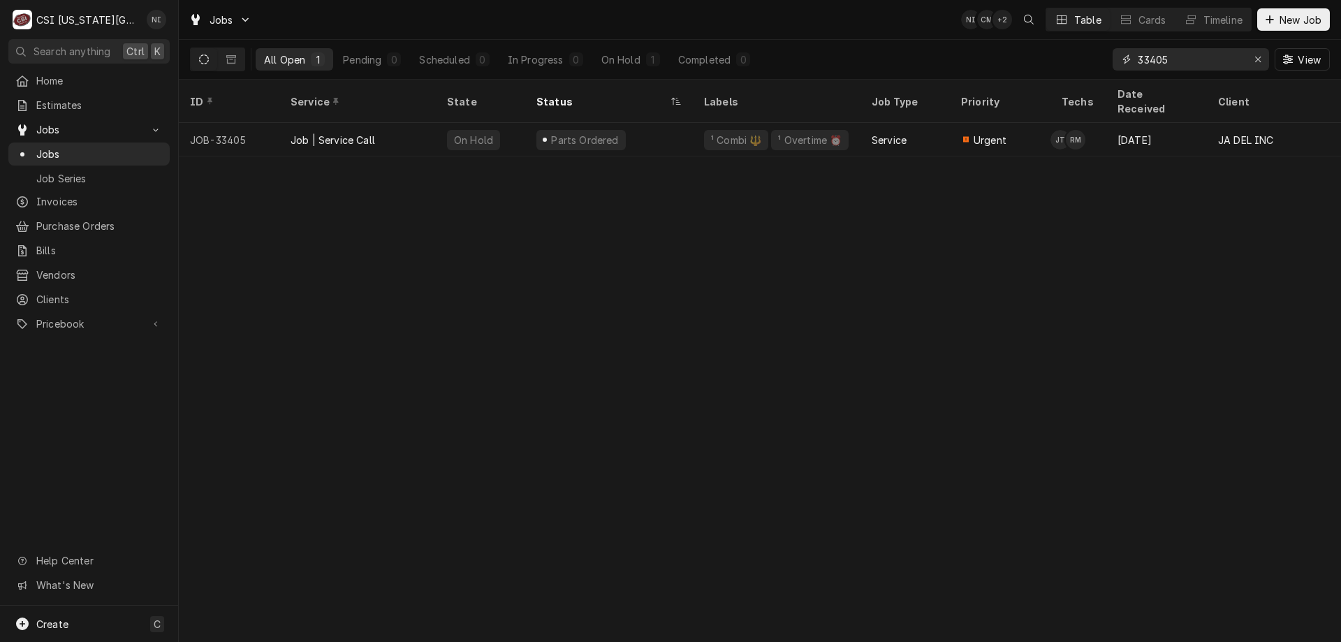
click at [1257, 57] on icon "Erase input" at bounding box center [1259, 59] width 8 height 10
type input "v"
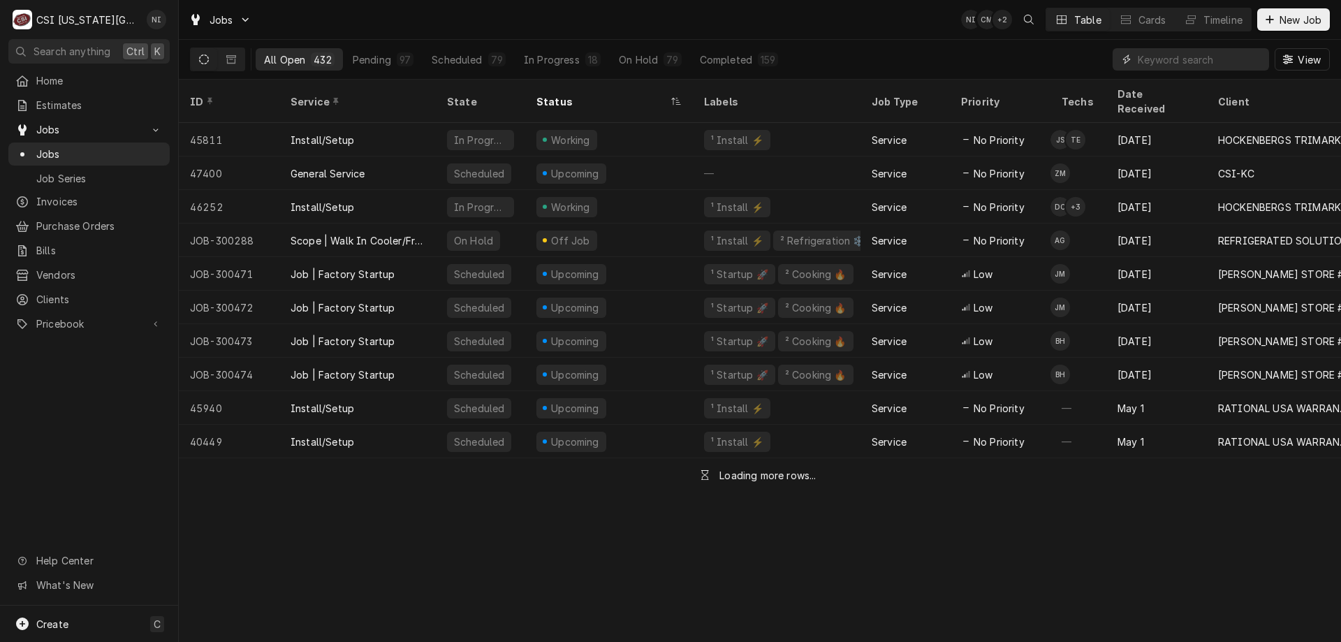
paste input "32492"
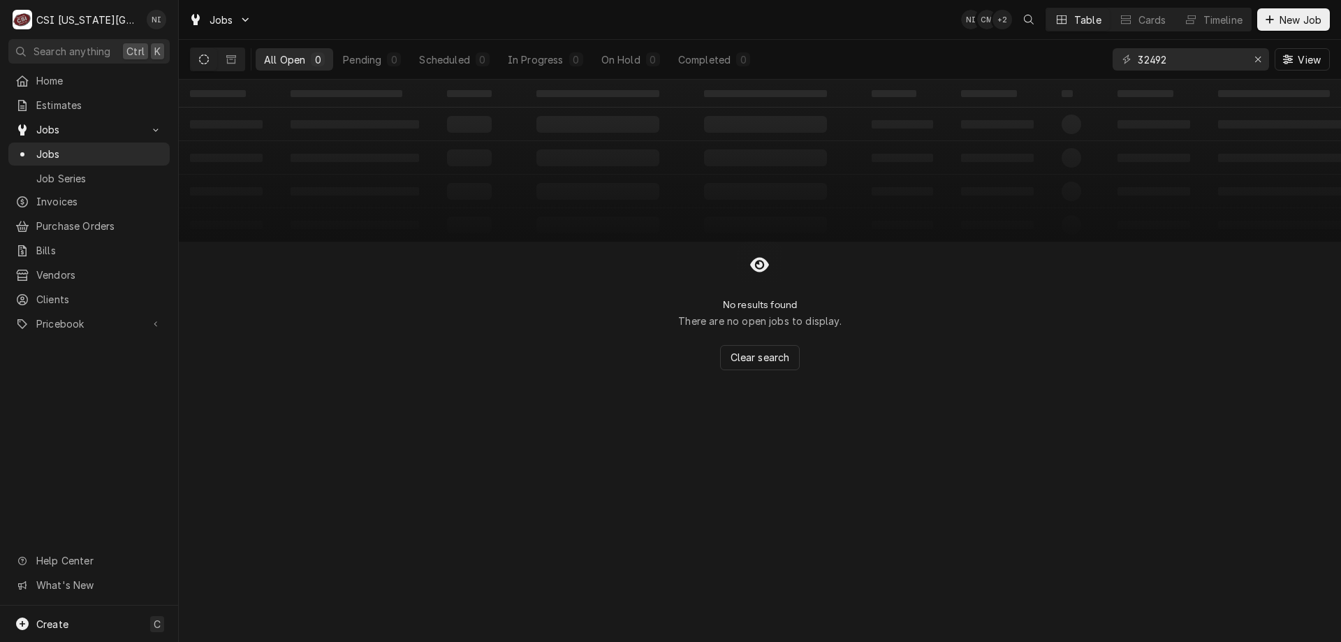
click at [234, 60] on icon "Dynamic Content Wrapper" at bounding box center [231, 59] width 10 height 10
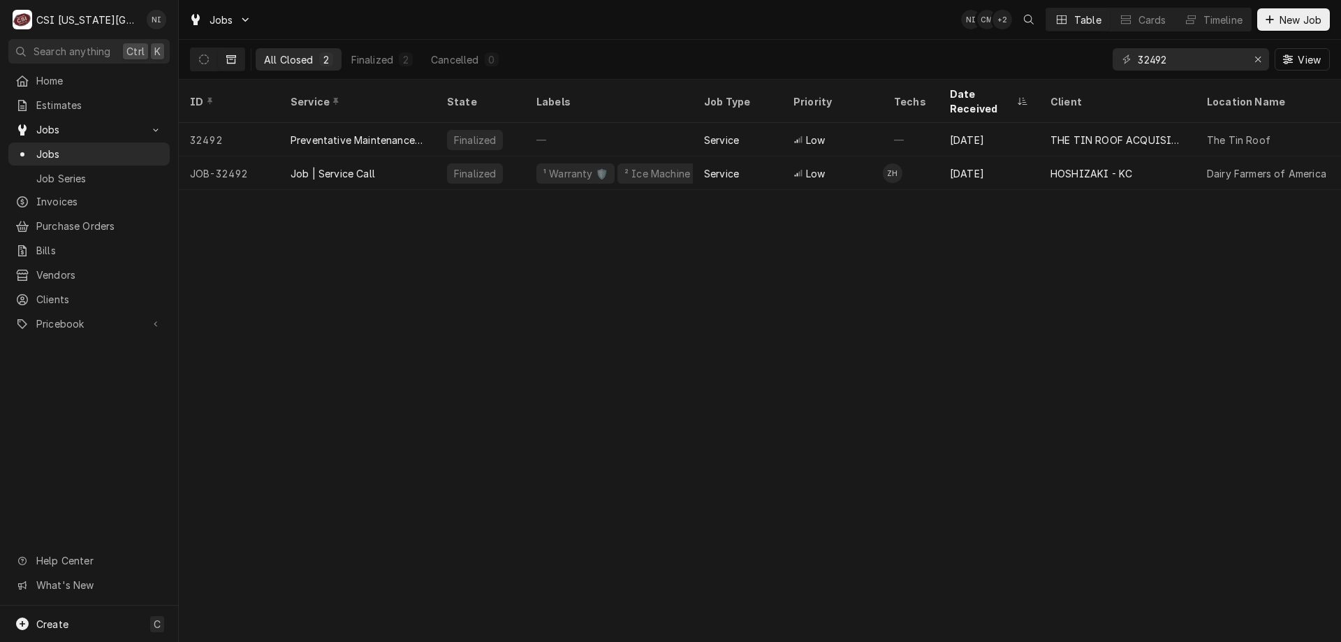
click at [203, 60] on icon "Dynamic Content Wrapper" at bounding box center [204, 59] width 10 height 10
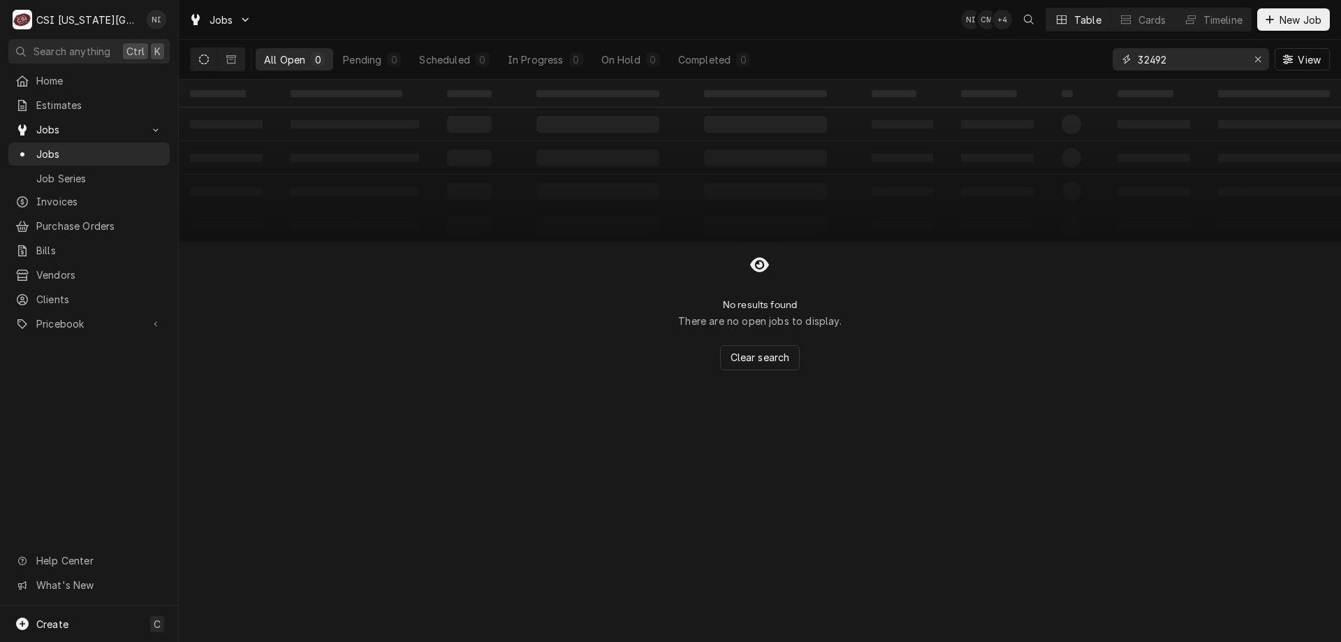
drag, startPoint x: 1173, startPoint y: 57, endPoint x: 1093, endPoint y: 59, distance: 80.4
click at [1094, 59] on div "All Open 0 Pending 0 Scheduled 0 In Progress 0 On Hold 0 Completed 0 32492 View" at bounding box center [760, 59] width 1140 height 39
type input "33301"
click at [233, 59] on icon "Dynamic Content Wrapper" at bounding box center [231, 59] width 10 height 10
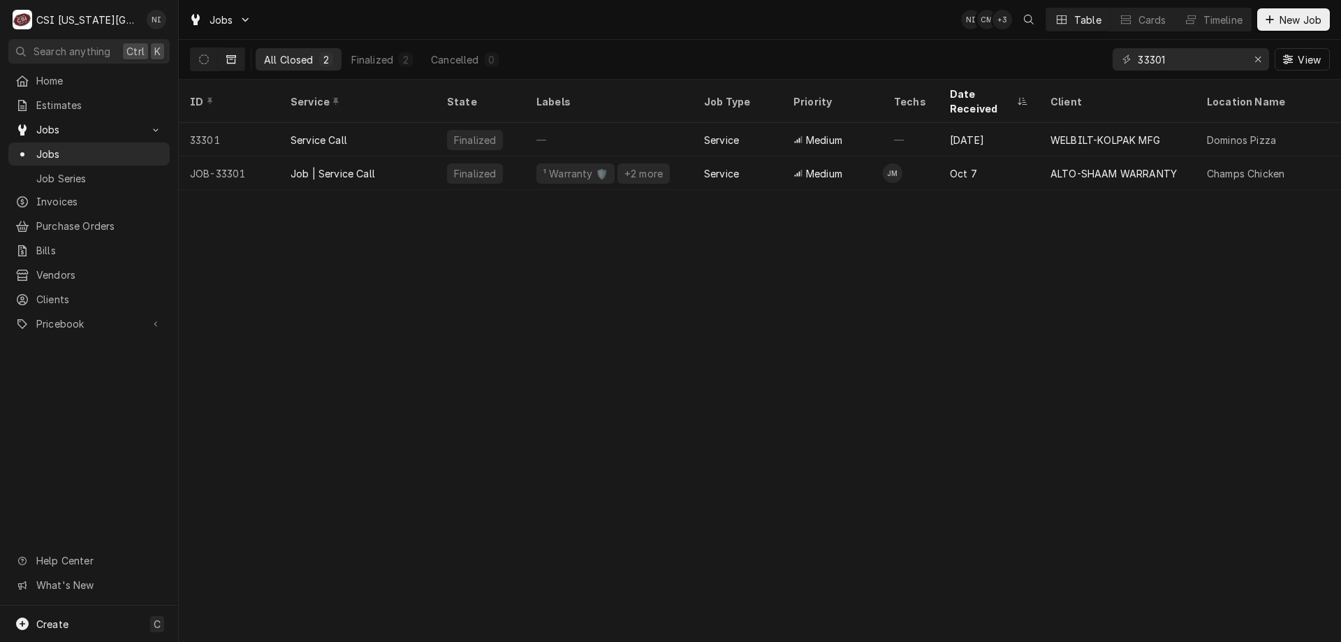
click at [383, 156] on div "Job | Service Call" at bounding box center [357, 173] width 156 height 34
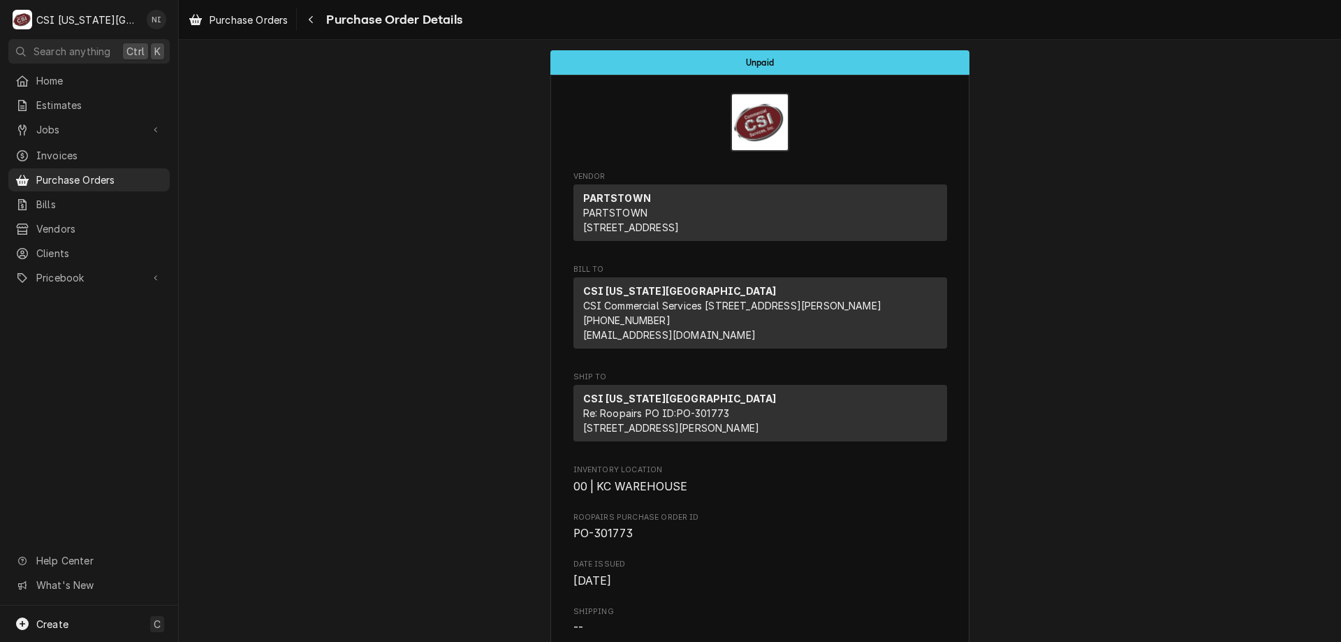
click at [105, 184] on link "Purchase Orders" at bounding box center [88, 179] width 161 height 23
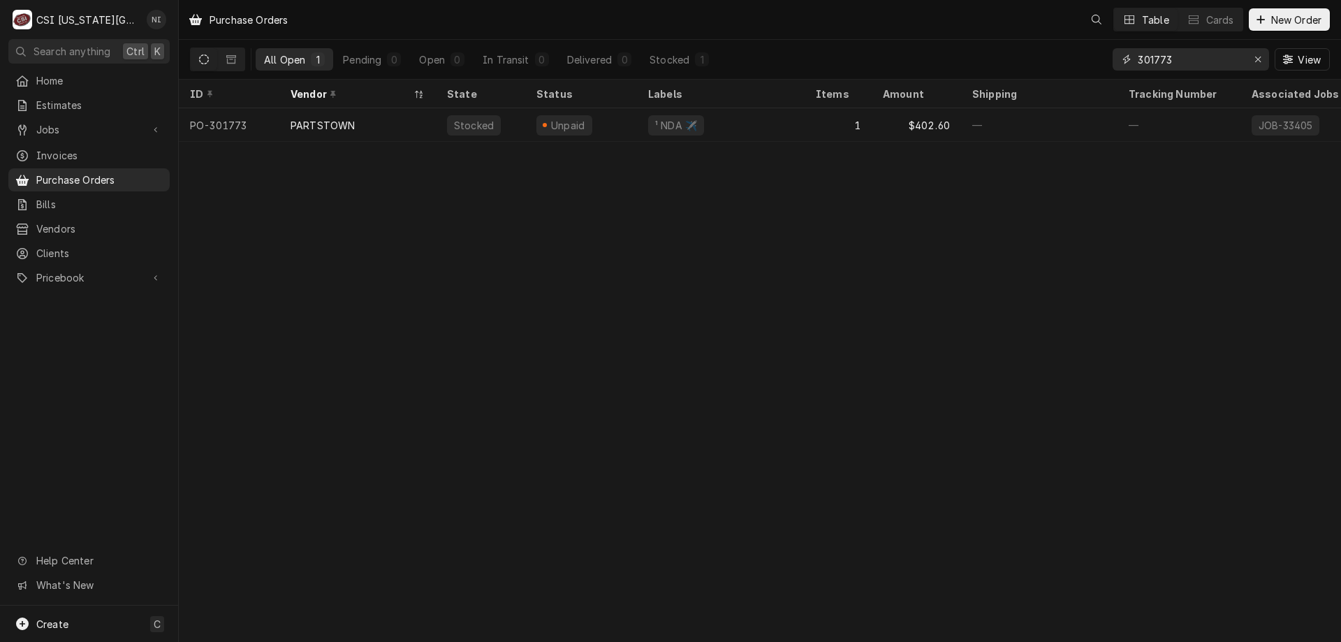
click at [1248, 59] on button "Erase input" at bounding box center [1258, 59] width 22 height 22
type input "301594"
click at [807, 126] on div "1" at bounding box center [838, 125] width 67 height 34
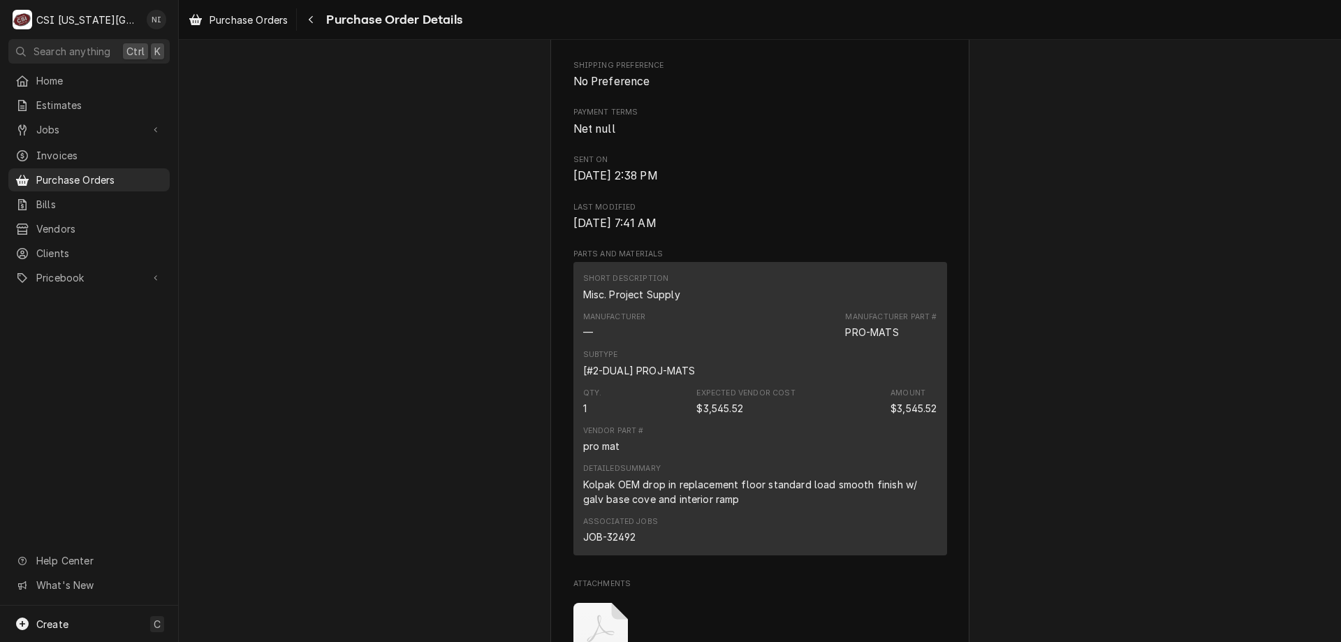
scroll to position [682, 0]
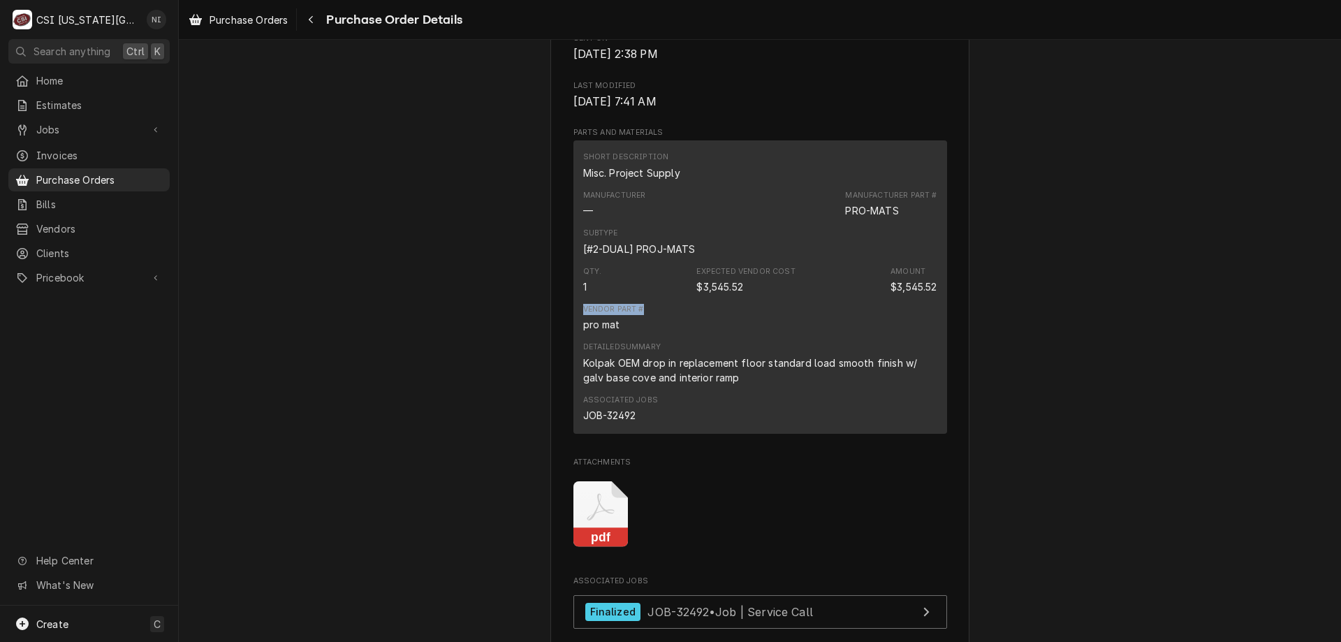
drag, startPoint x: 1329, startPoint y: 356, endPoint x: 1329, endPoint y: 311, distance: 45.4
click at [1329, 311] on div "Sent Vendor KOLPAK KOLPAK PO Box 550 Parsons, TN 38363 Bill To CSI Kansas City …" at bounding box center [760, 183] width 1162 height 1652
click at [620, 423] on div "JOB-32492" at bounding box center [609, 415] width 52 height 15
copy div "32492"
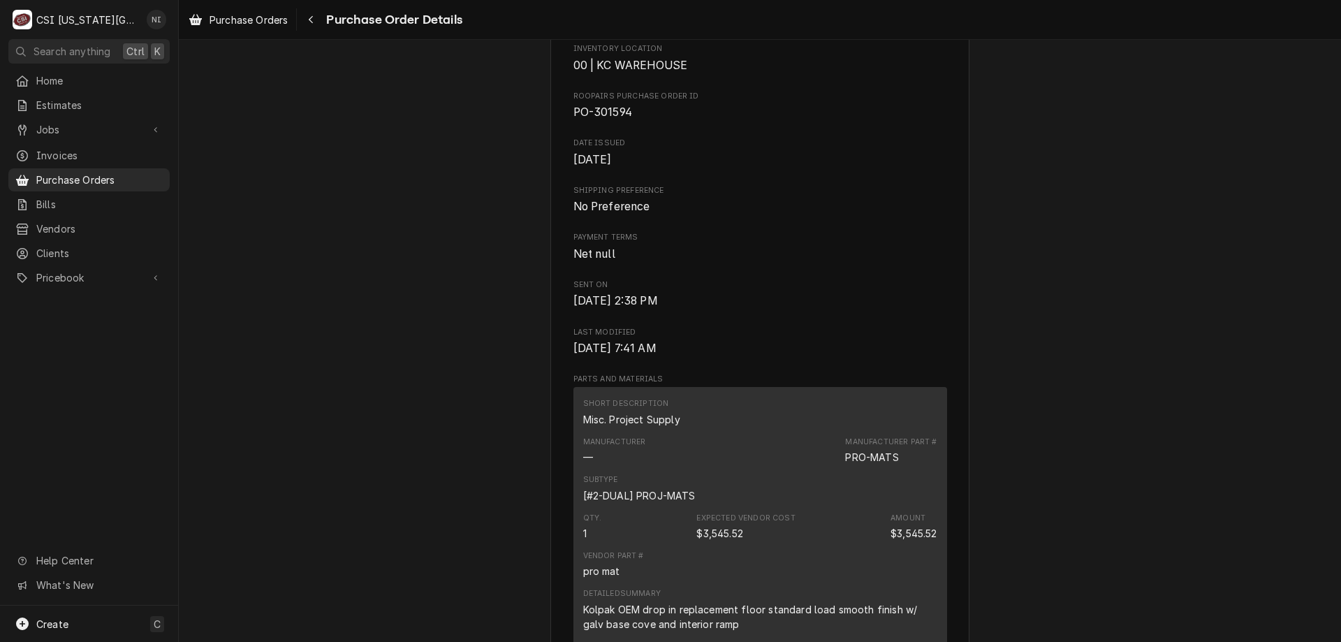
scroll to position [434, 0]
click at [801, 123] on span "PO-301594" at bounding box center [760, 114] width 374 height 17
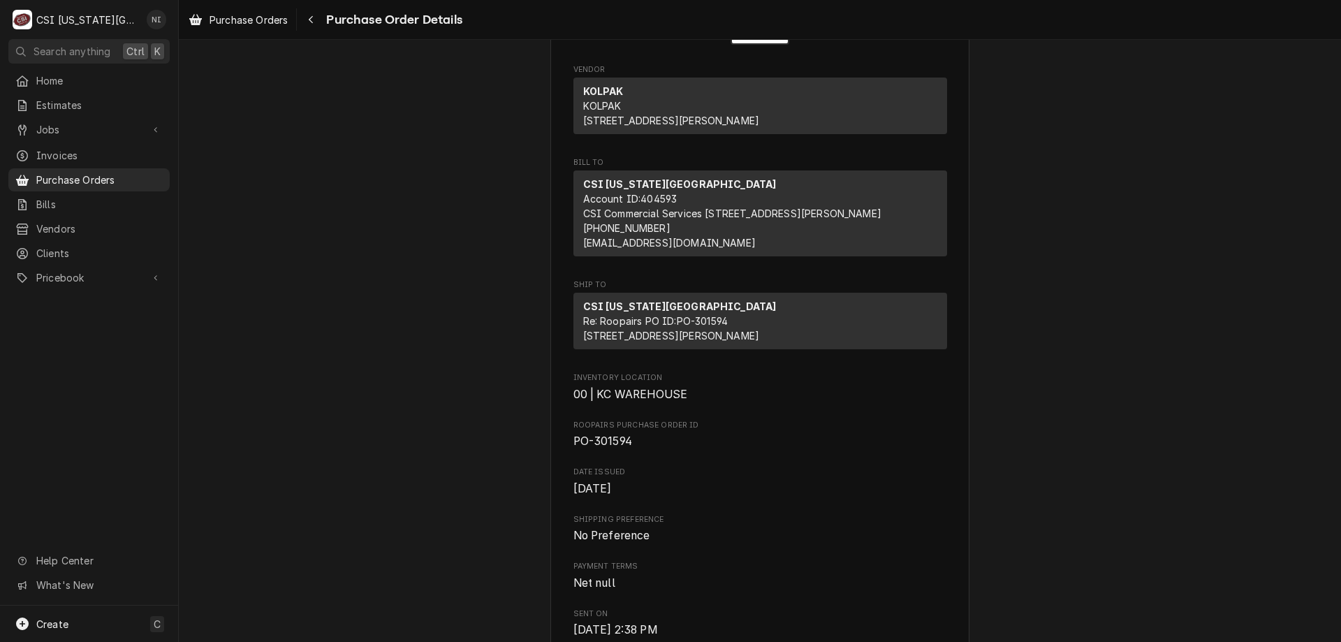
scroll to position [0, 0]
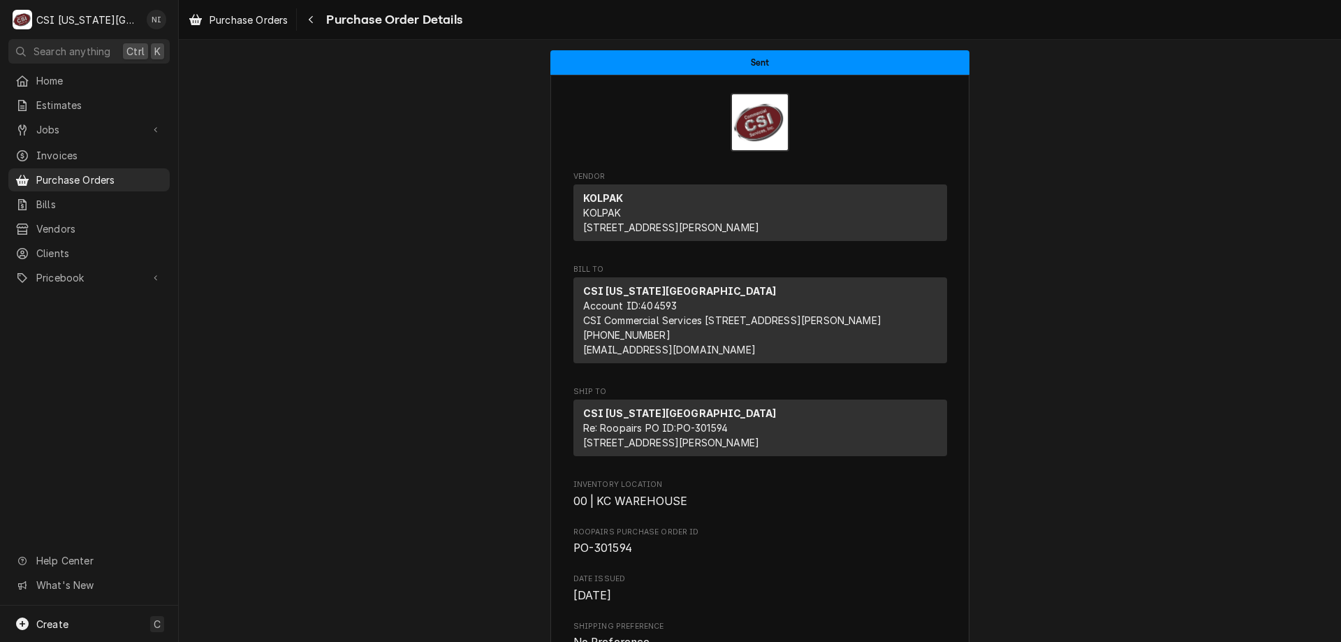
click at [133, 174] on span "Purchase Orders" at bounding box center [99, 180] width 126 height 15
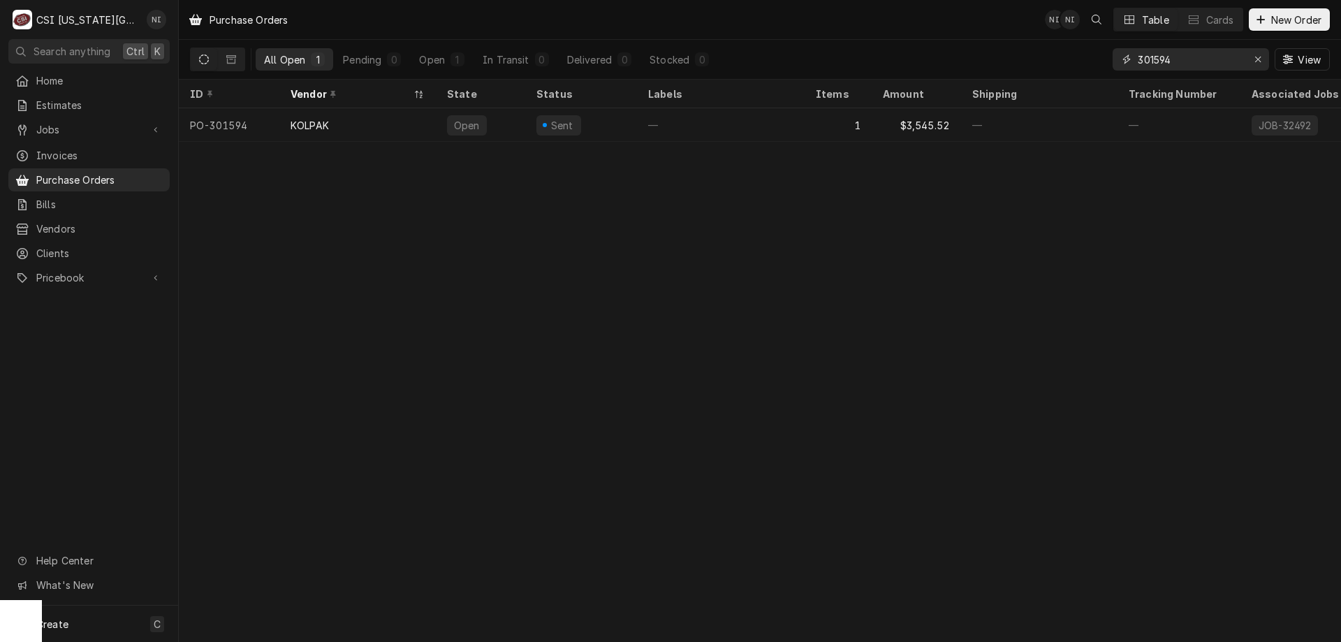
drag, startPoint x: 1140, startPoint y: 56, endPoint x: 1071, endPoint y: 56, distance: 69.2
click at [1071, 56] on div "All Open 1 Pending 0 Open 1 In Transit 0 Delivered 0 Stocked 0 301594 View" at bounding box center [760, 59] width 1140 height 39
type input "301711"
click at [606, 112] on div "Sent" at bounding box center [581, 125] width 112 height 34
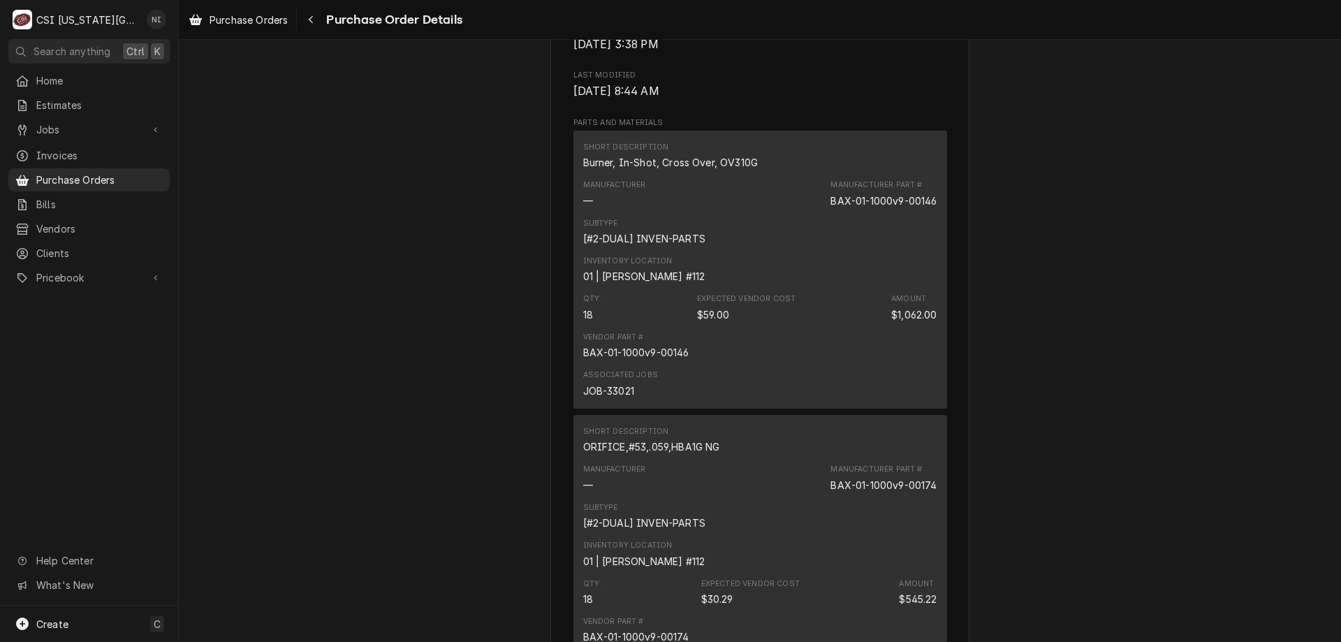
scroll to position [757, 0]
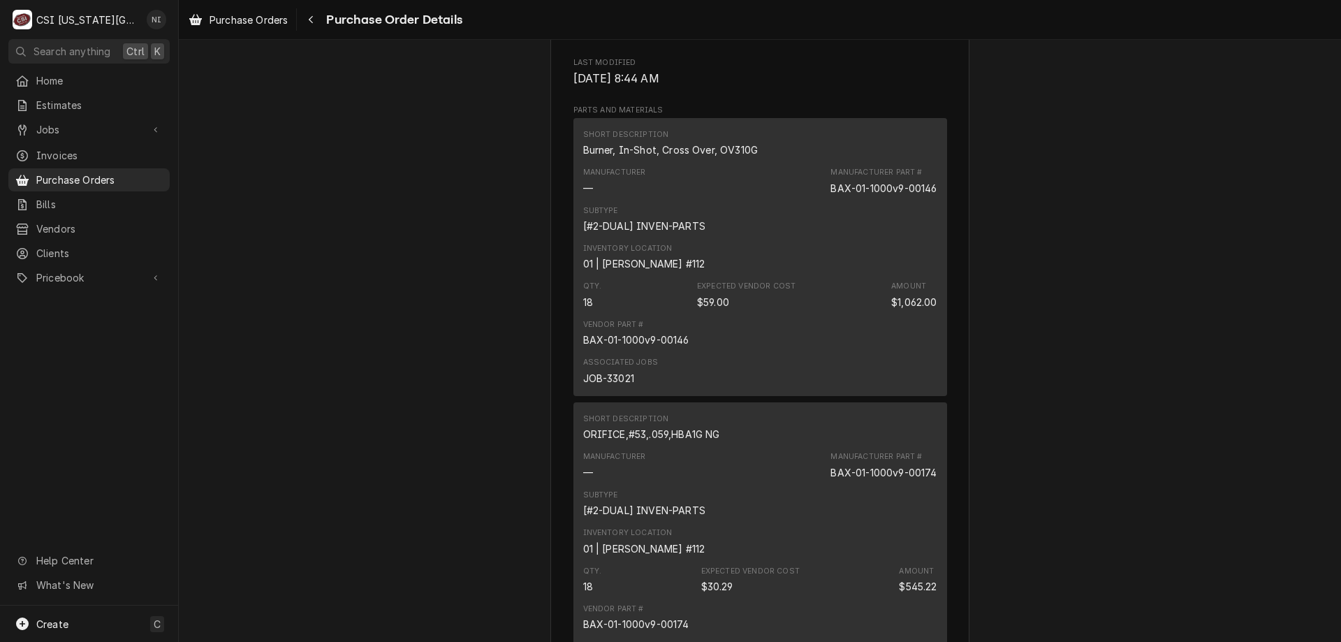
drag, startPoint x: 1171, startPoint y: 251, endPoint x: 1002, endPoint y: 119, distance: 215.0
click at [1164, 253] on div "Sent Vendor HOBART SERVICE - VULCAN [GEOGRAPHIC_DATA] SERVICE - VULCAN [GEOGRAP…" at bounding box center [760, 574] width 1162 height 2583
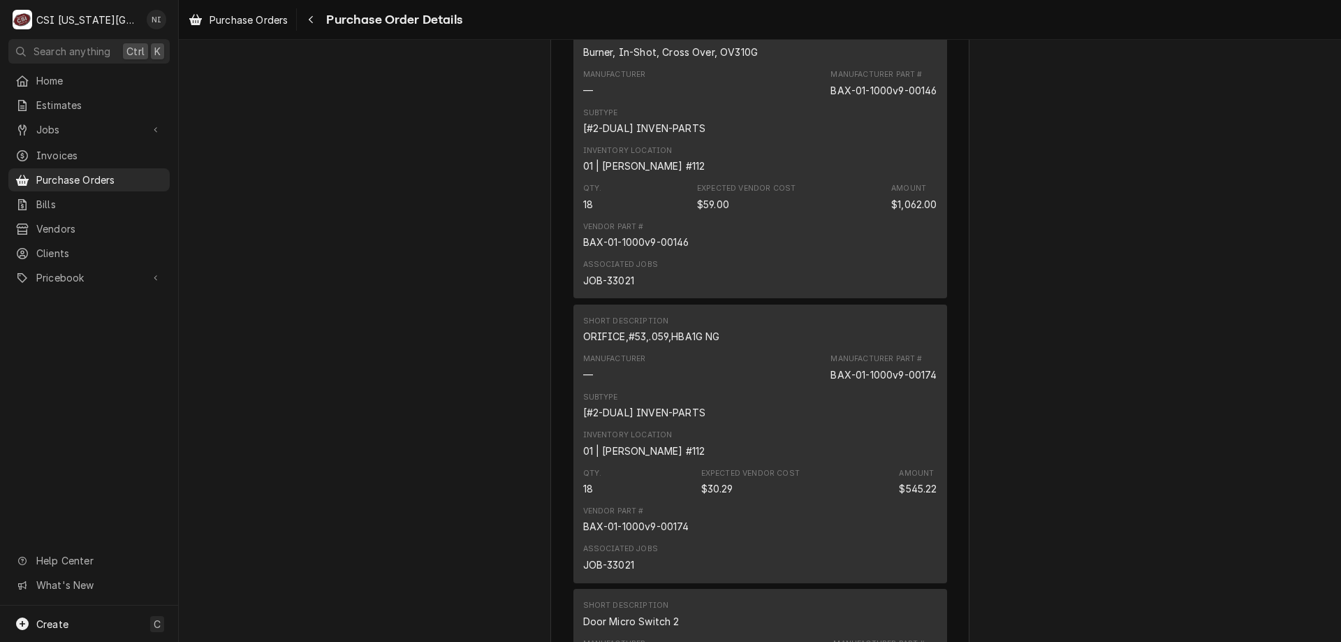
scroll to position [903, 0]
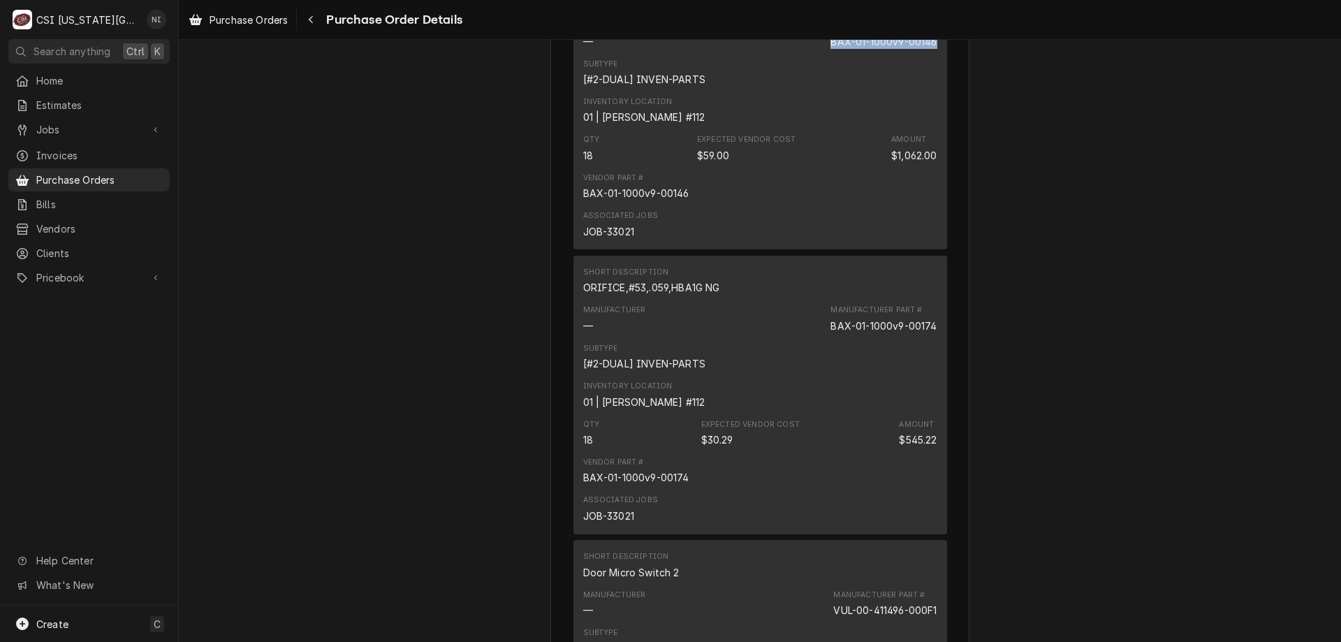
drag, startPoint x: 933, startPoint y: 87, endPoint x: 826, endPoint y: 88, distance: 106.9
click at [826, 88] on div "Short Description Burner, In-Shot, Cross Over, OV310G Manufacturer — Manufactur…" at bounding box center [760, 110] width 374 height 278
copy div "BAX-01-1000v9-00146"
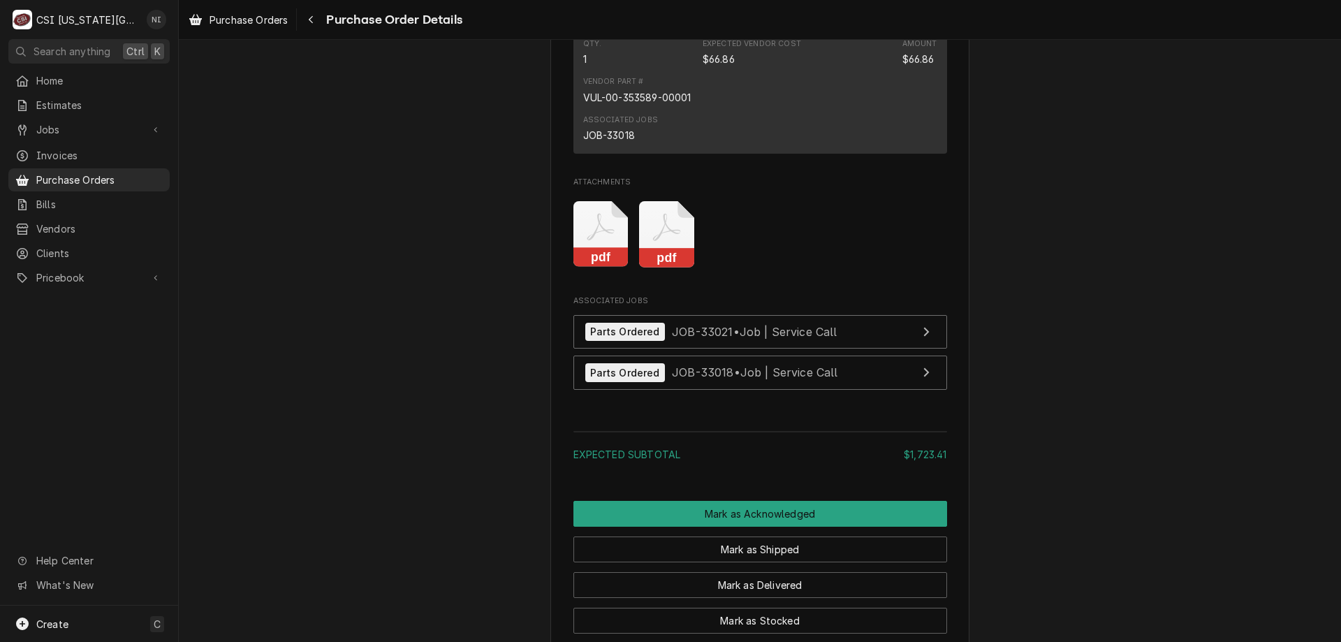
scroll to position [2091, 0]
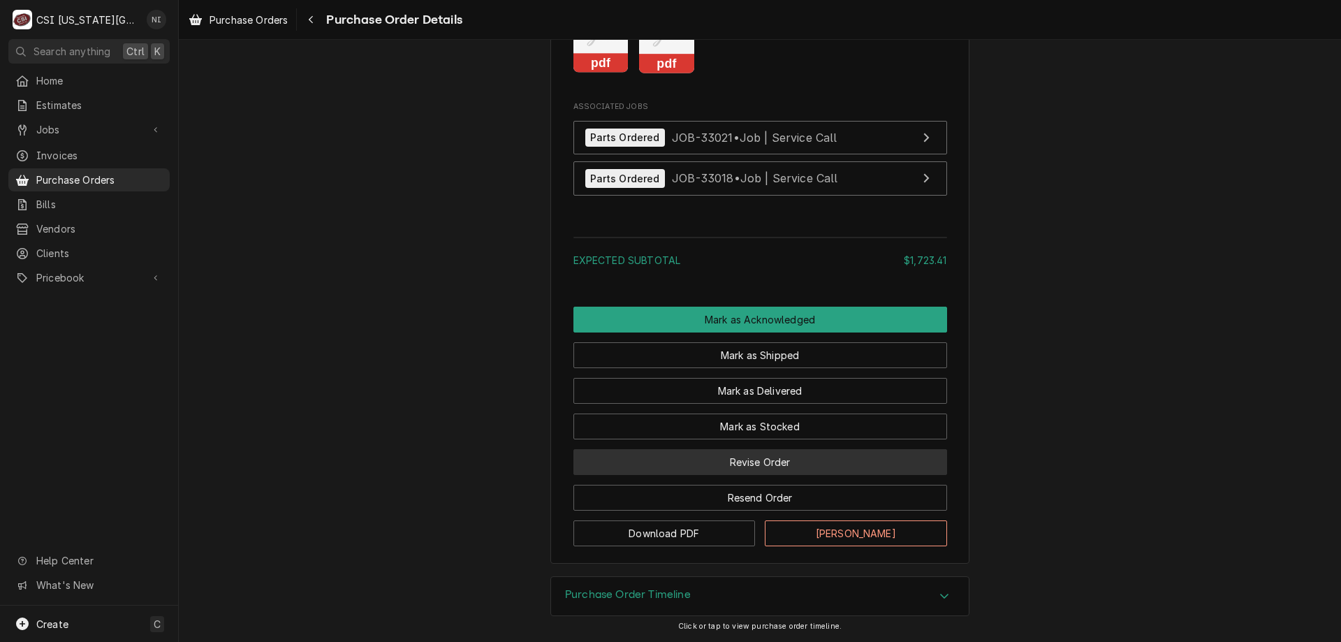
click at [782, 465] on button "Revise Order" at bounding box center [760, 462] width 374 height 26
